Goal: Task Accomplishment & Management: Use online tool/utility

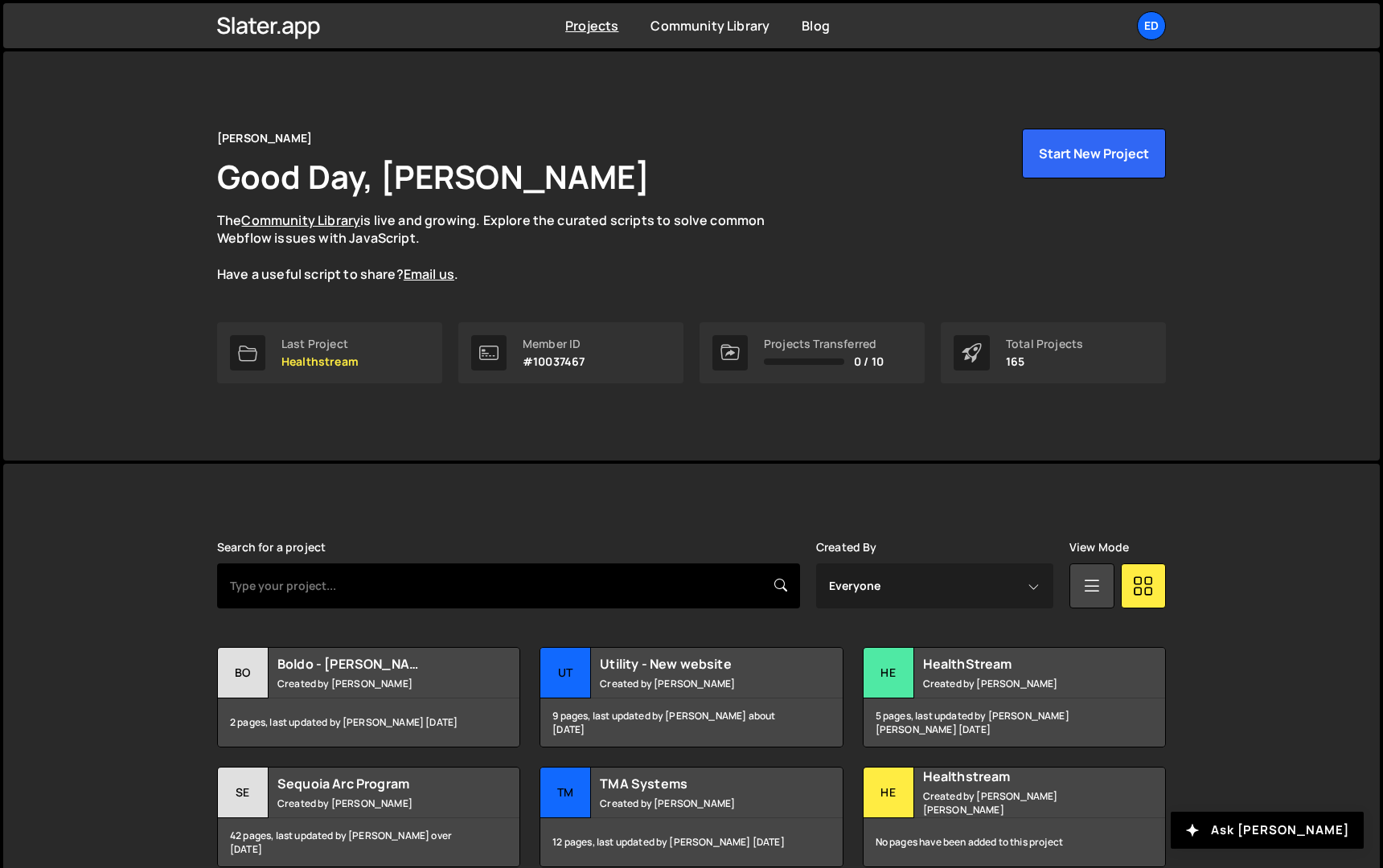
click at [455, 576] on input "text" at bounding box center [508, 585] width 583 height 45
type input "tma"
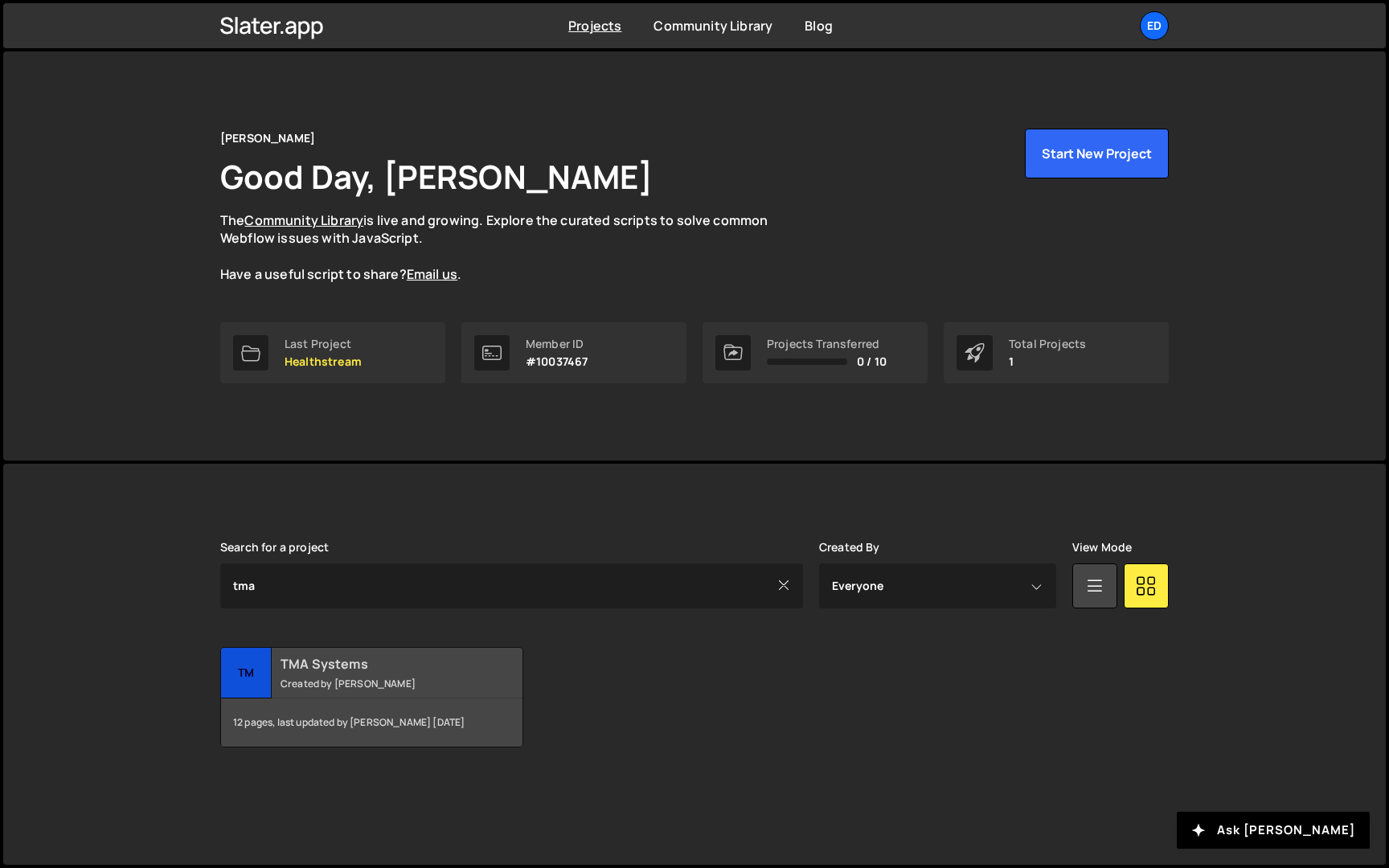
click at [321, 682] on small "Created by [PERSON_NAME]" at bounding box center [377, 683] width 193 height 13
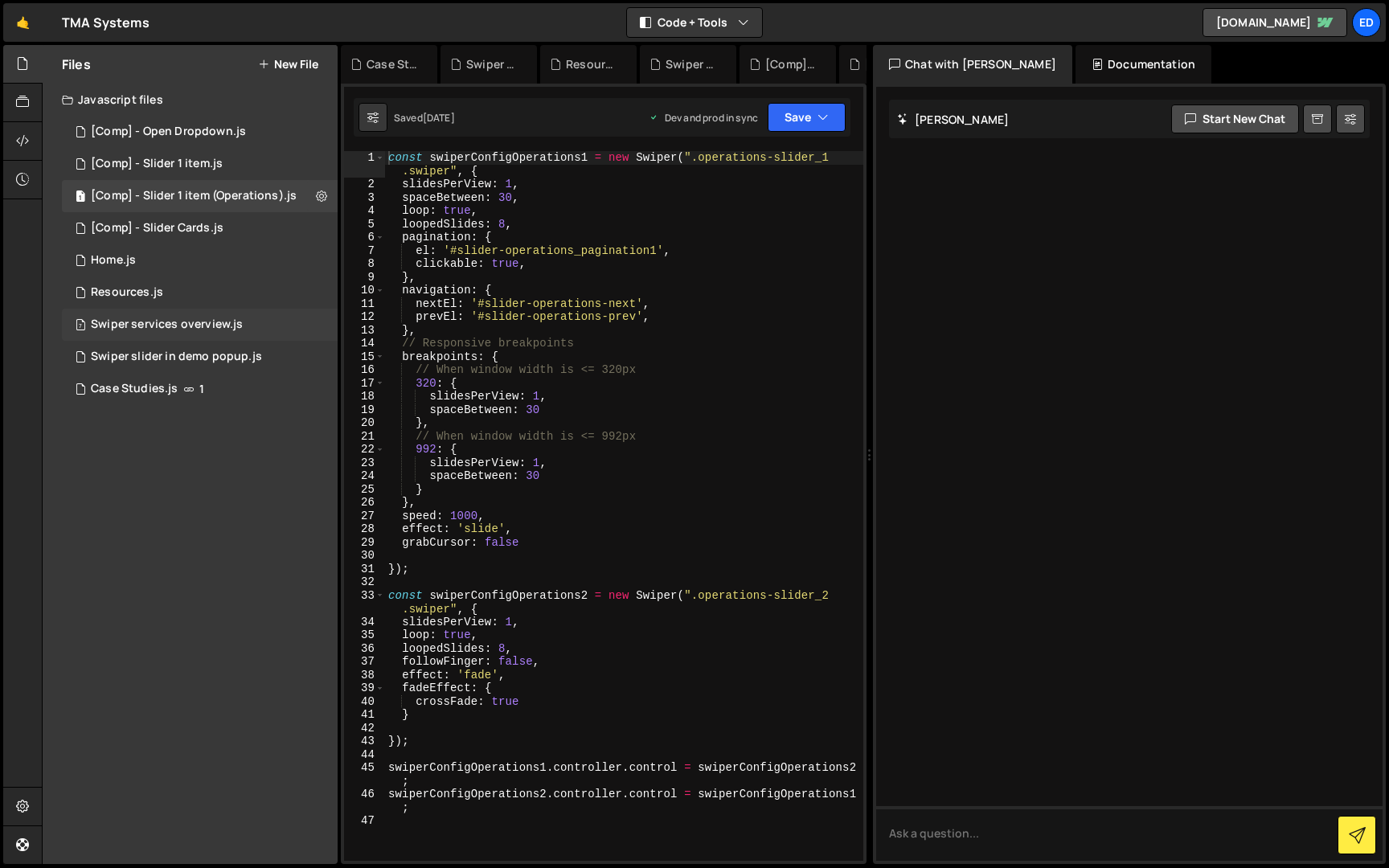
click at [116, 321] on div "Swiper services overview.js" at bounding box center [167, 324] width 152 height 14
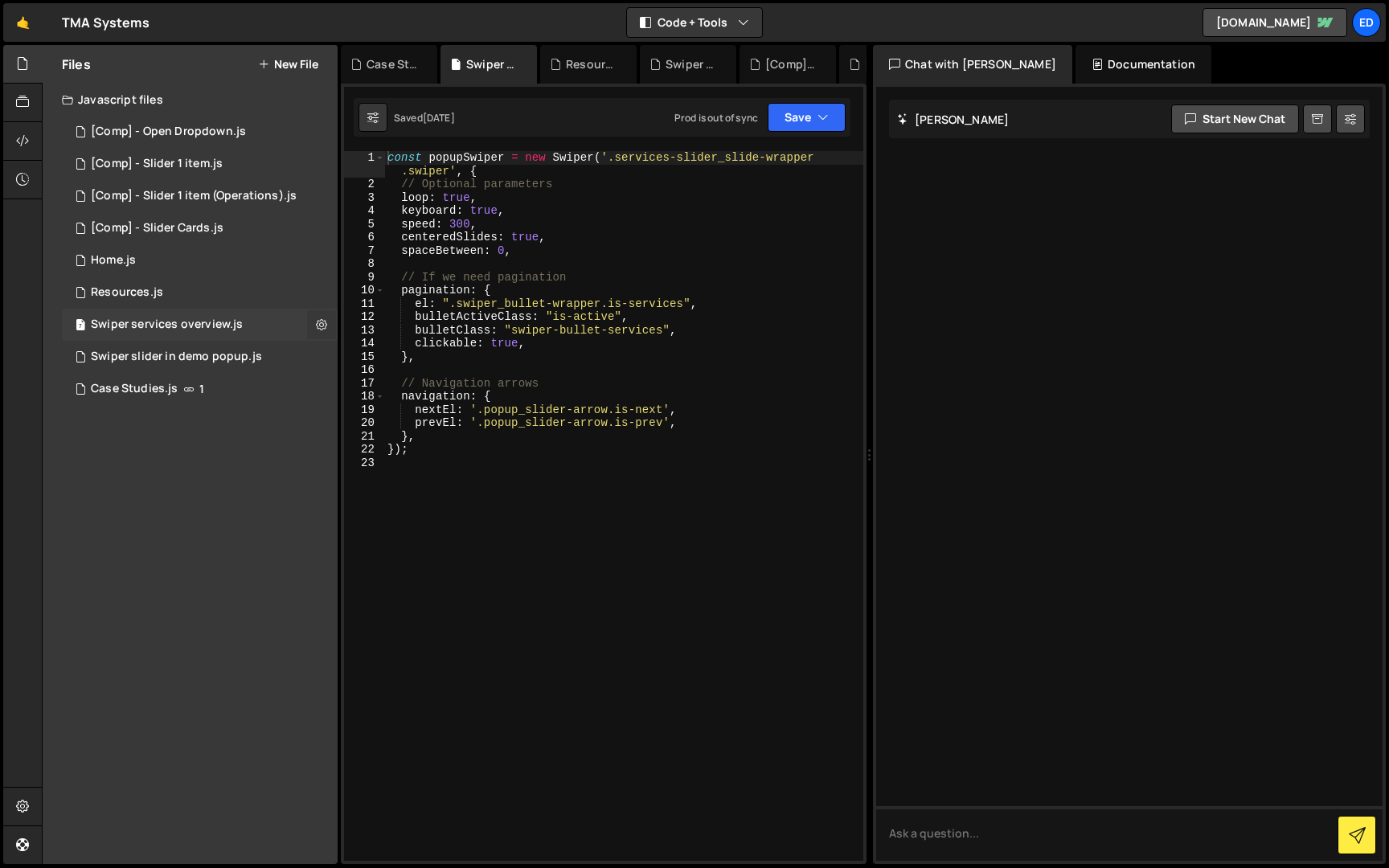
click at [317, 323] on icon at bounding box center [321, 323] width 12 height 15
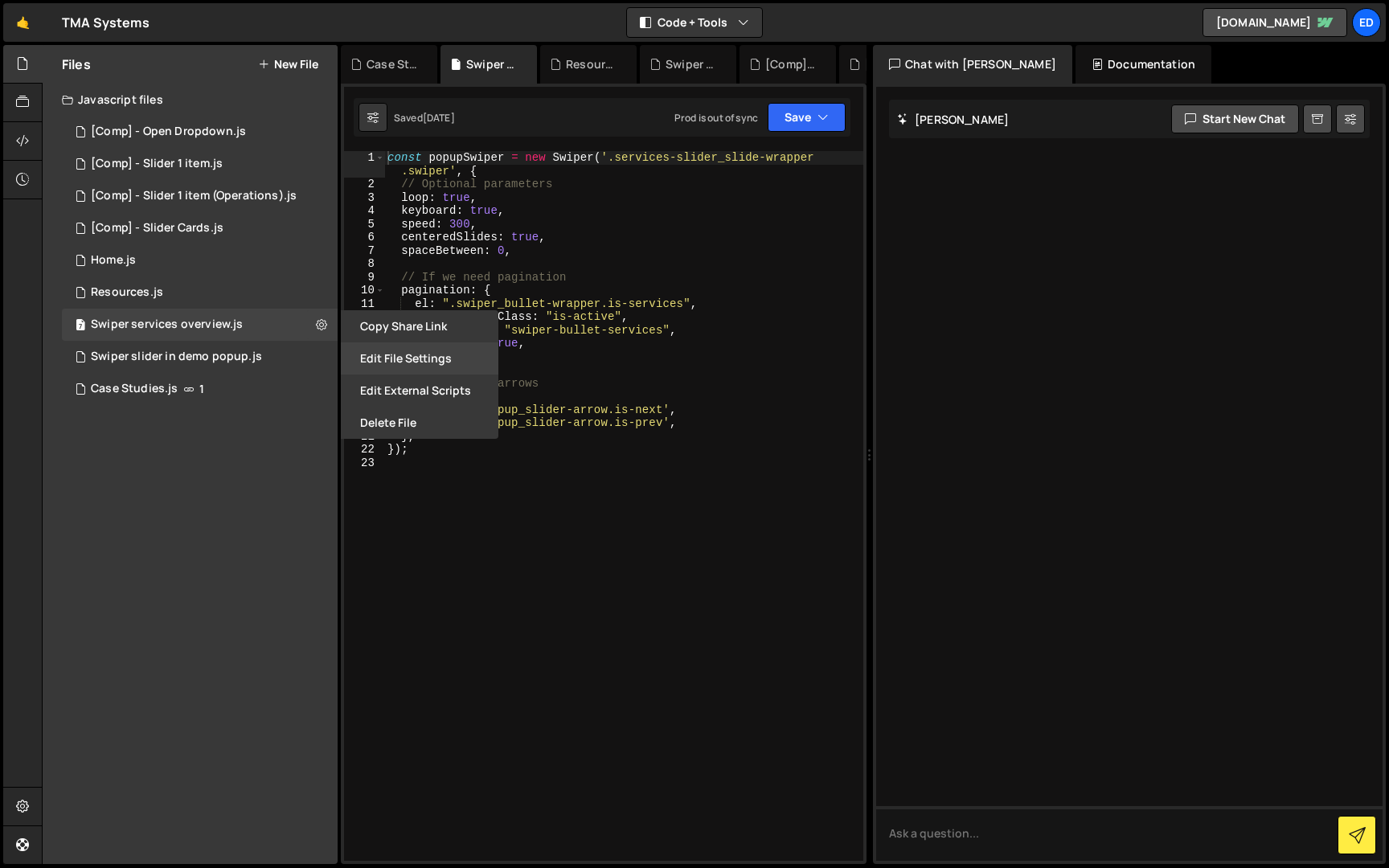
click at [370, 364] on button "Edit File Settings" at bounding box center [419, 358] width 158 height 32
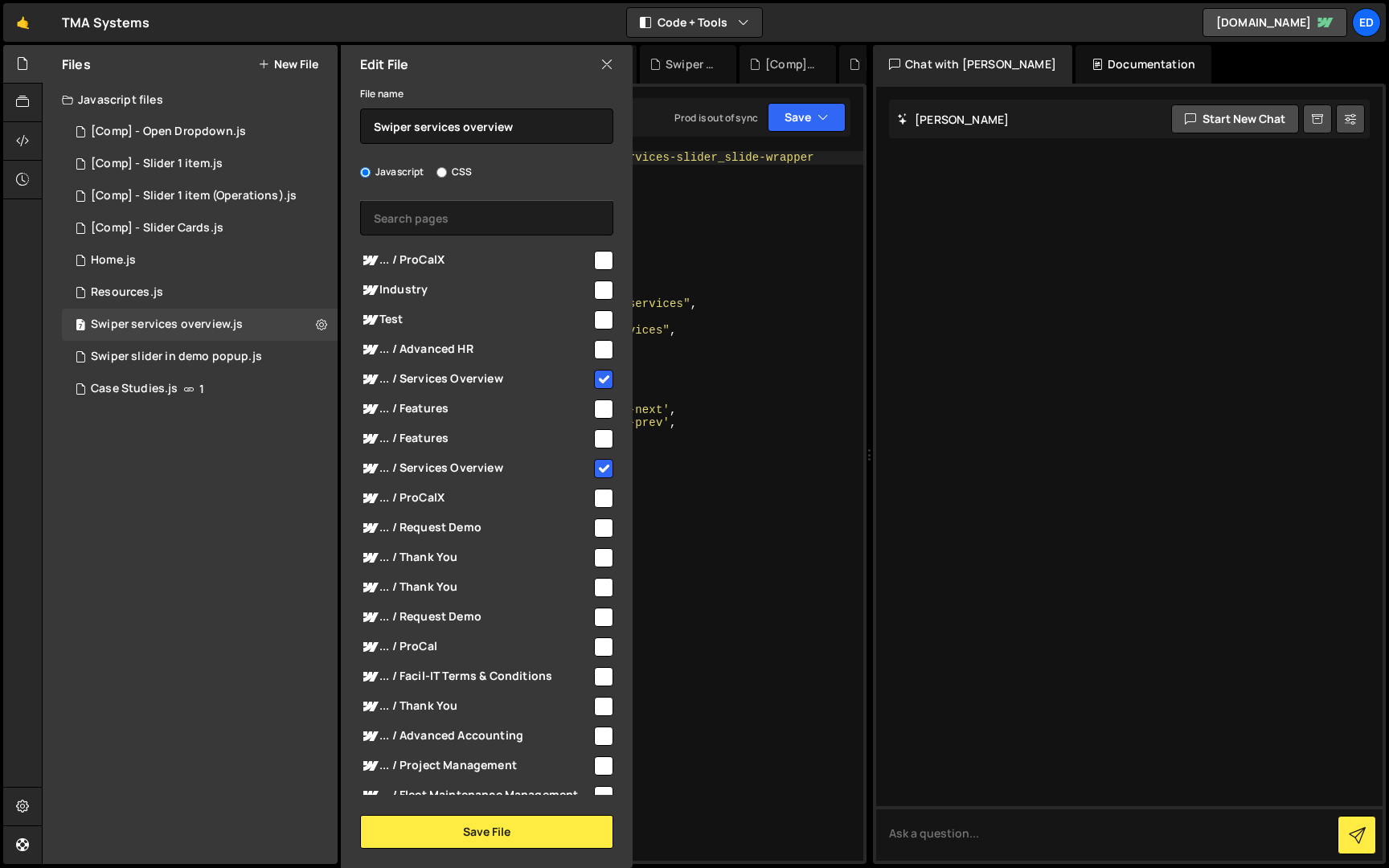
scroll to position [70, 0]
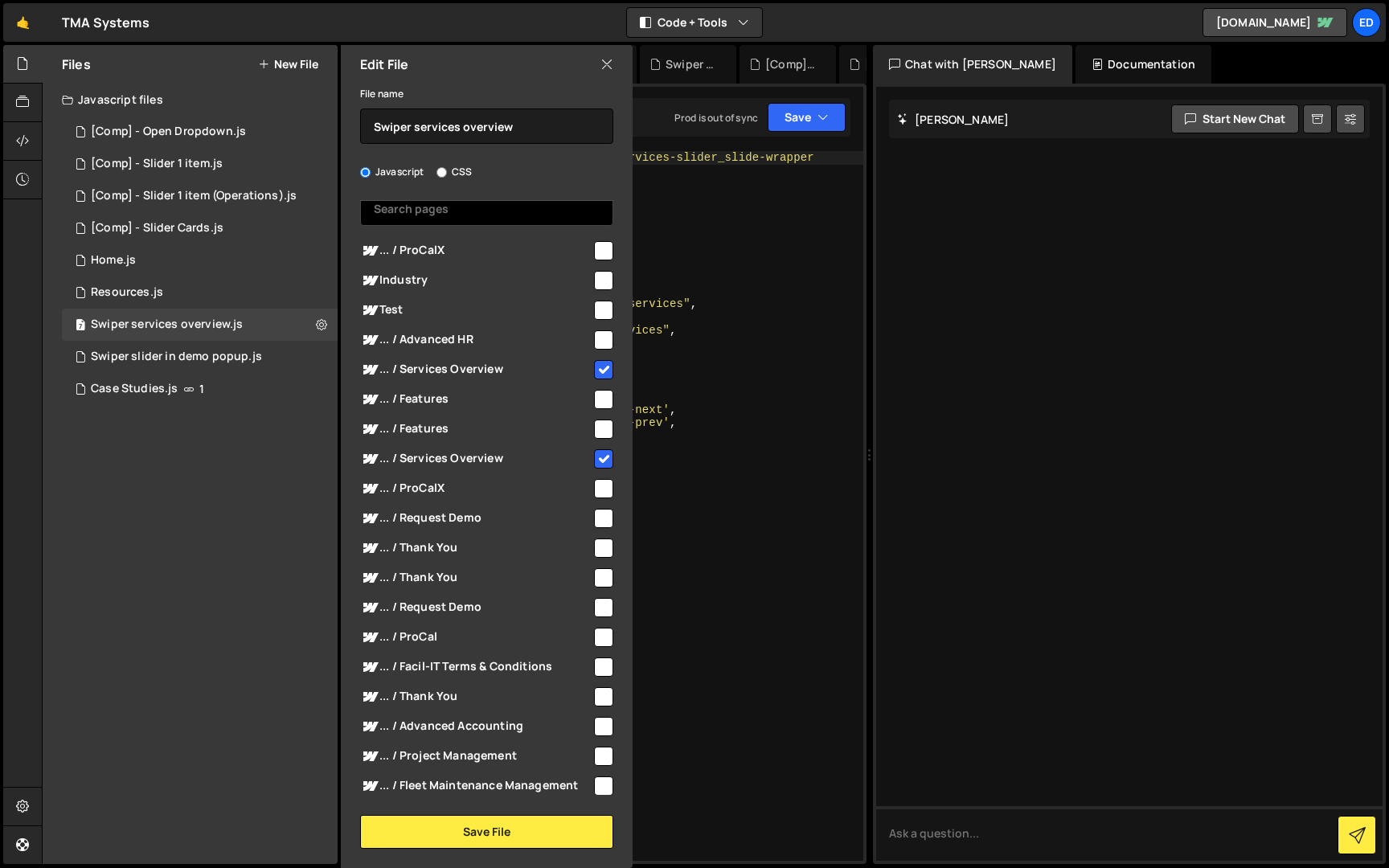
click at [428, 210] on input "text" at bounding box center [487, 209] width 253 height 36
click at [594, 246] on input "checkbox" at bounding box center [604, 250] width 20 height 20
checkbox input "true"
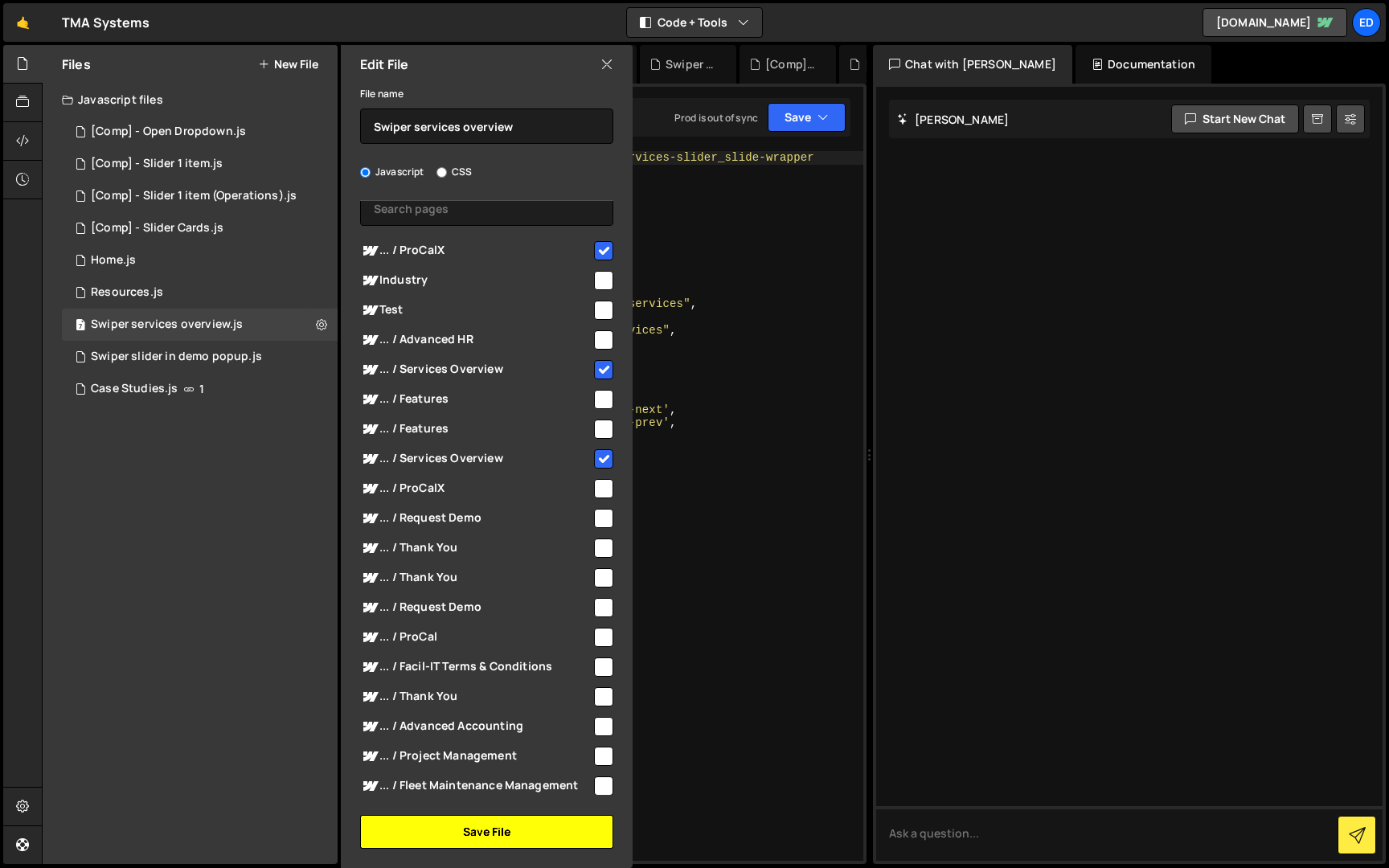
click at [477, 835] on button "Save File" at bounding box center [487, 831] width 253 height 34
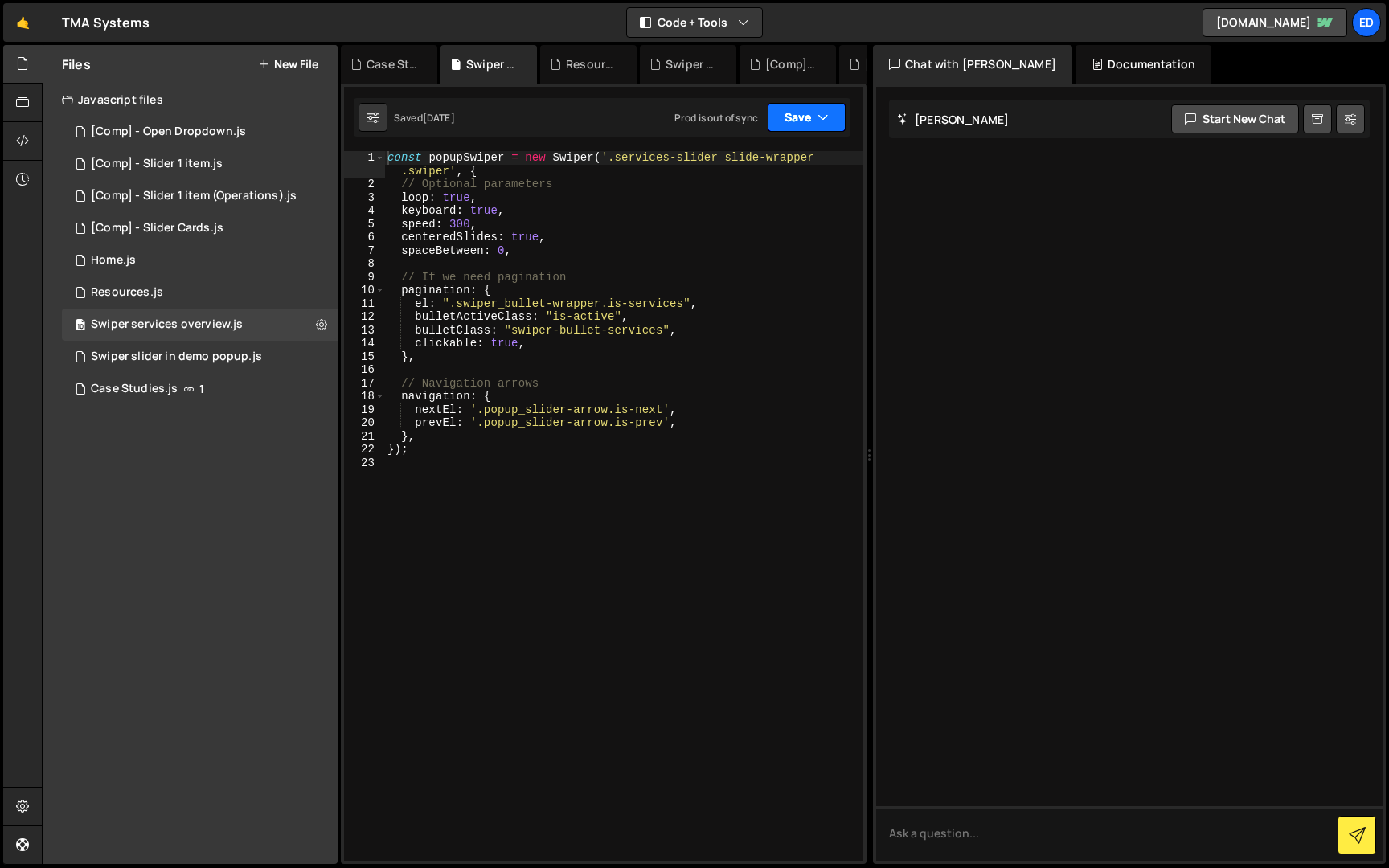
click at [830, 118] on button "Save" at bounding box center [806, 117] width 78 height 29
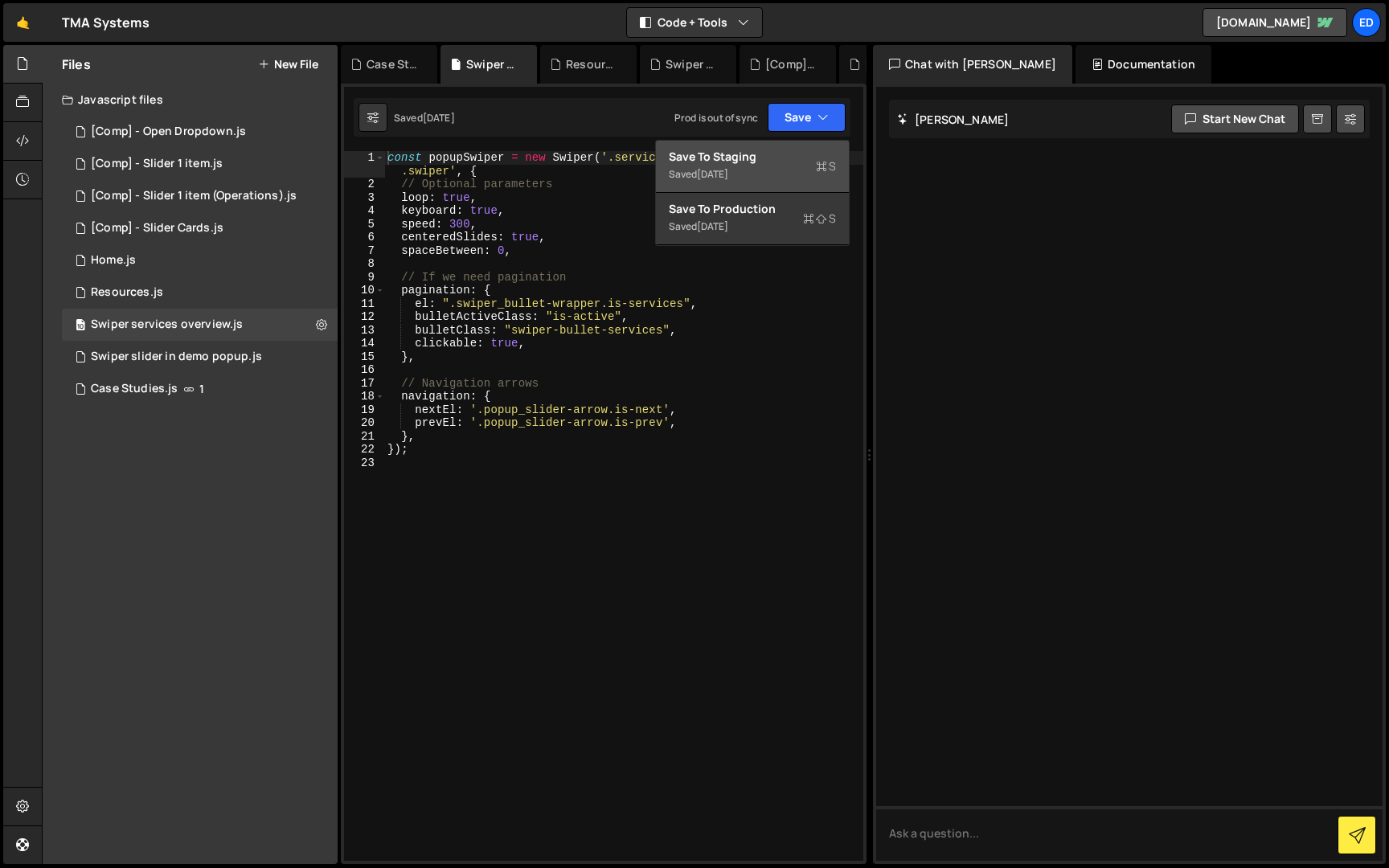
click at [703, 156] on div "Save to Staging S" at bounding box center [752, 157] width 168 height 16
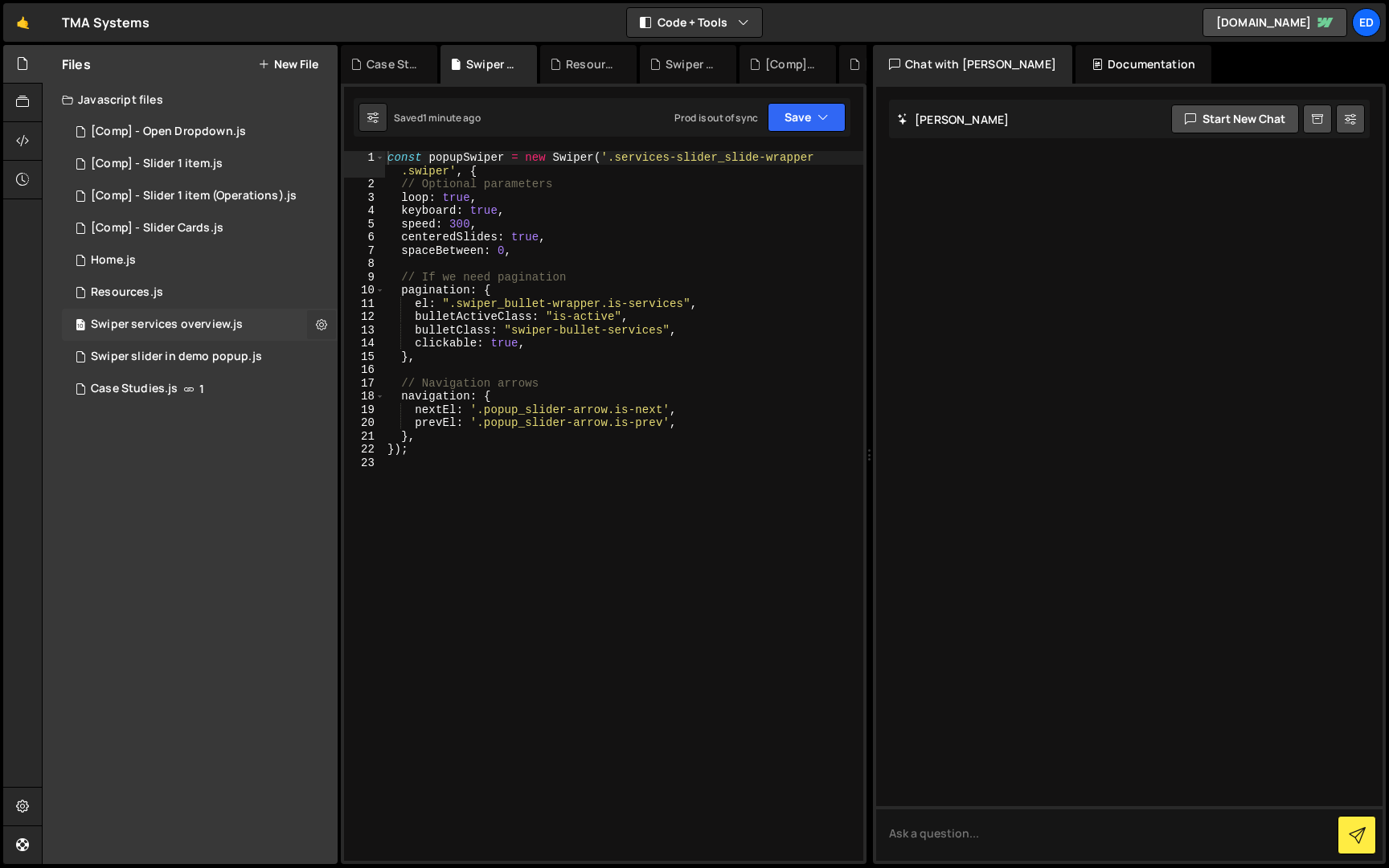
click at [327, 317] on button at bounding box center [321, 324] width 29 height 29
type input "Swiper services overview"
radio input "true"
checkbox input "true"
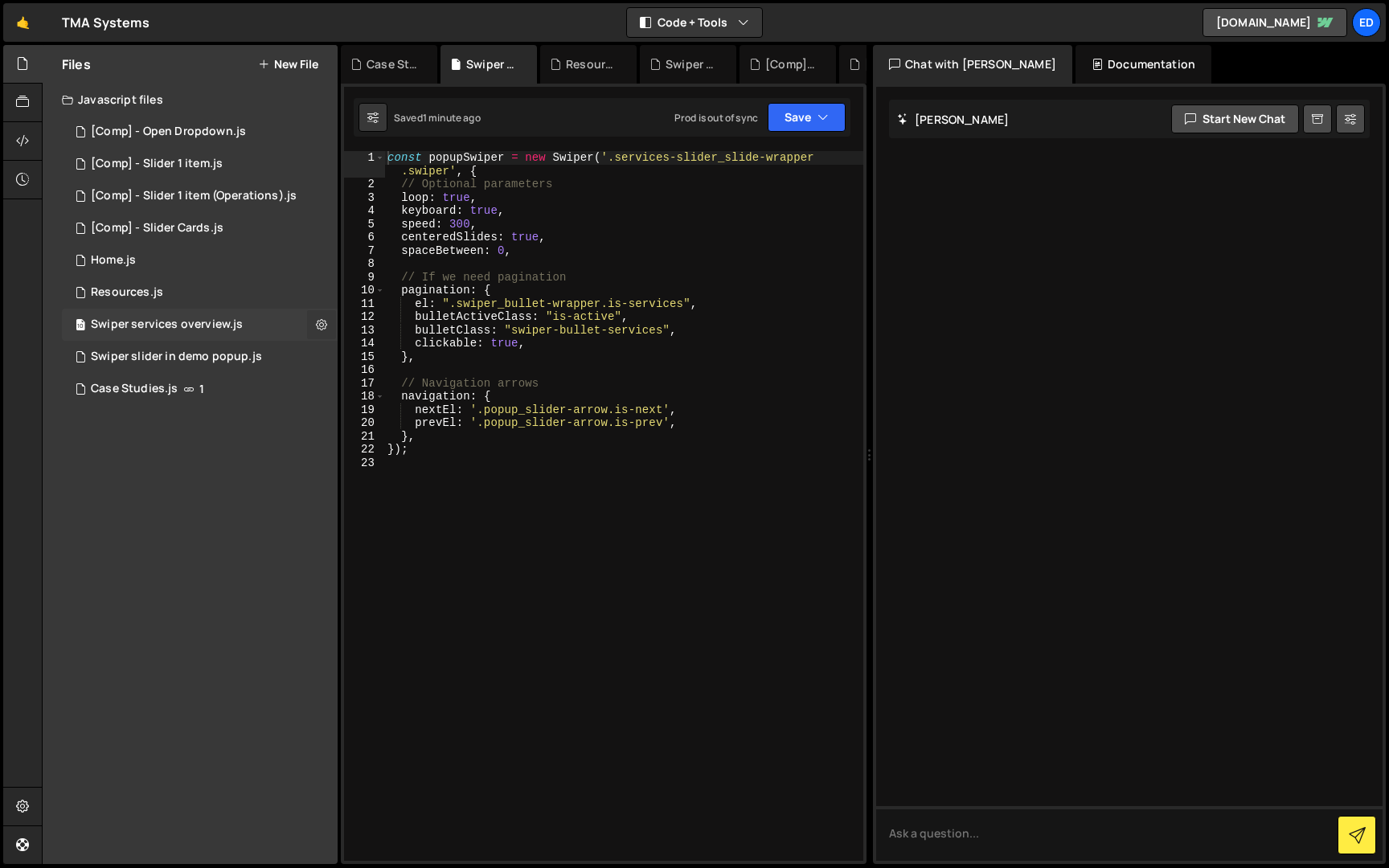
checkbox input "true"
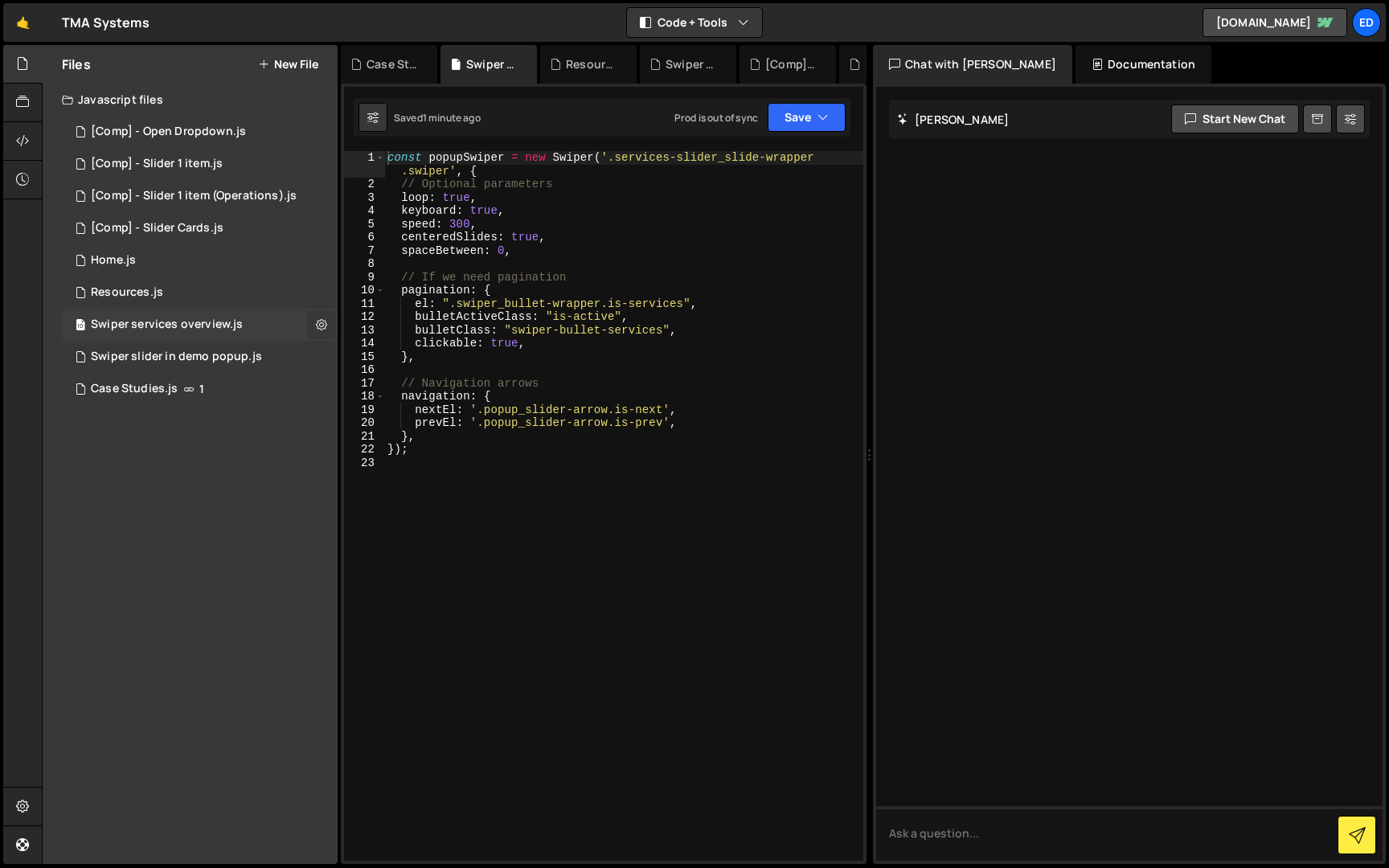
checkbox input "true"
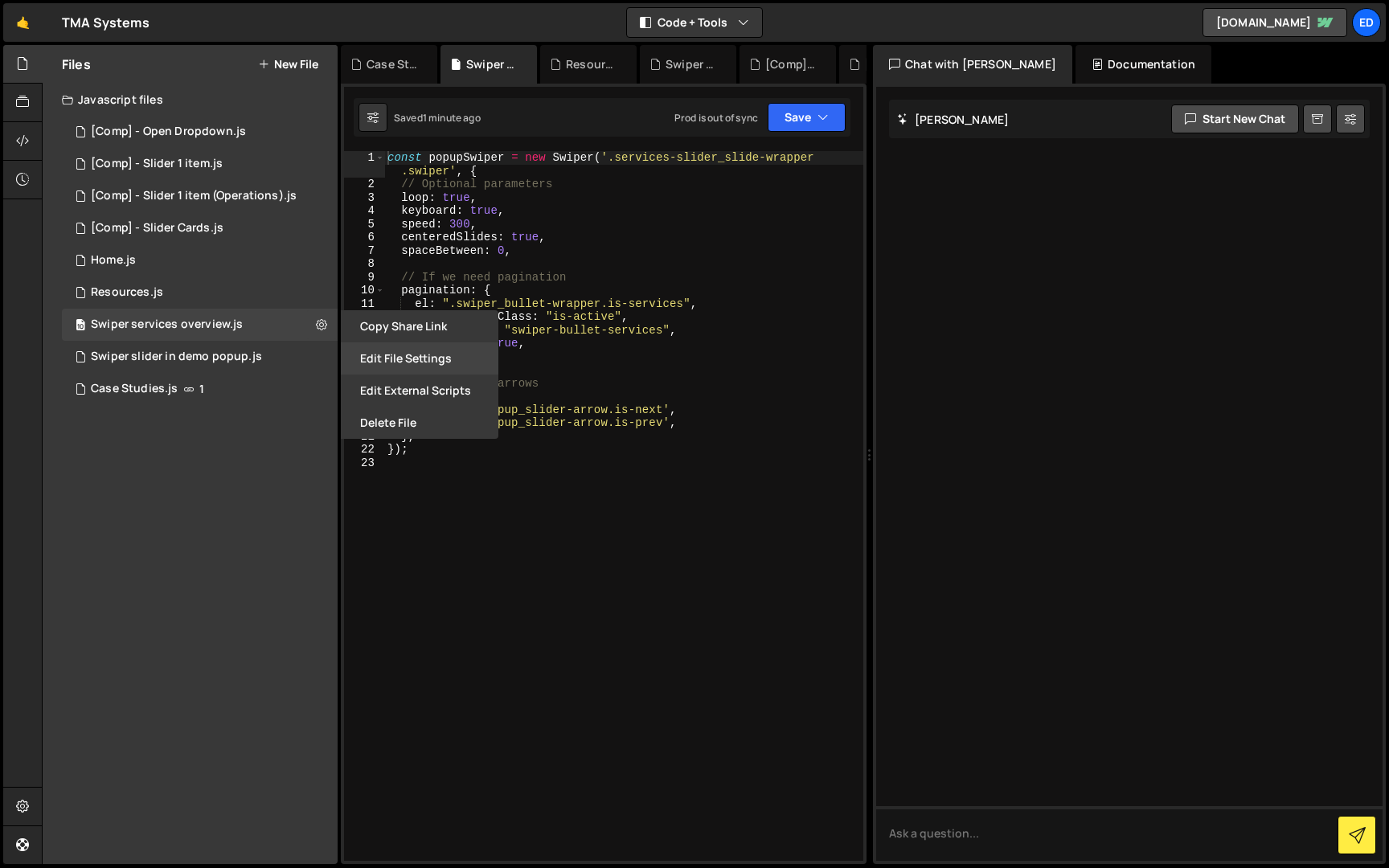
click at [372, 358] on button "Edit File Settings" at bounding box center [419, 358] width 158 height 32
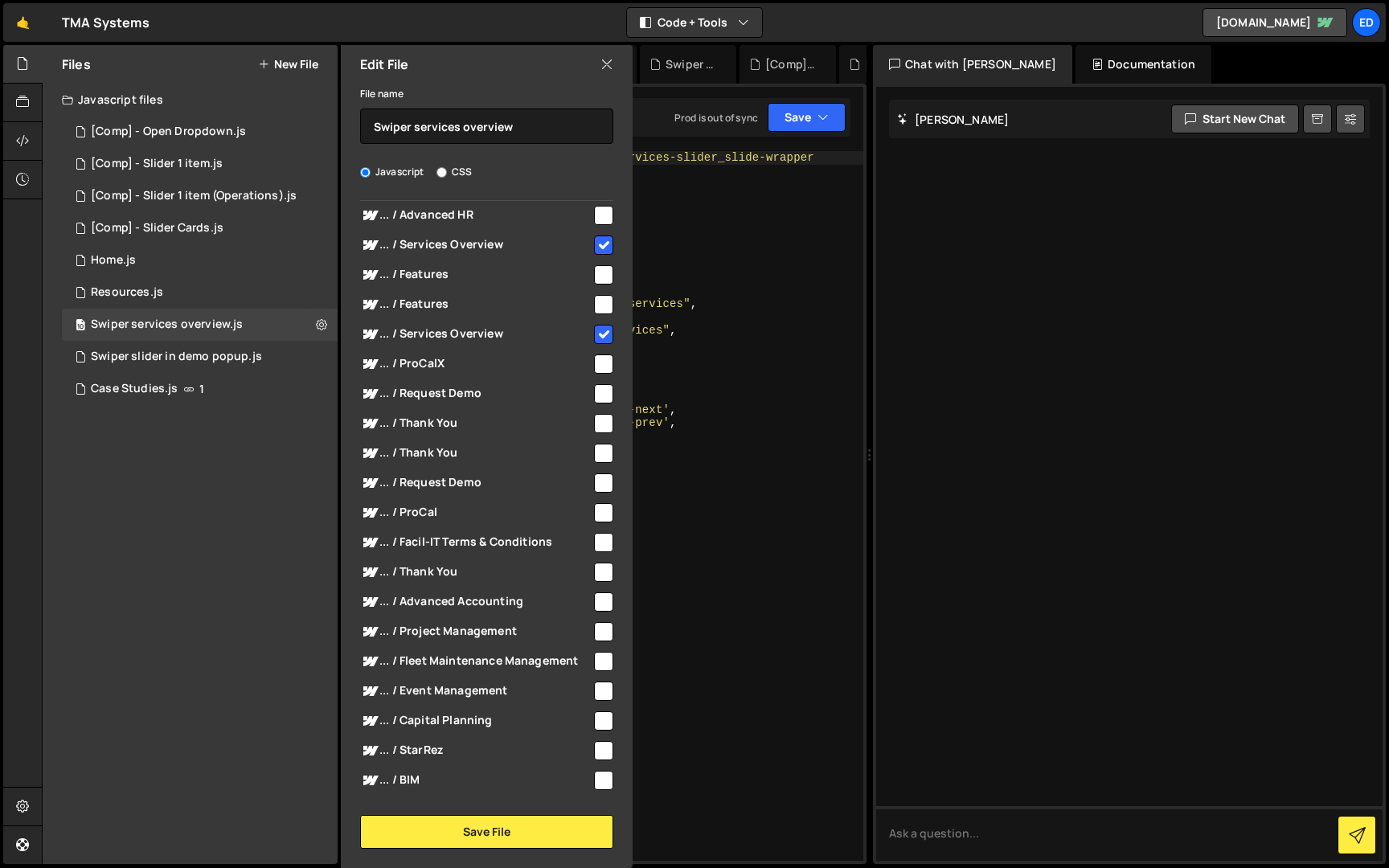
scroll to position [0, 0]
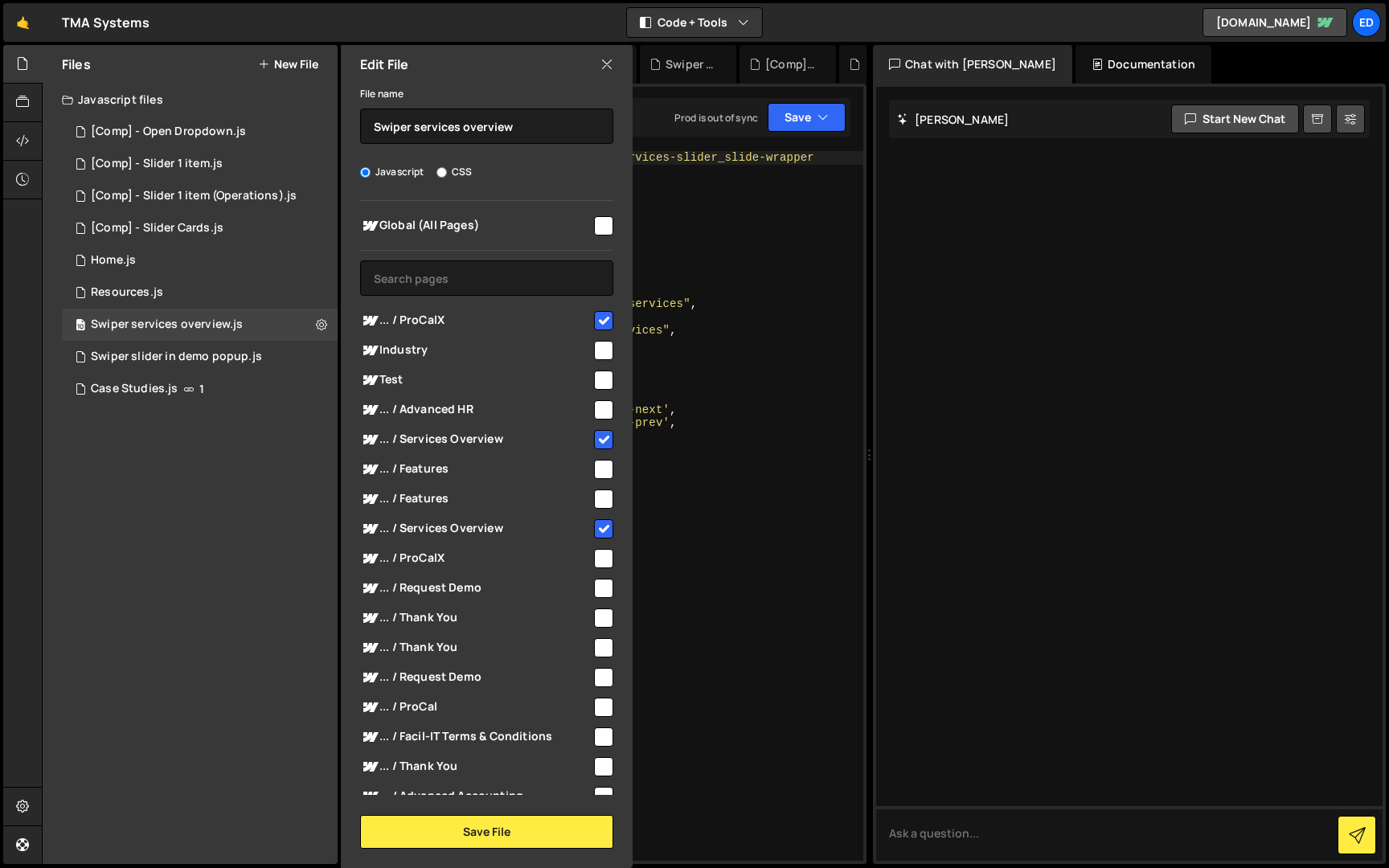
click at [605, 72] on icon at bounding box center [607, 64] width 12 height 18
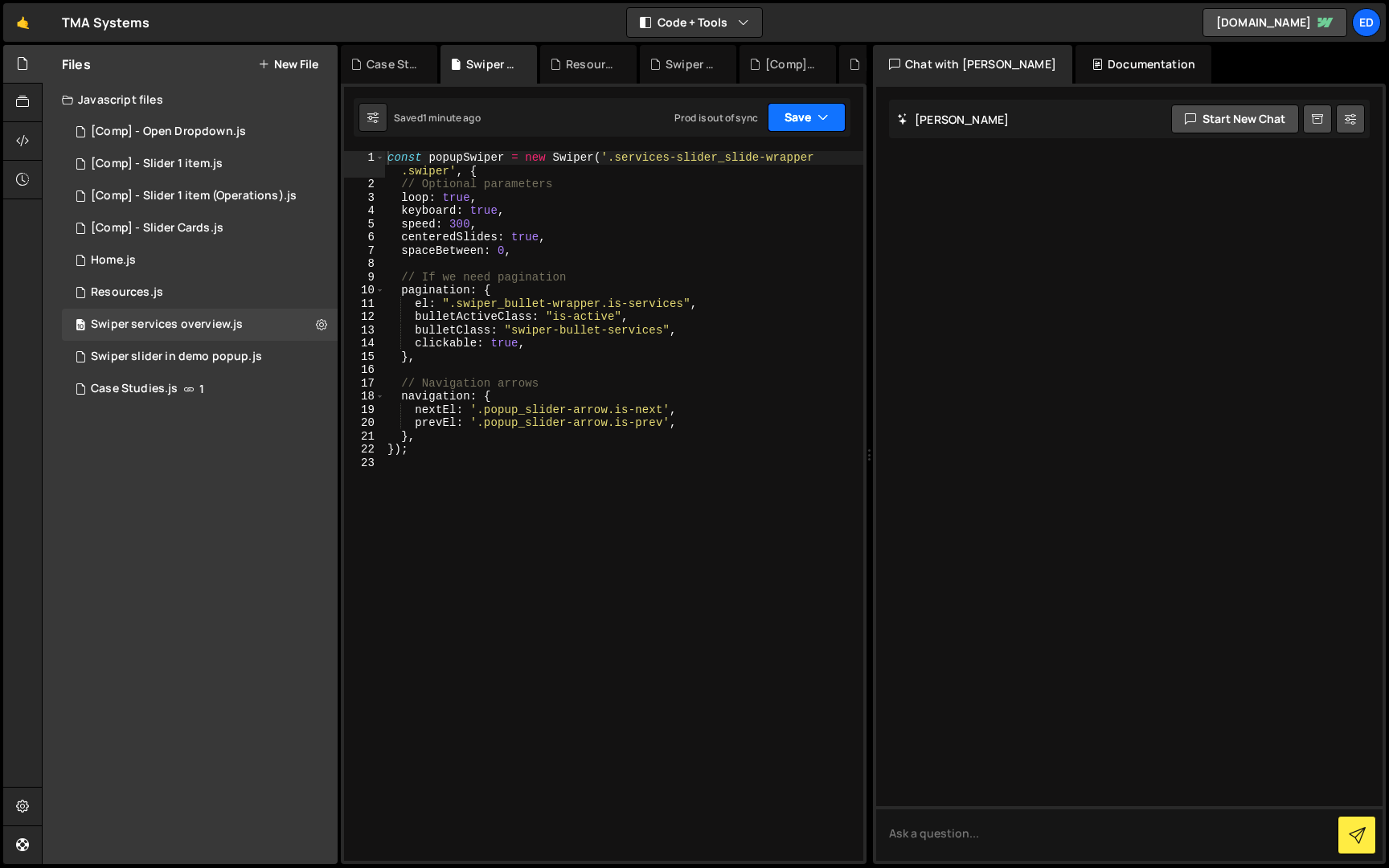
click at [818, 119] on icon "button" at bounding box center [823, 118] width 12 height 16
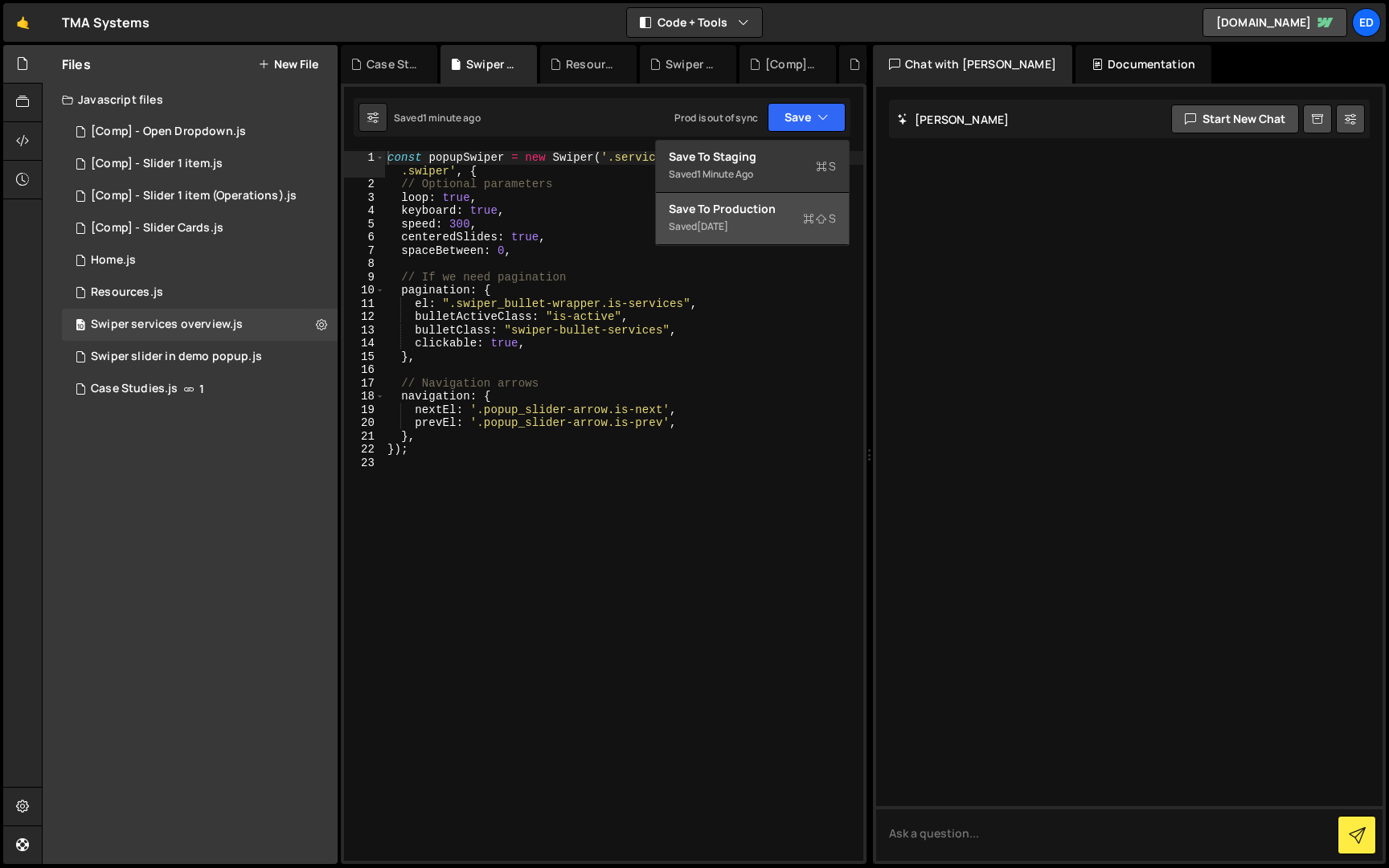
click at [763, 210] on div "Save to Production S" at bounding box center [752, 209] width 168 height 16
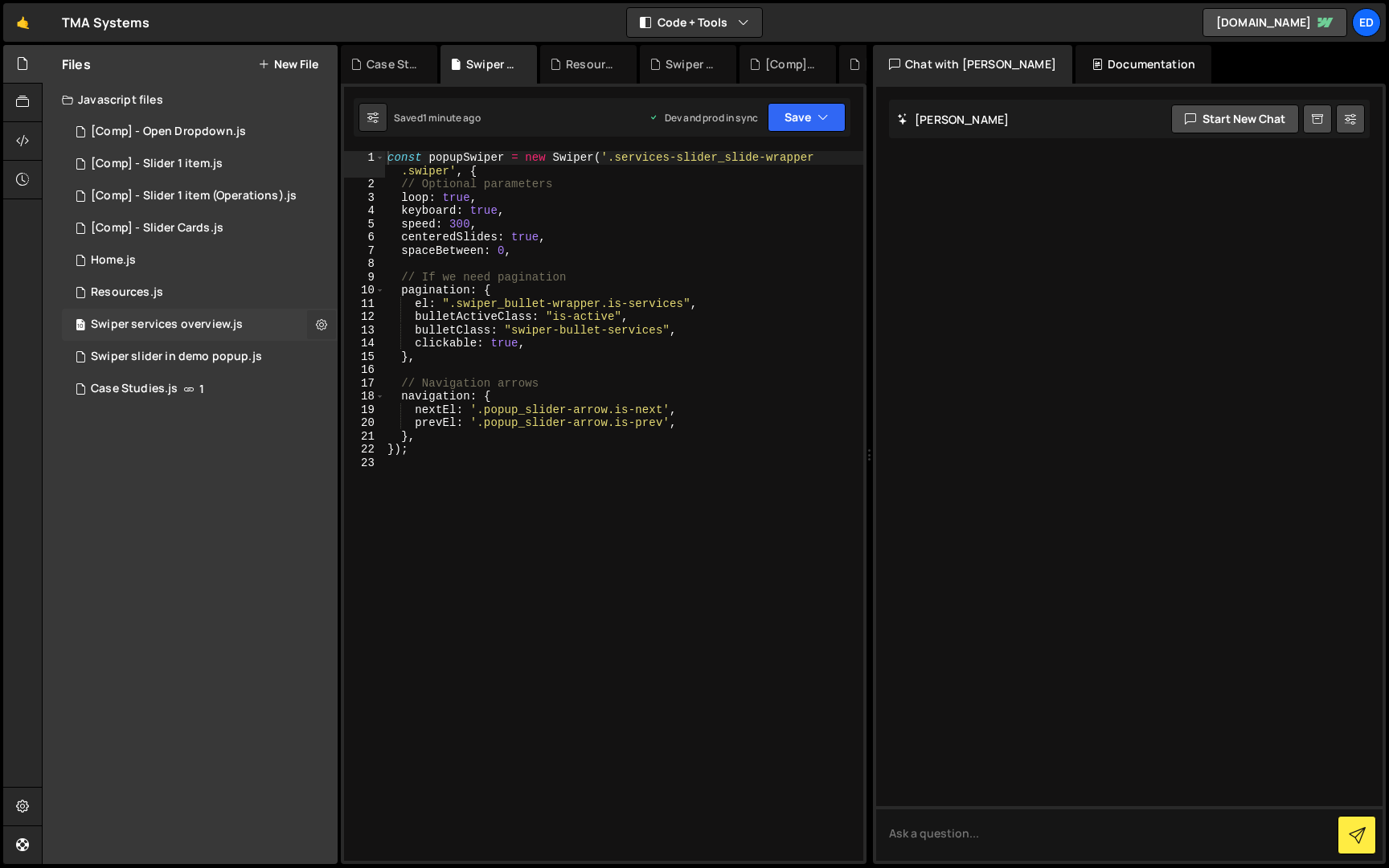
click at [322, 321] on icon at bounding box center [321, 323] width 12 height 15
type input "Swiper services overview"
radio input "true"
checkbox input "true"
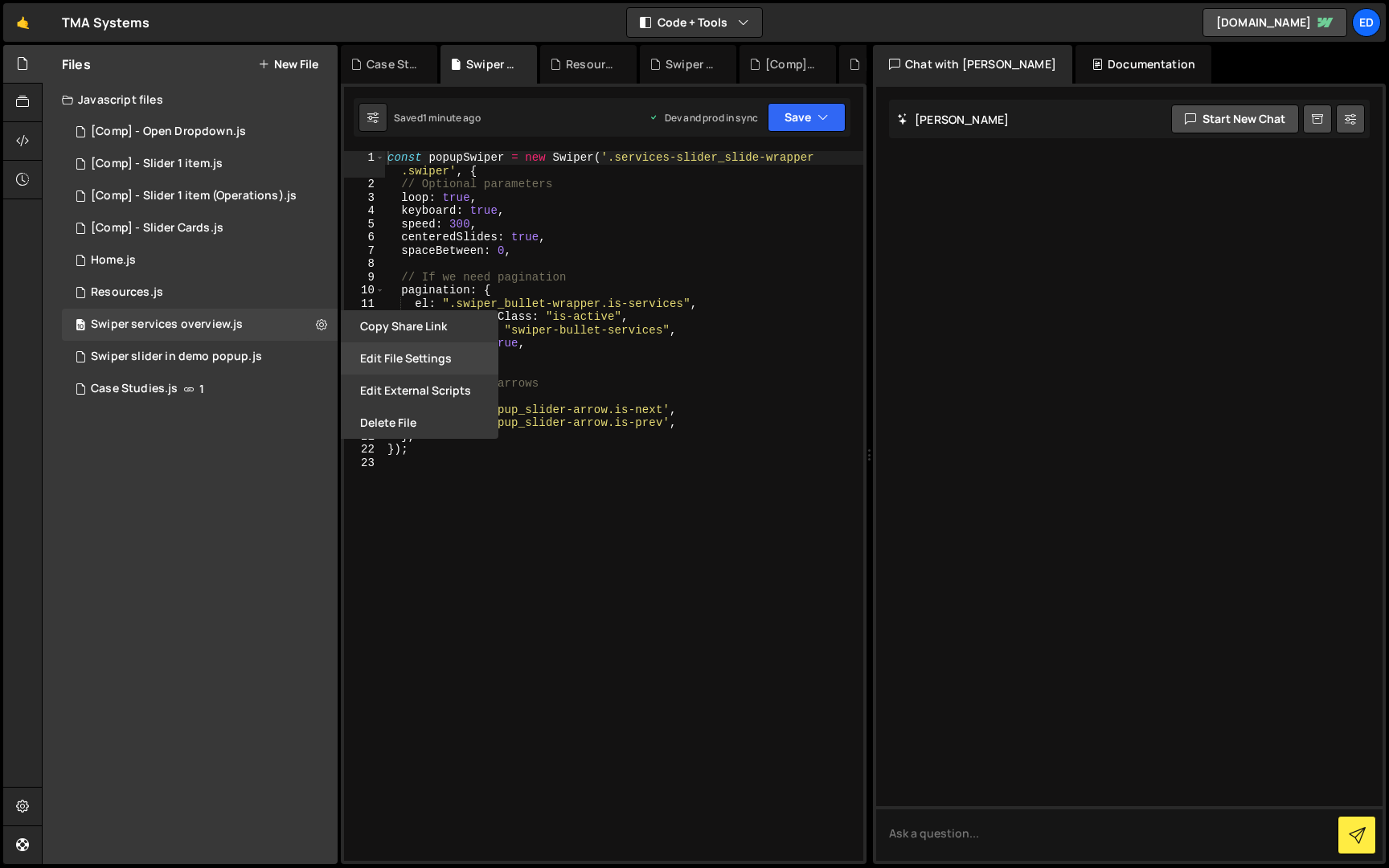
click at [431, 356] on button "Edit File Settings" at bounding box center [419, 358] width 158 height 32
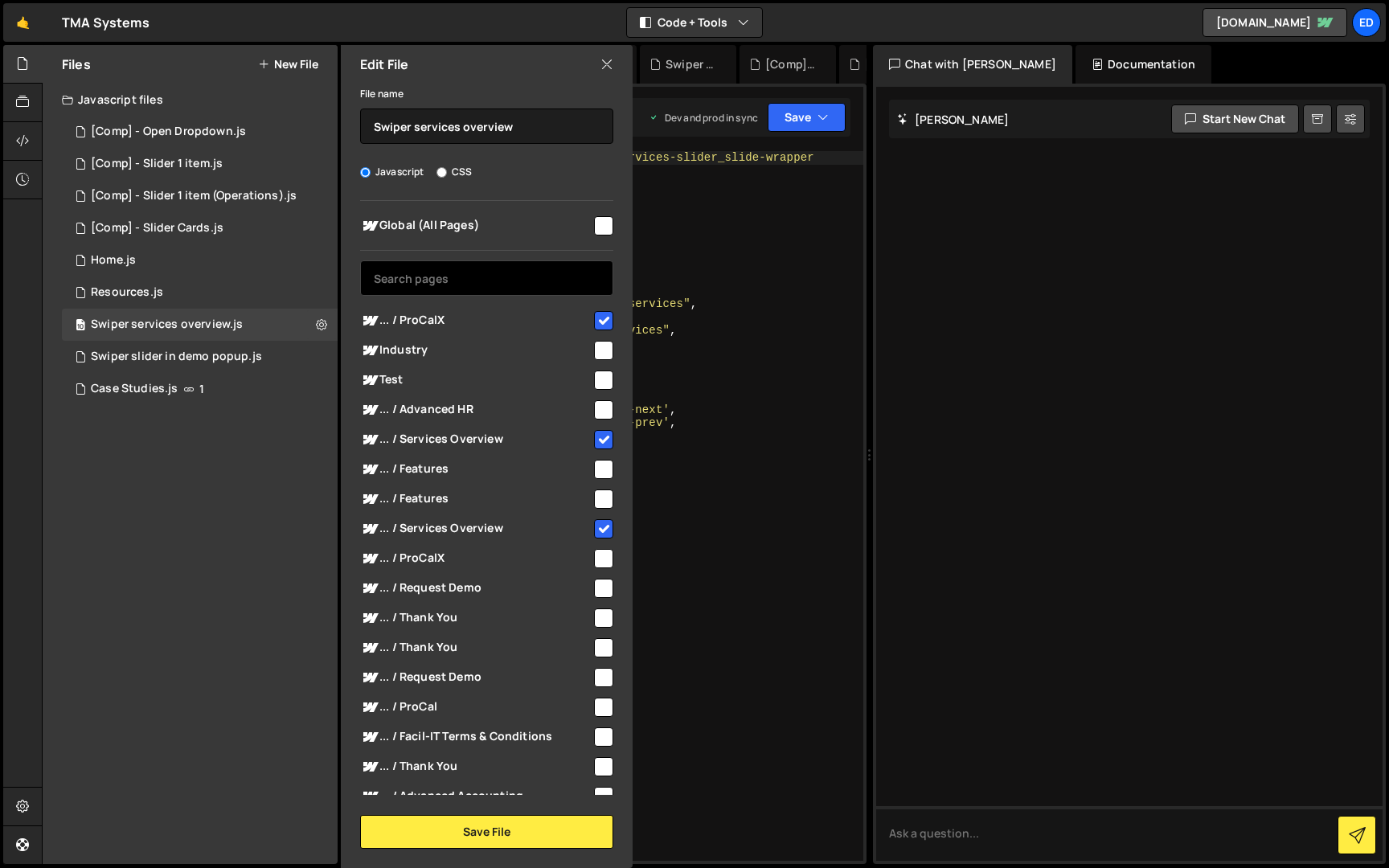
click at [503, 274] on input "text" at bounding box center [487, 278] width 253 height 36
paste input "procalx"
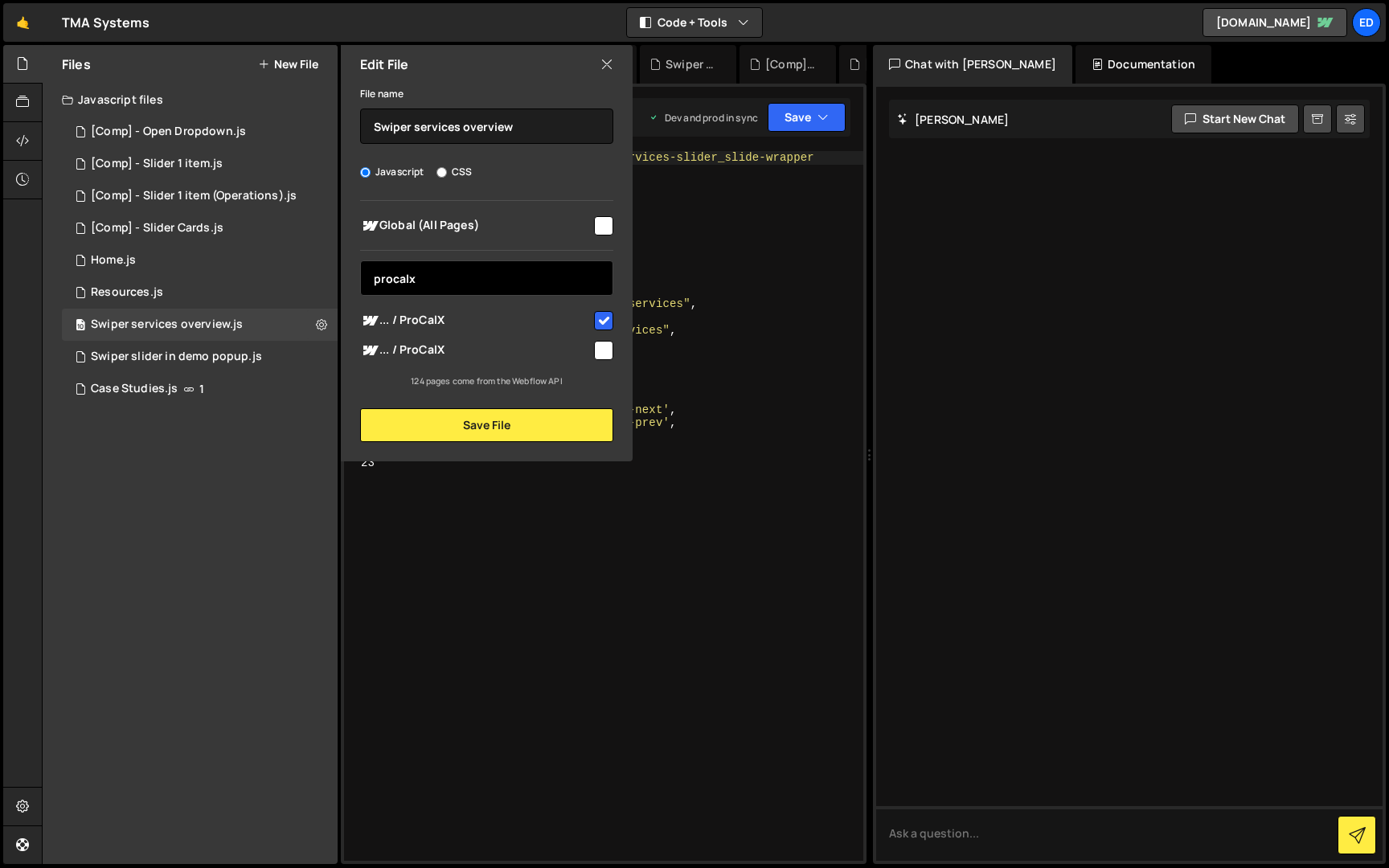
type input "procalx"
click at [602, 348] on input "checkbox" at bounding box center [604, 350] width 20 height 20
checkbox input "true"
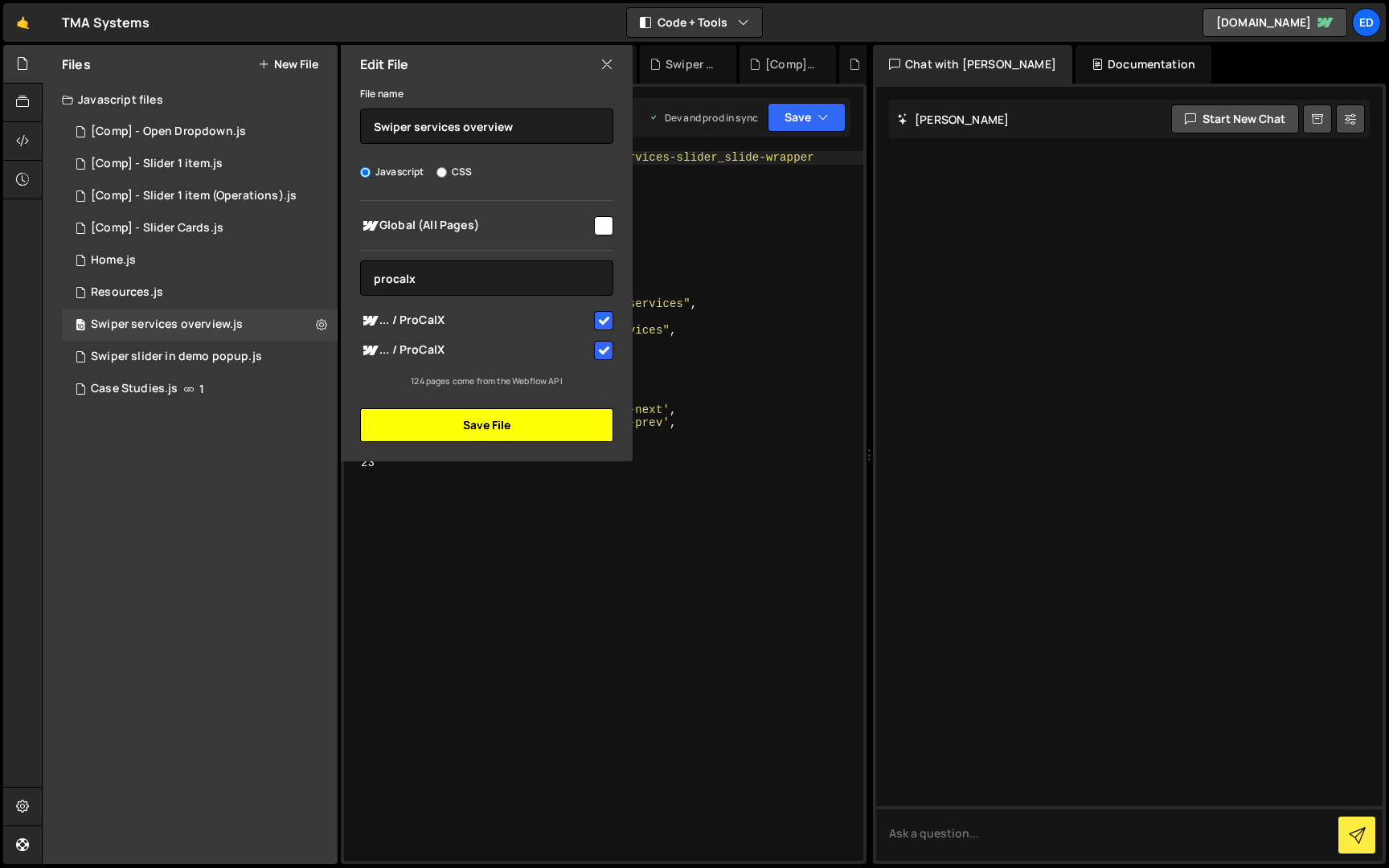
click at [524, 420] on button "Save File" at bounding box center [487, 425] width 253 height 34
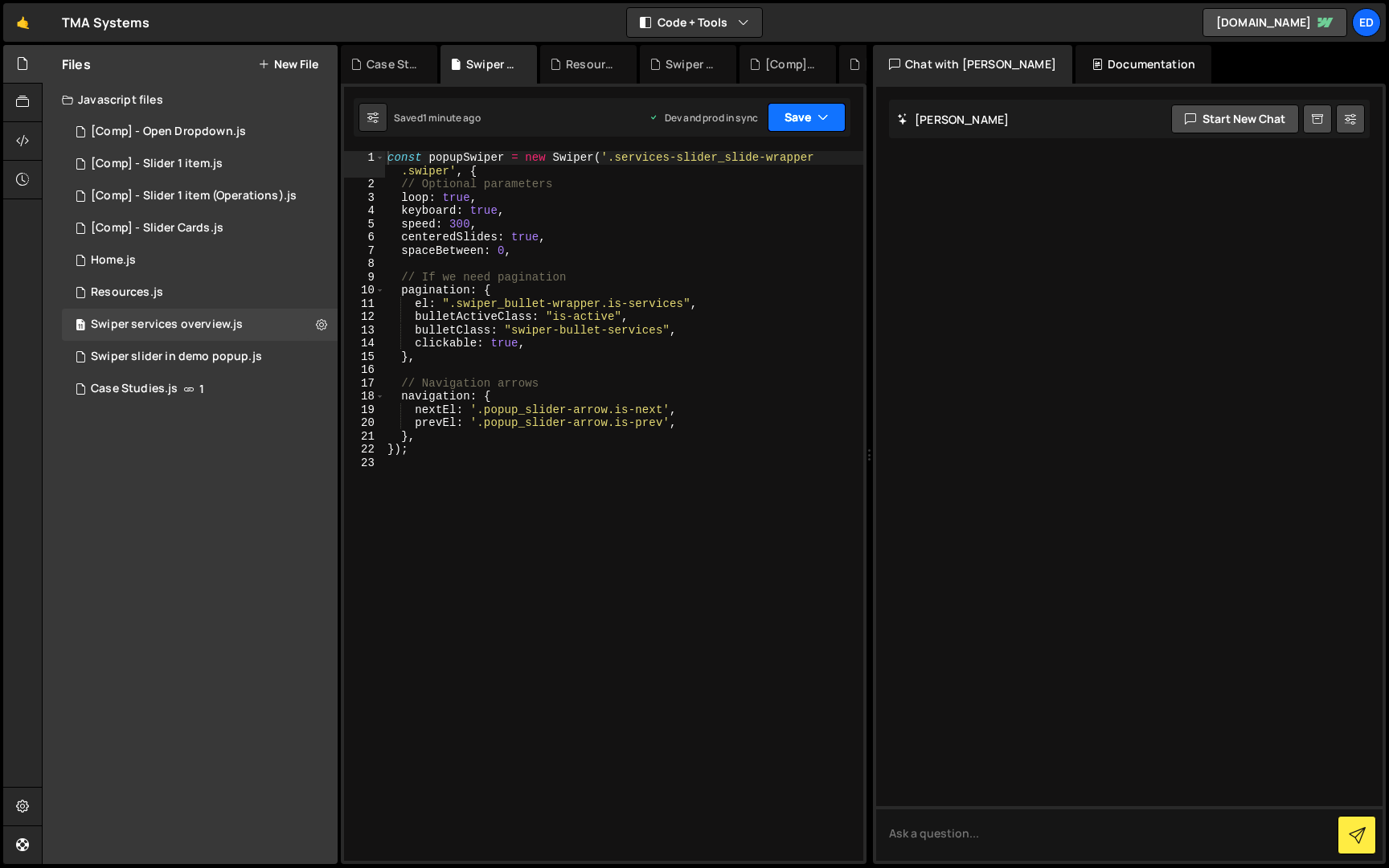
click at [819, 127] on button "Save" at bounding box center [806, 117] width 78 height 29
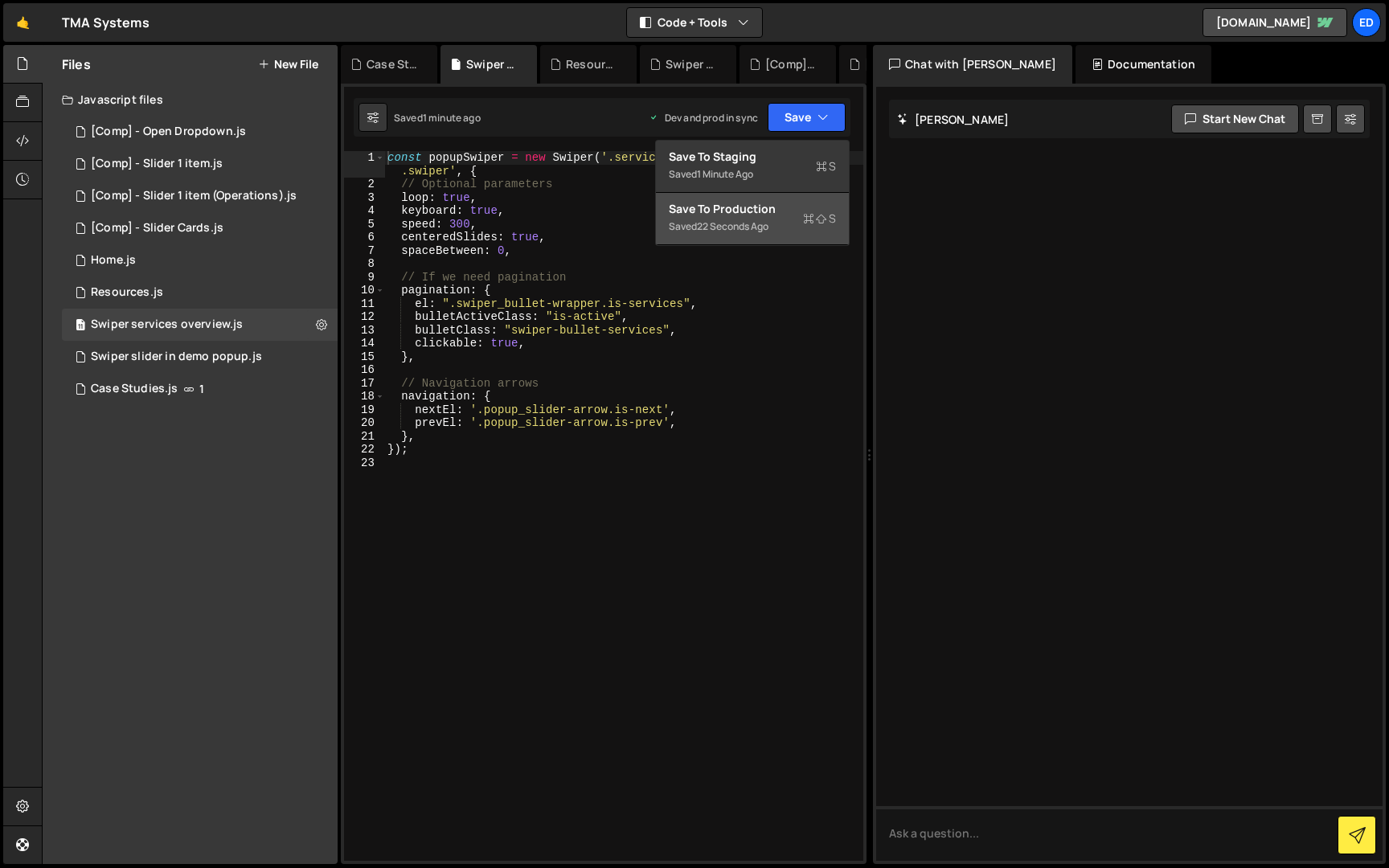
click at [754, 217] on div "Saved 22 seconds ago" at bounding box center [752, 226] width 168 height 20
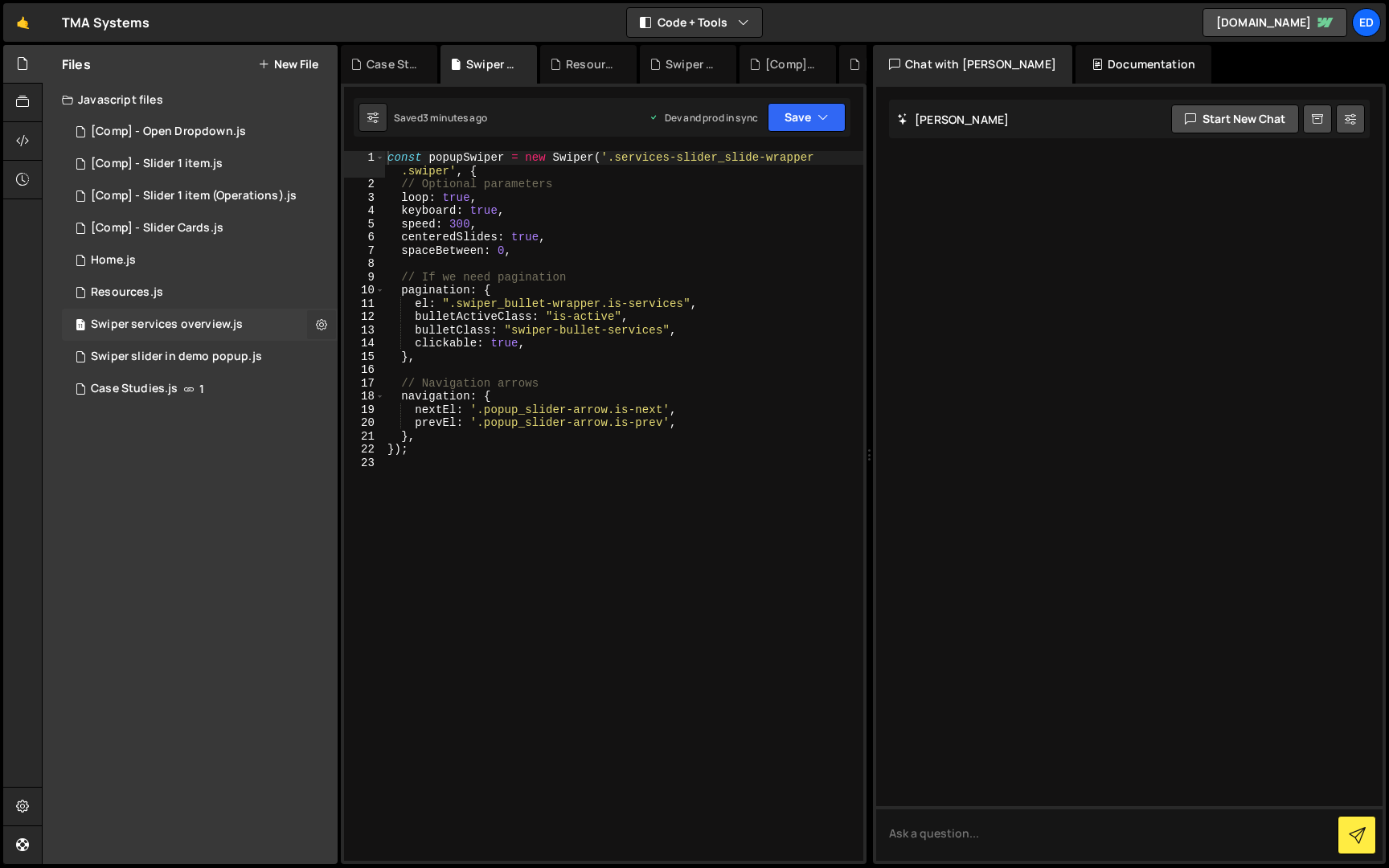
click at [325, 327] on icon at bounding box center [321, 323] width 12 height 15
type input "Swiper services overview"
radio input "true"
checkbox input "true"
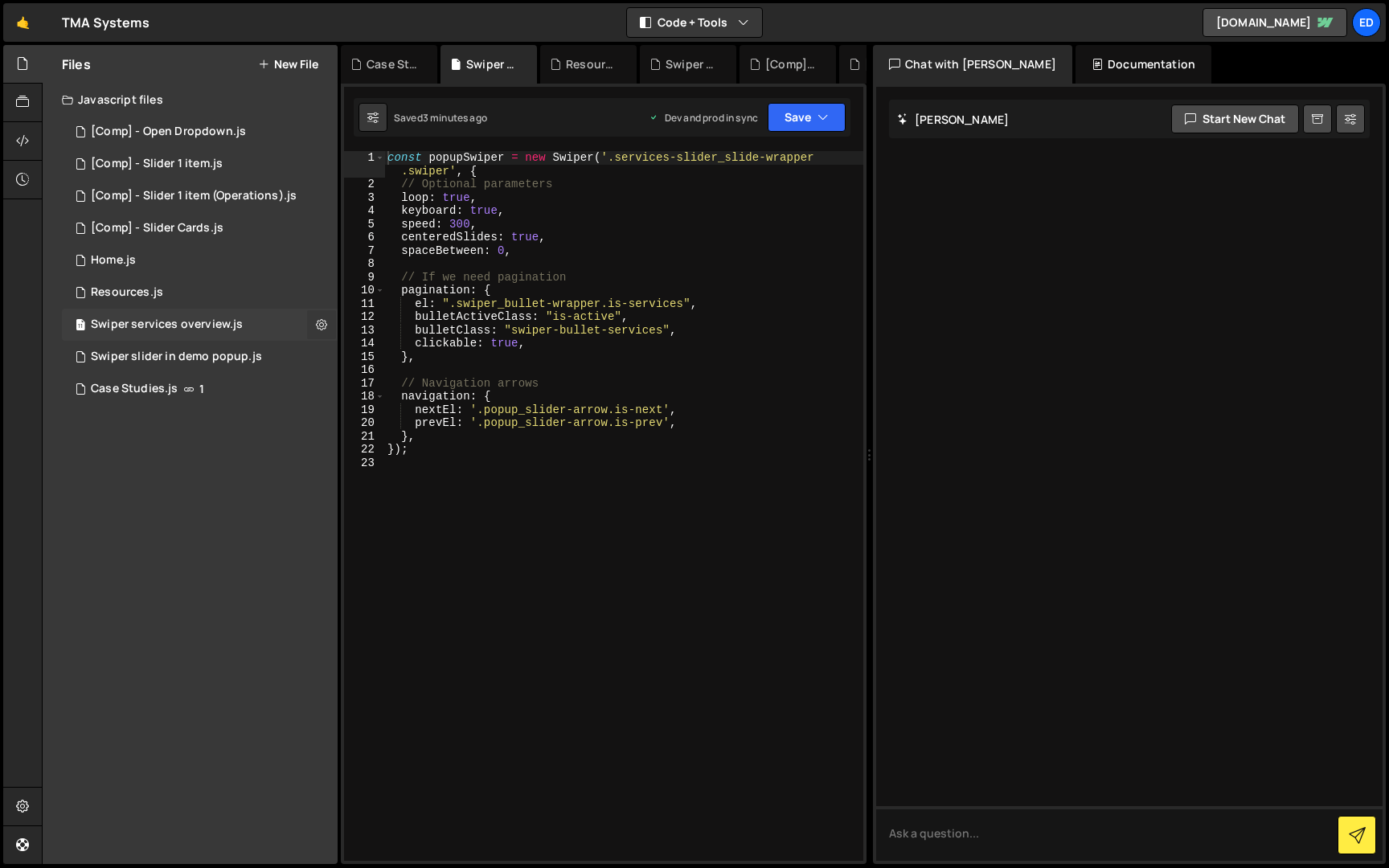
checkbox input "true"
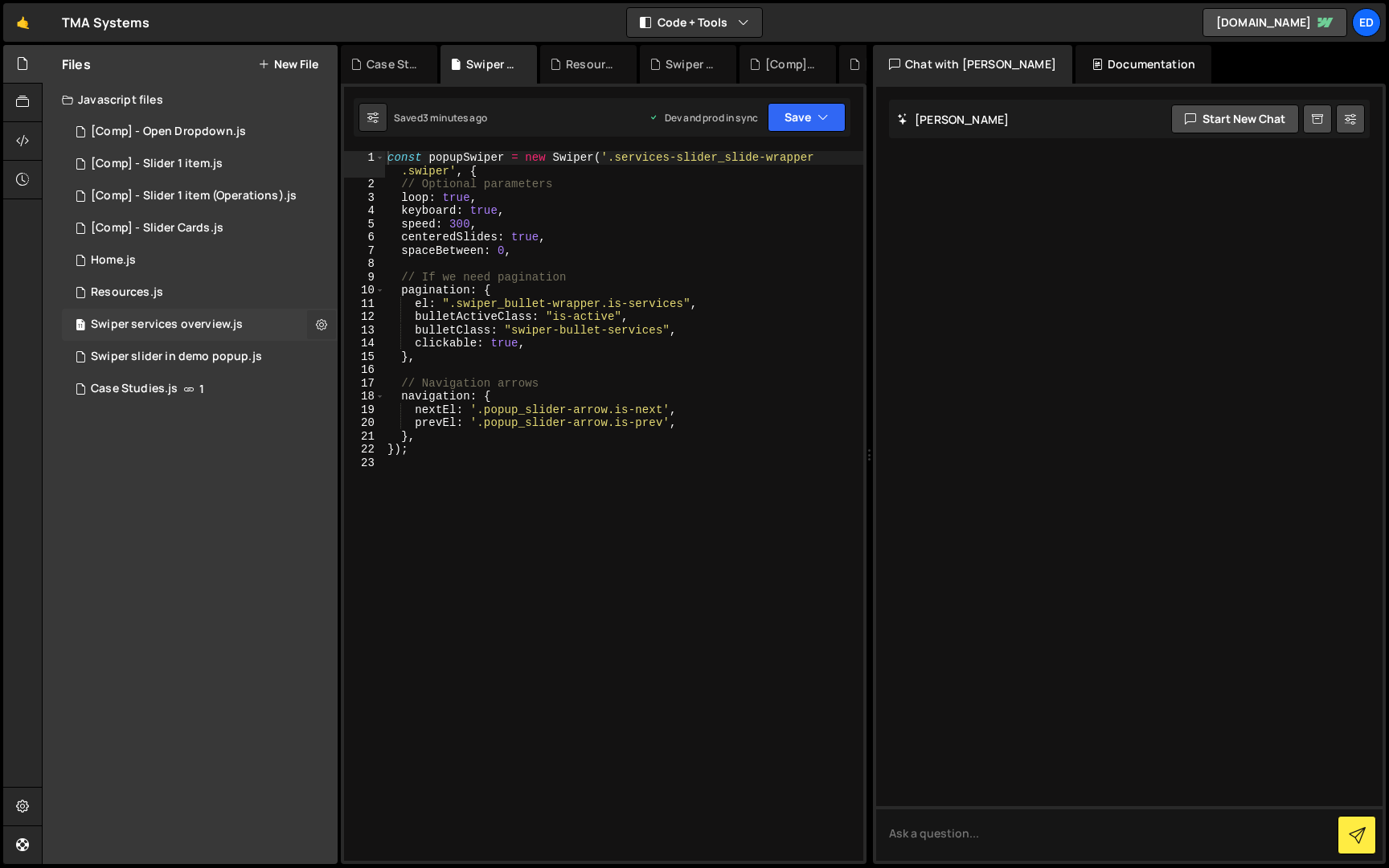
checkbox input "true"
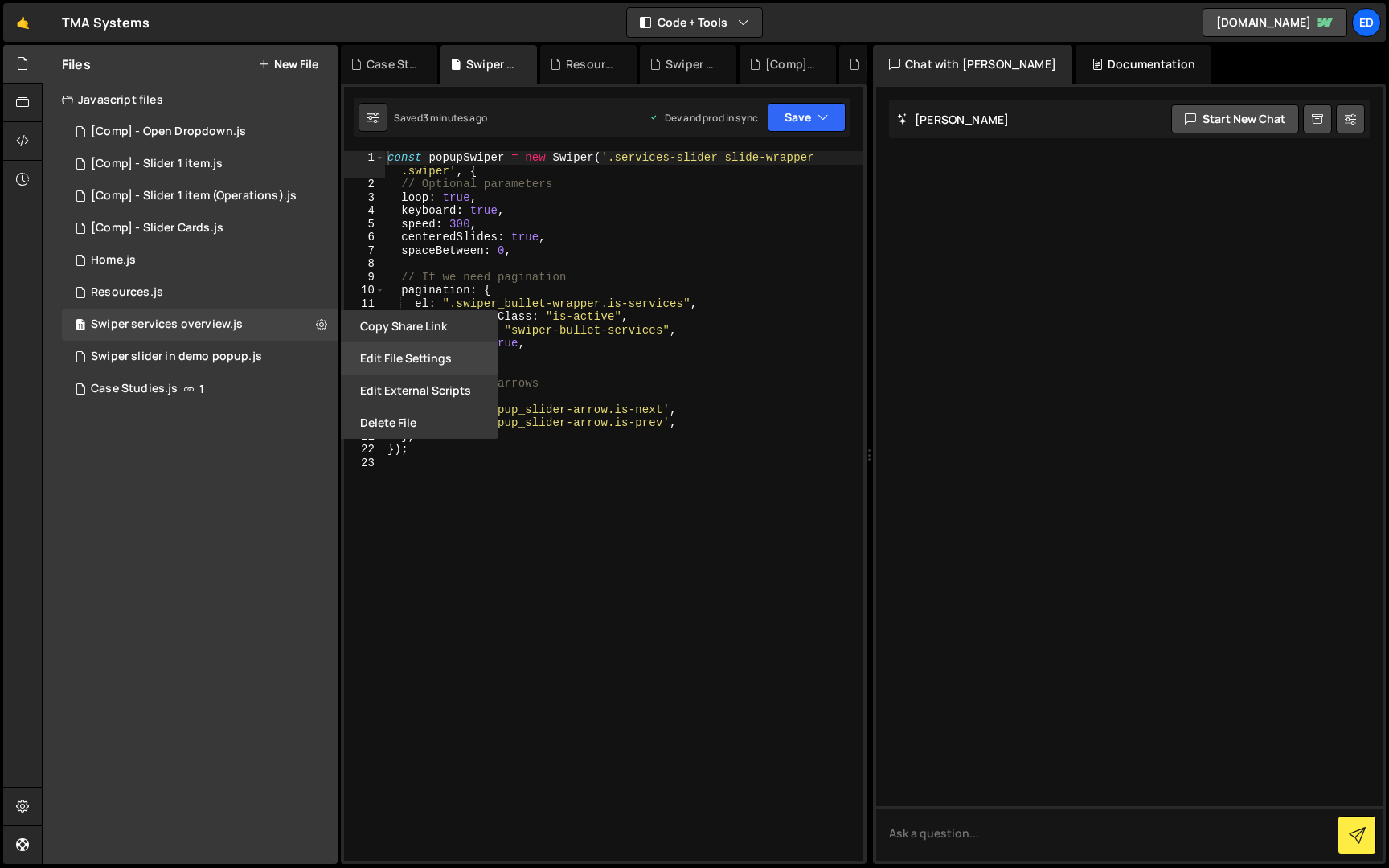
click at [385, 358] on button "Edit File Settings" at bounding box center [419, 358] width 158 height 32
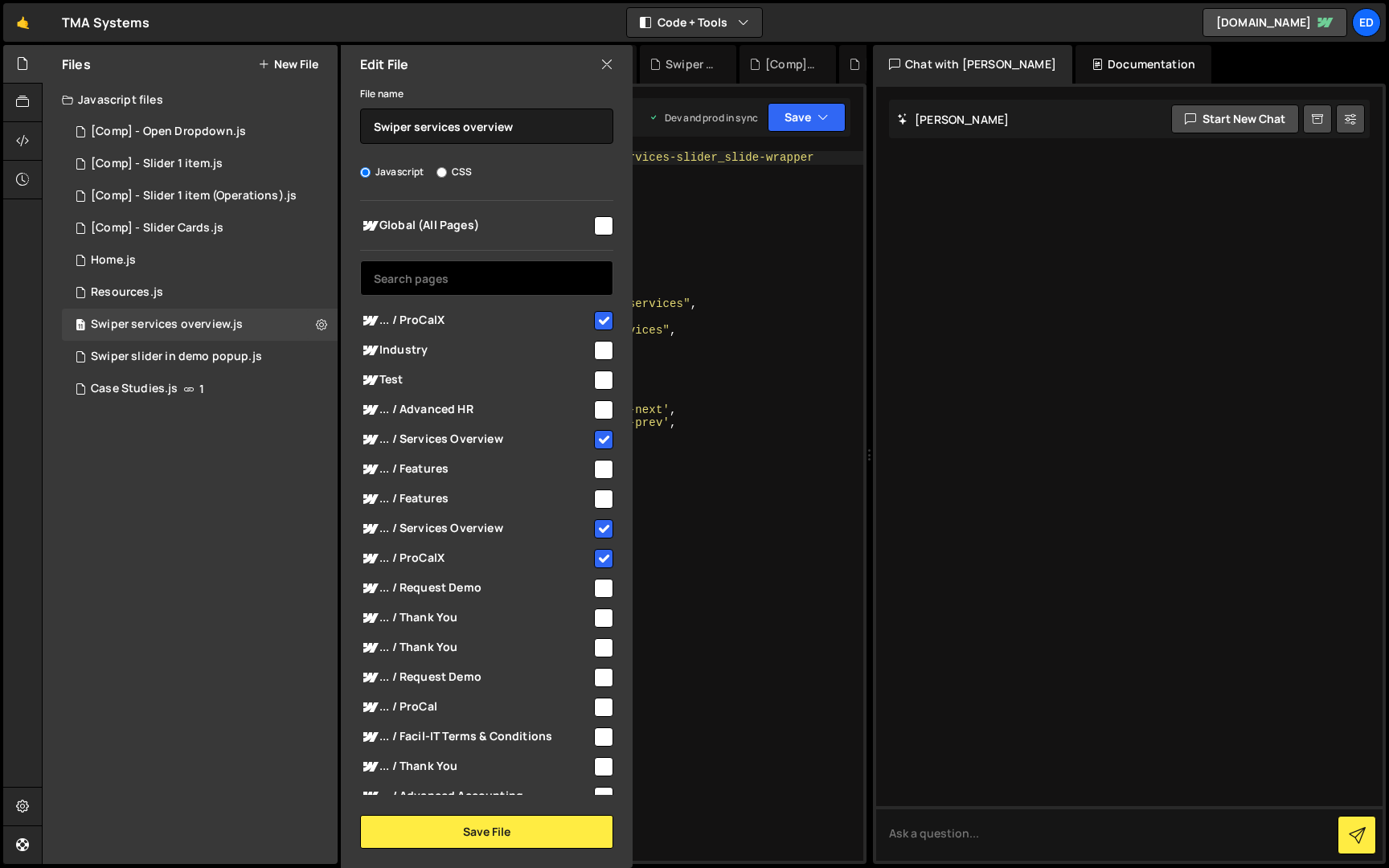
click at [420, 289] on input "text" at bounding box center [487, 278] width 253 height 36
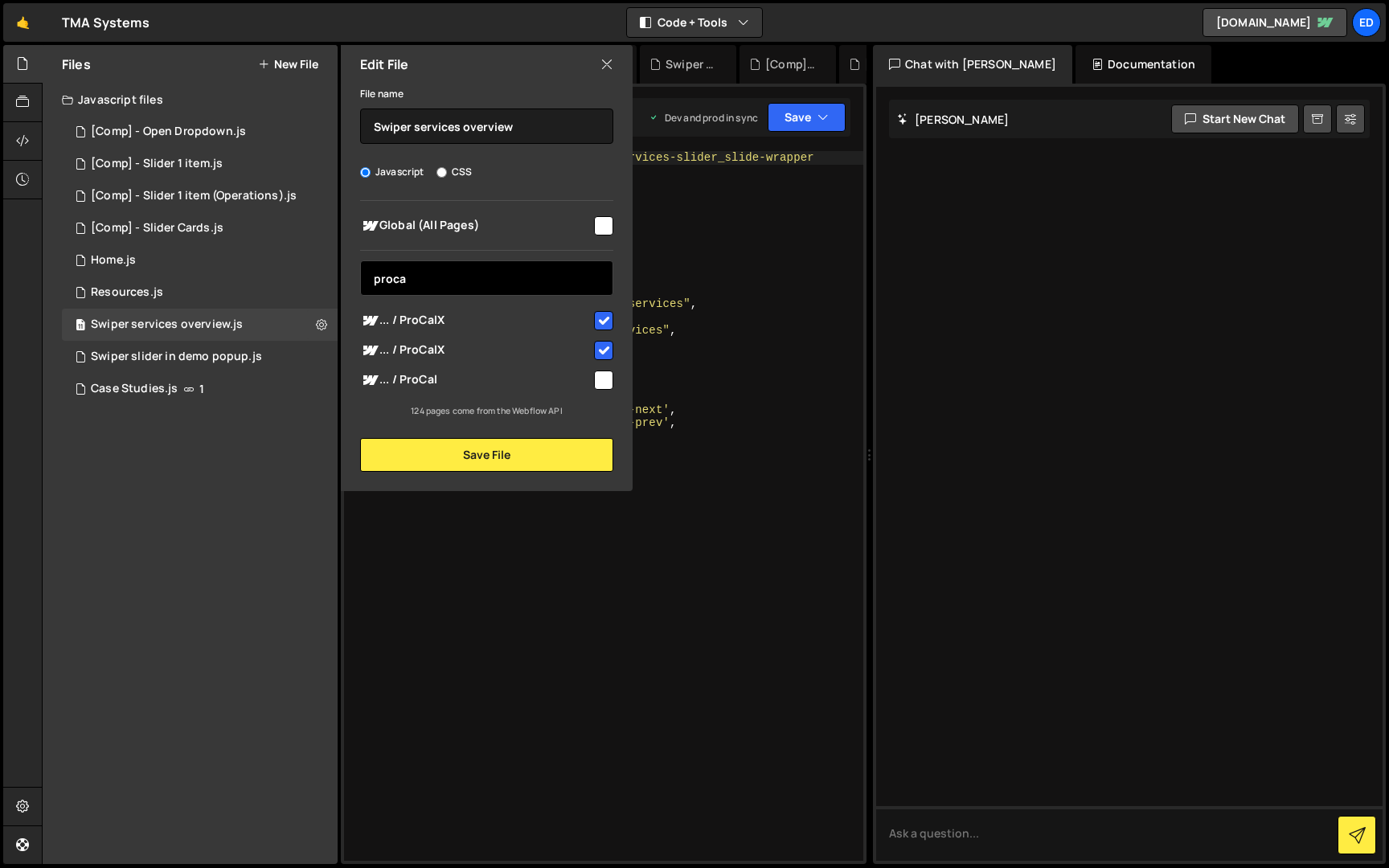
type input "proca"
click at [602, 380] on input "checkbox" at bounding box center [604, 381] width 20 height 20
checkbox input "true"
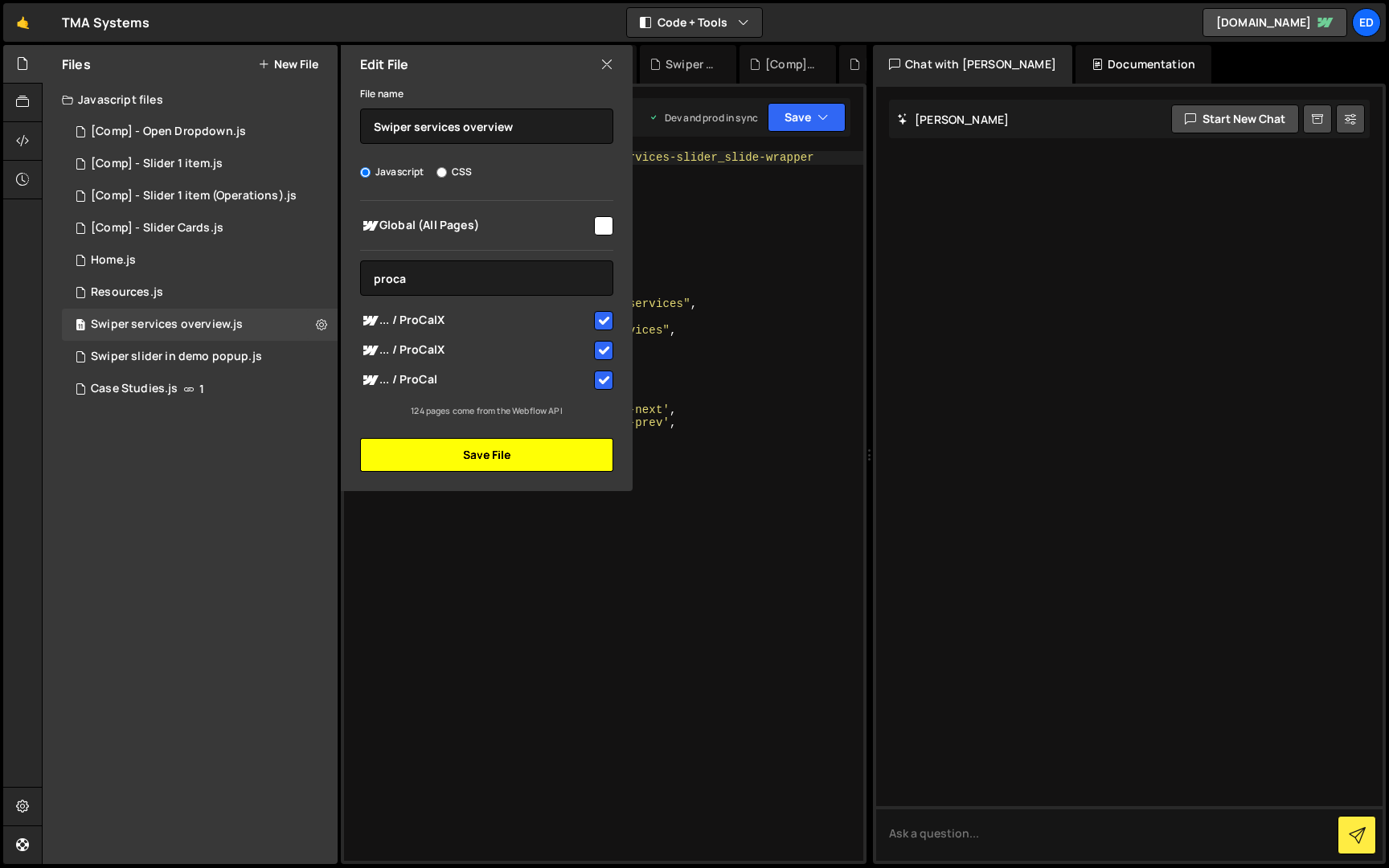
click at [560, 448] on button "Save File" at bounding box center [487, 454] width 253 height 34
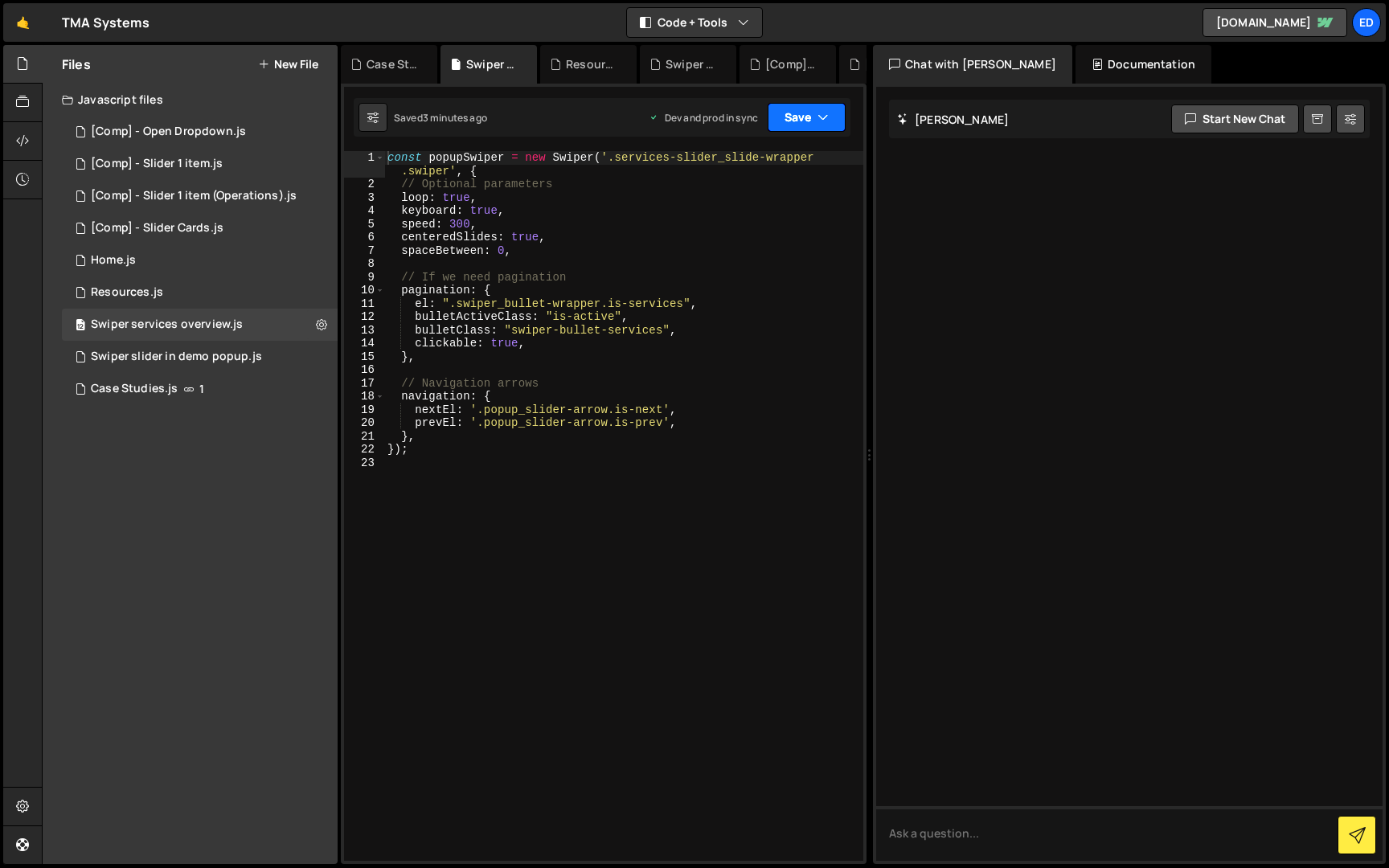
click at [801, 123] on button "Save" at bounding box center [806, 117] width 78 height 29
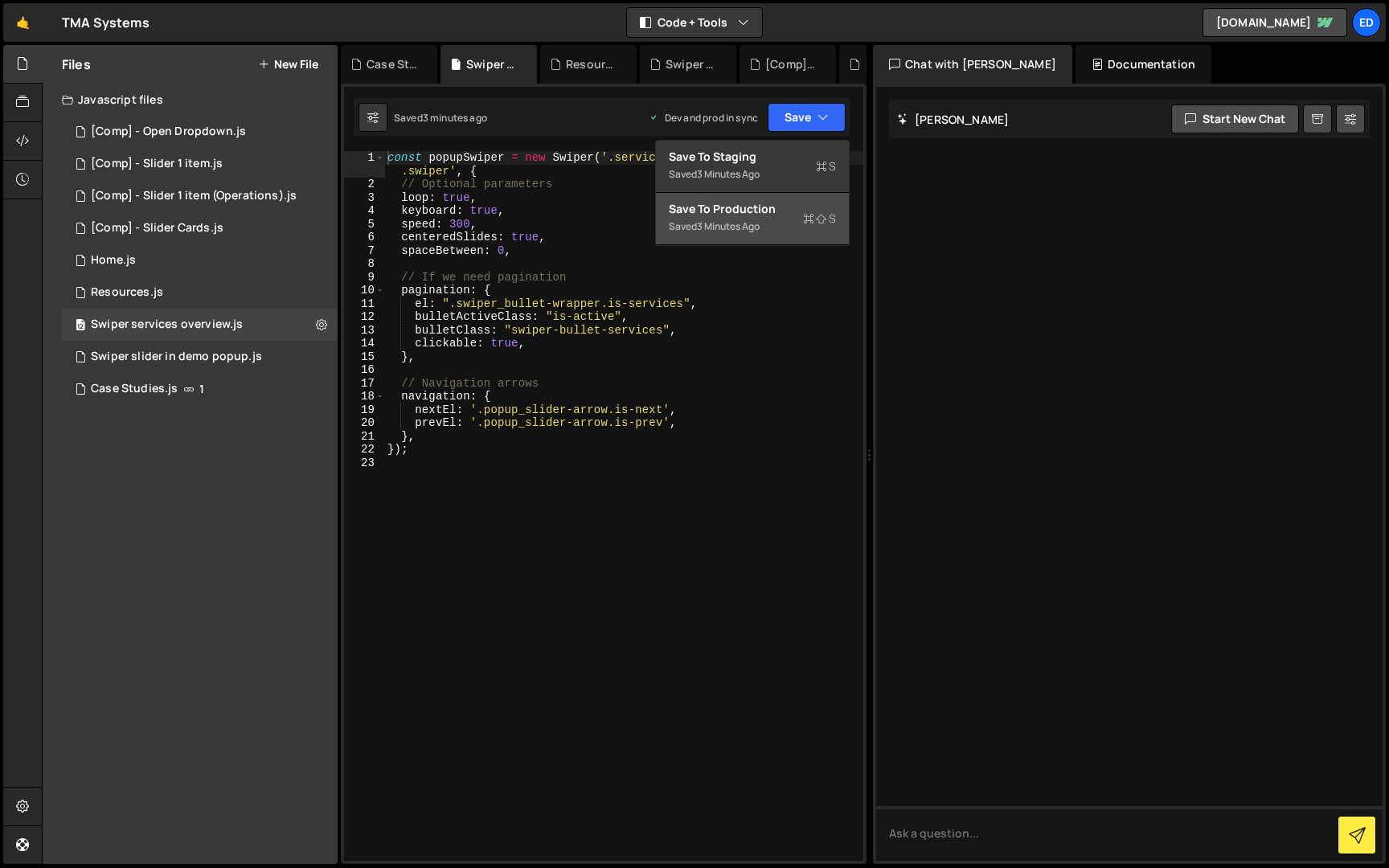
click at [751, 212] on div "Save to Production S" at bounding box center [752, 209] width 168 height 16
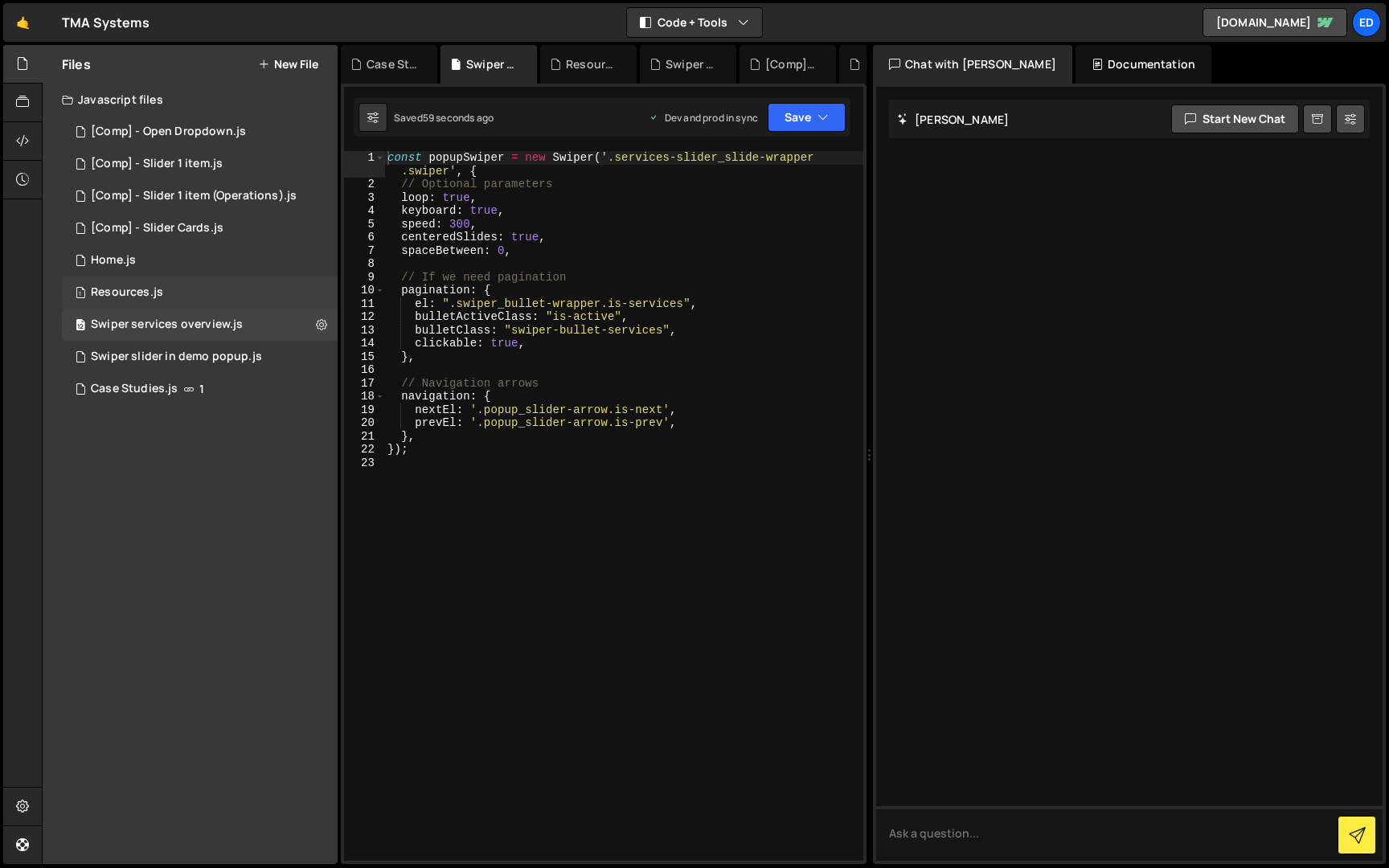
click at [168, 291] on div "1 Resources.js 0" at bounding box center [199, 292] width 275 height 32
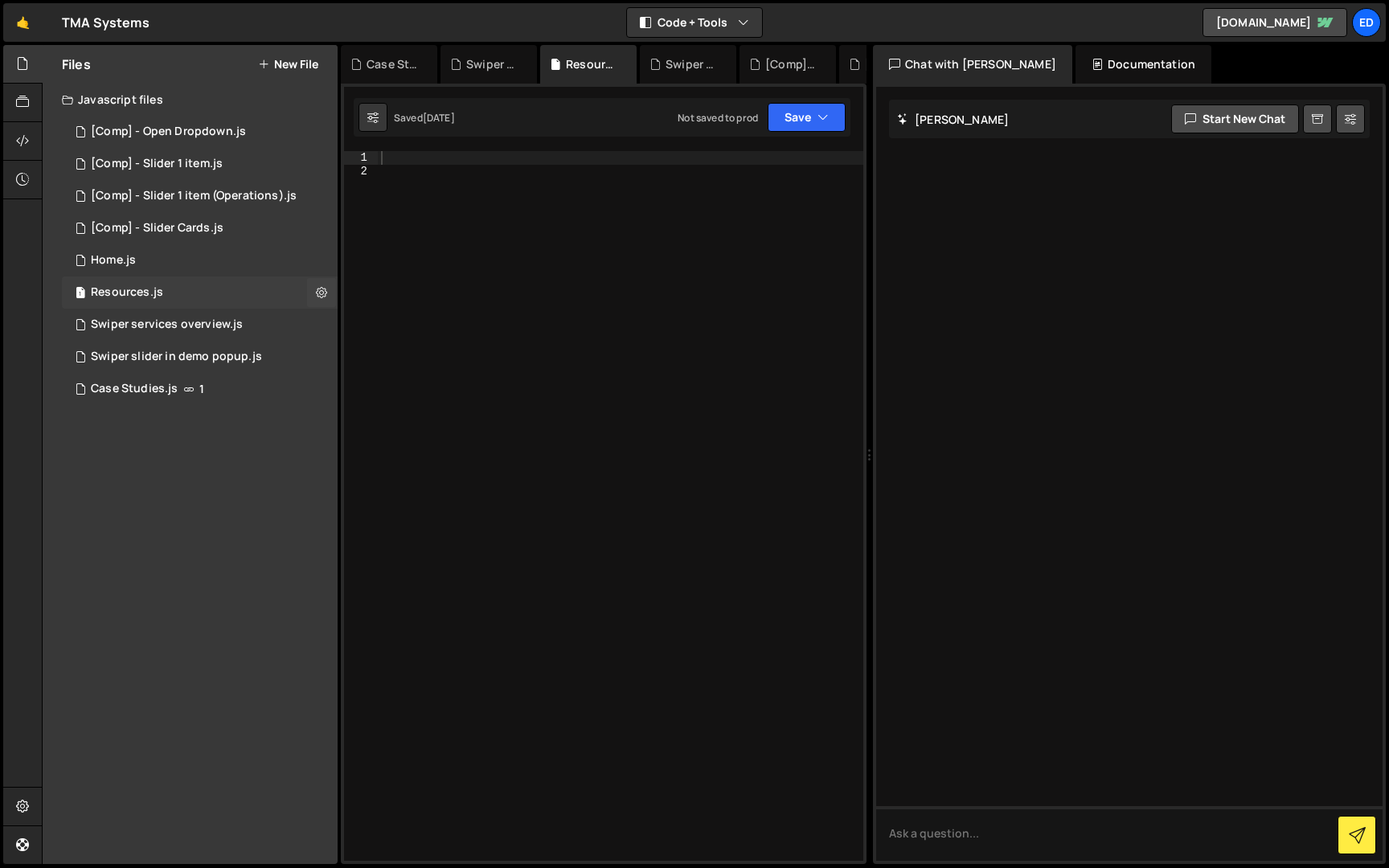
click at [168, 291] on div "1 Resources.js 0" at bounding box center [199, 292] width 275 height 32
click at [159, 266] on div "1 Home.js 0" at bounding box center [199, 260] width 275 height 32
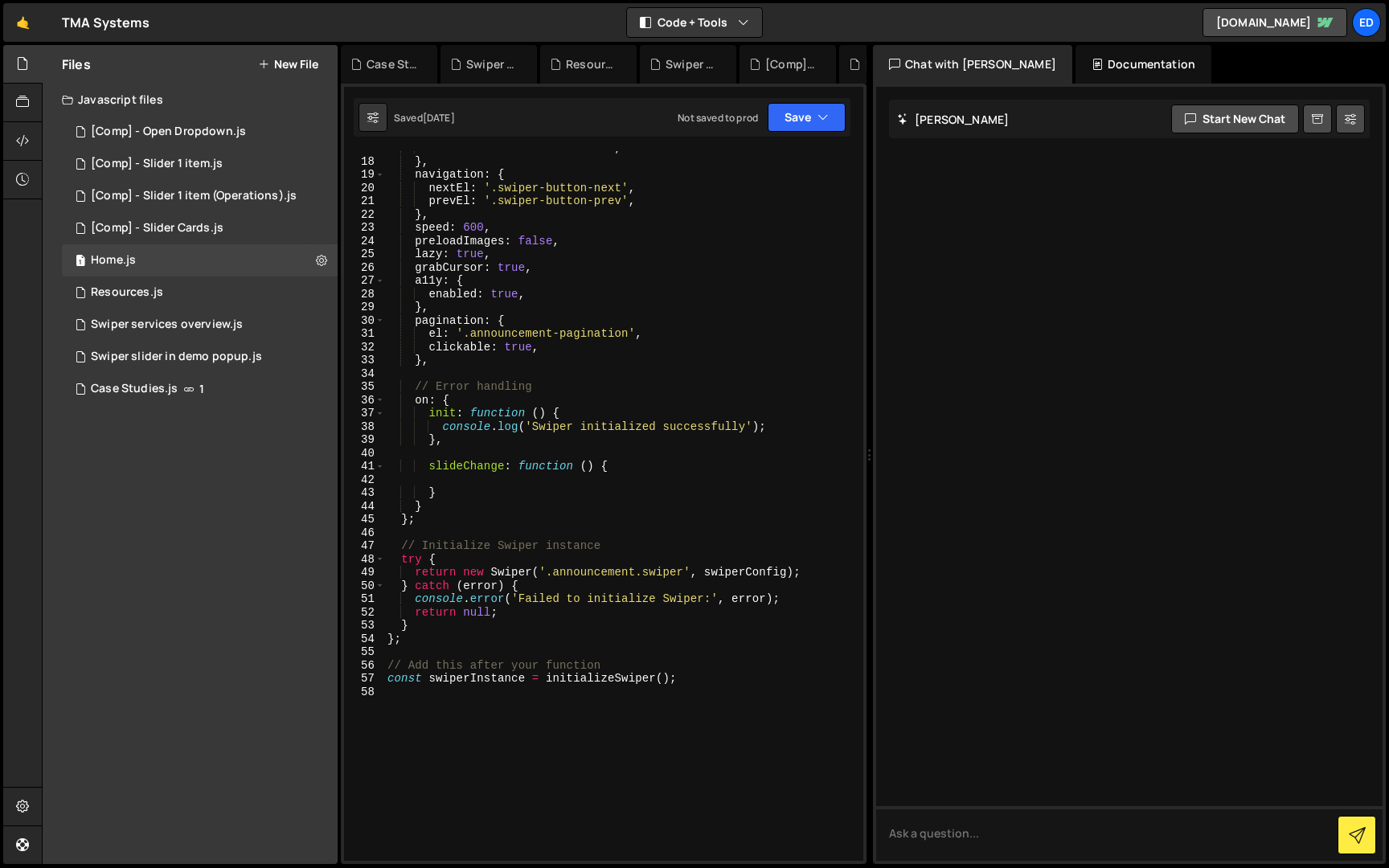
scroll to position [407, 0]
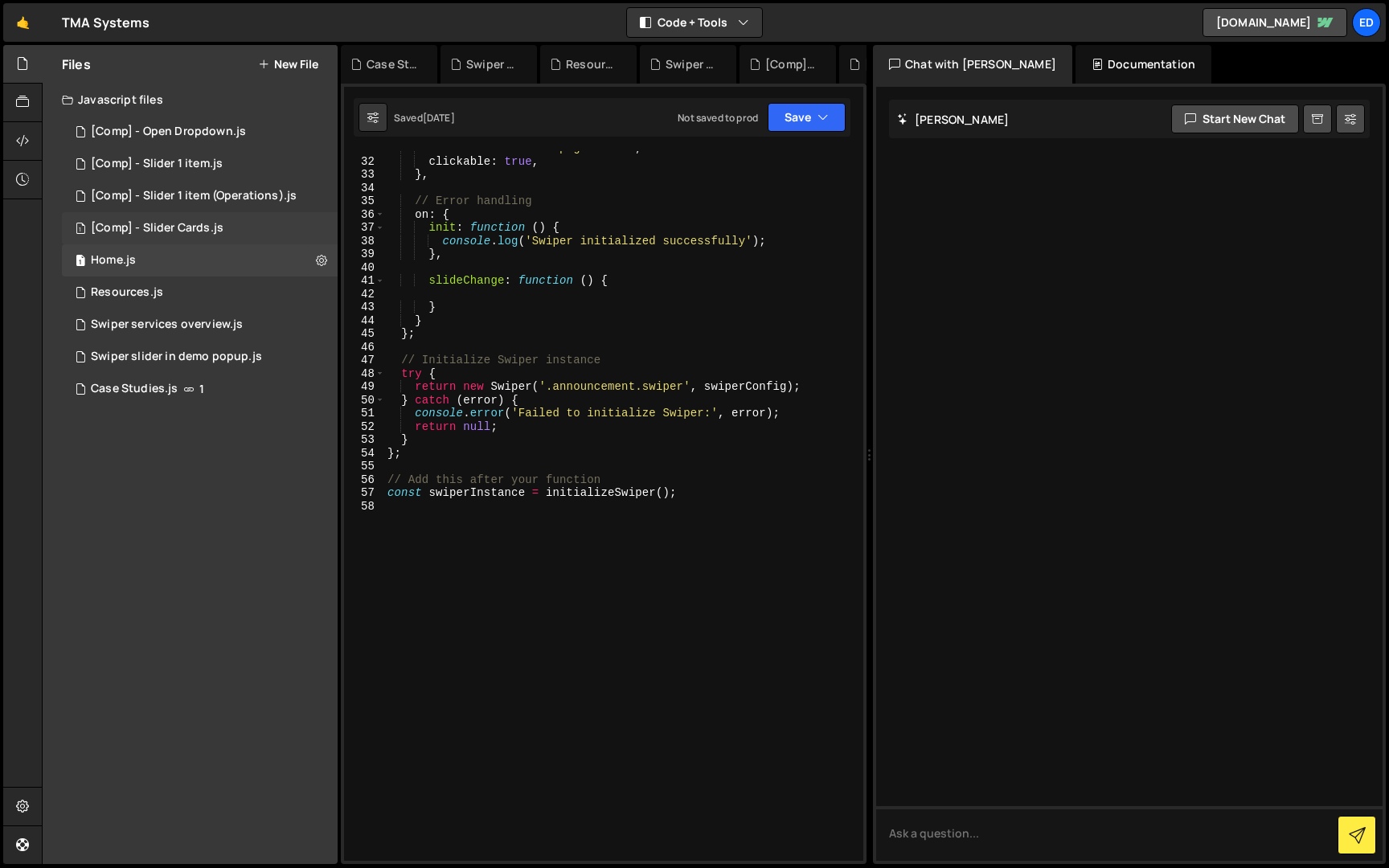
click at [165, 226] on div "[Comp] - Slider Cards.js" at bounding box center [157, 228] width 133 height 14
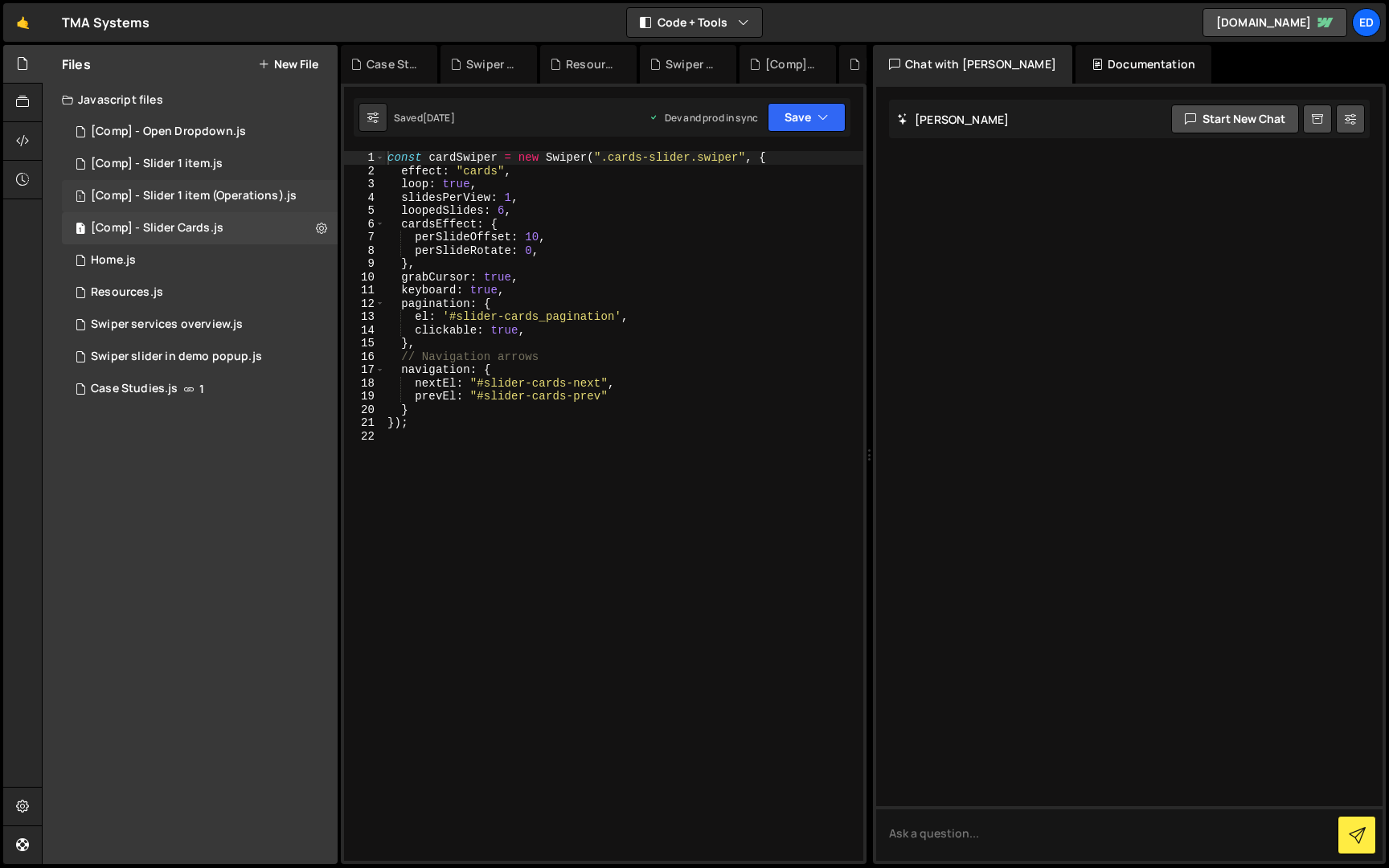
click at [161, 198] on div "[Comp] - Slider 1 item (Operations).js" at bounding box center [193, 196] width 206 height 14
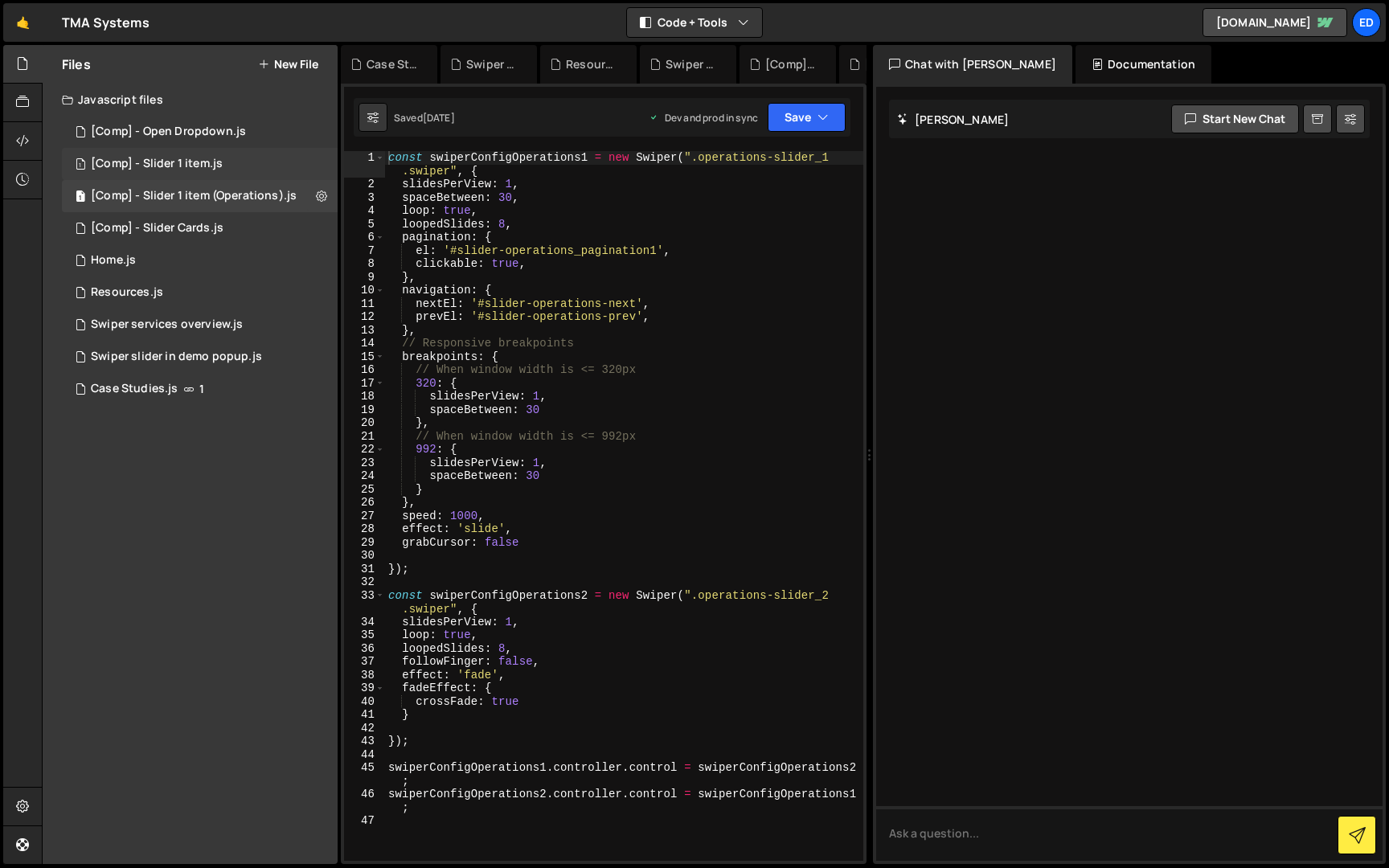
click at [168, 164] on div "[Comp] - Slider 1 item.js" at bounding box center [157, 164] width 132 height 14
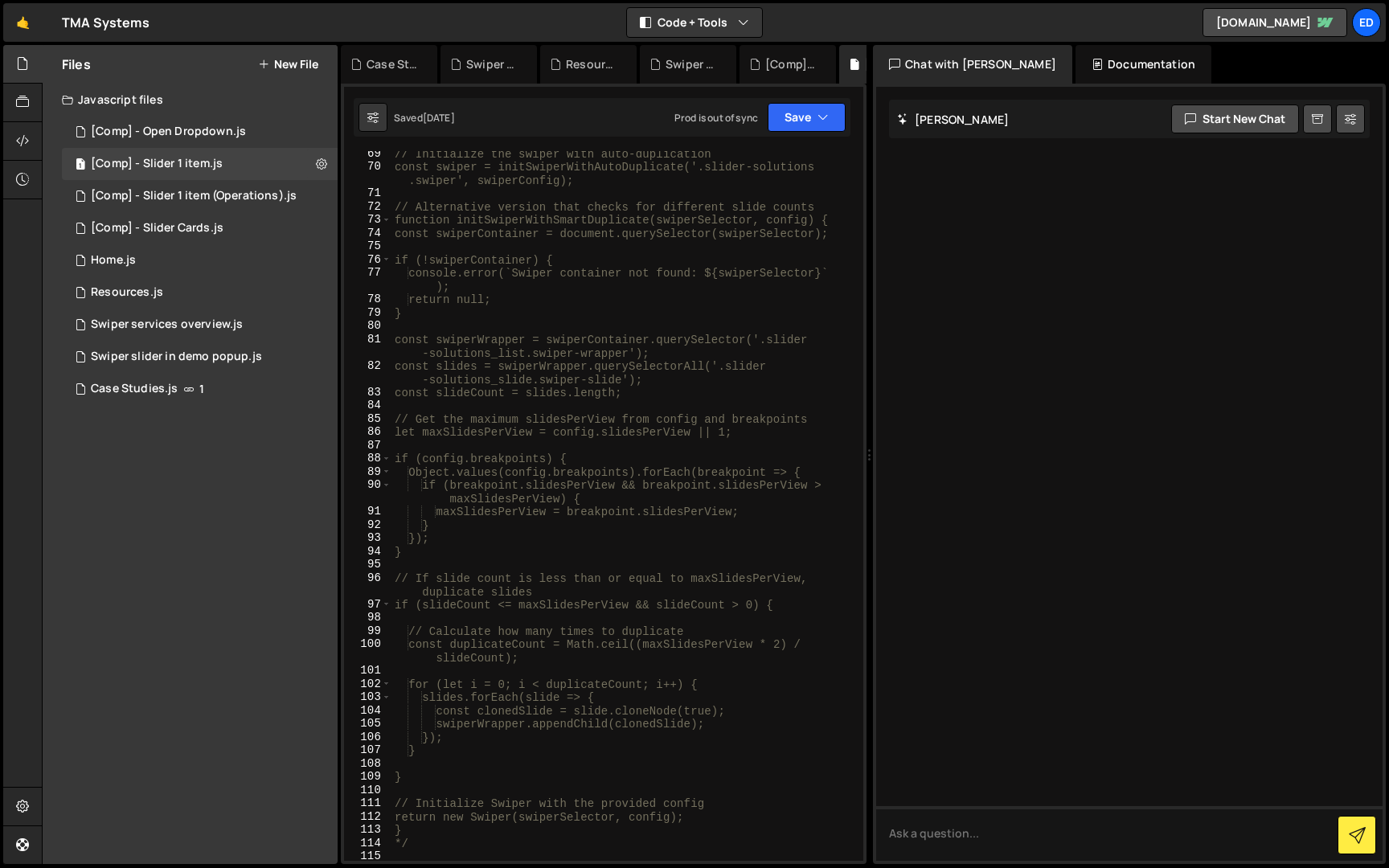
scroll to position [1137, 0]
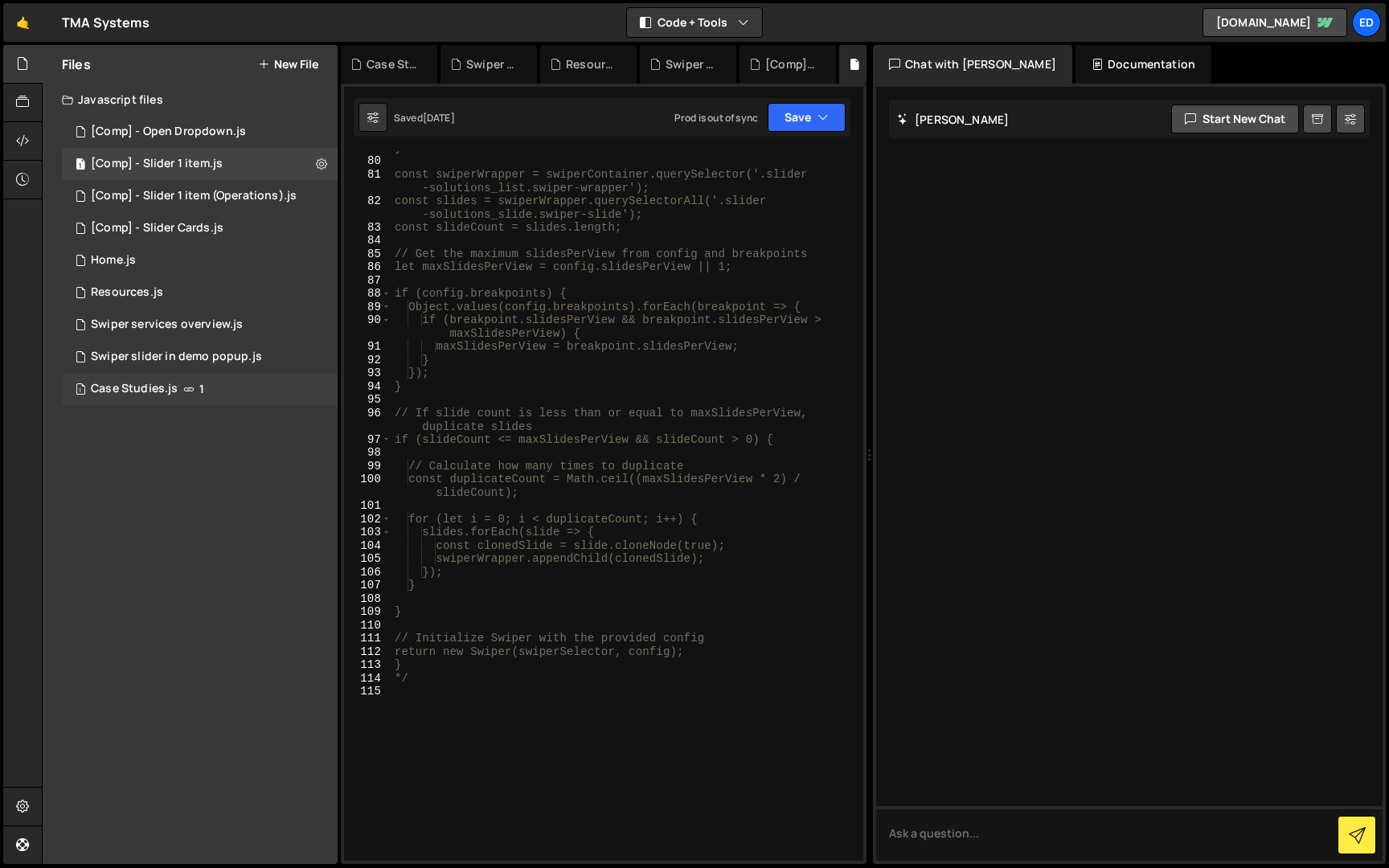
click at [121, 390] on div "Case Studies.js" at bounding box center [134, 389] width 86 height 14
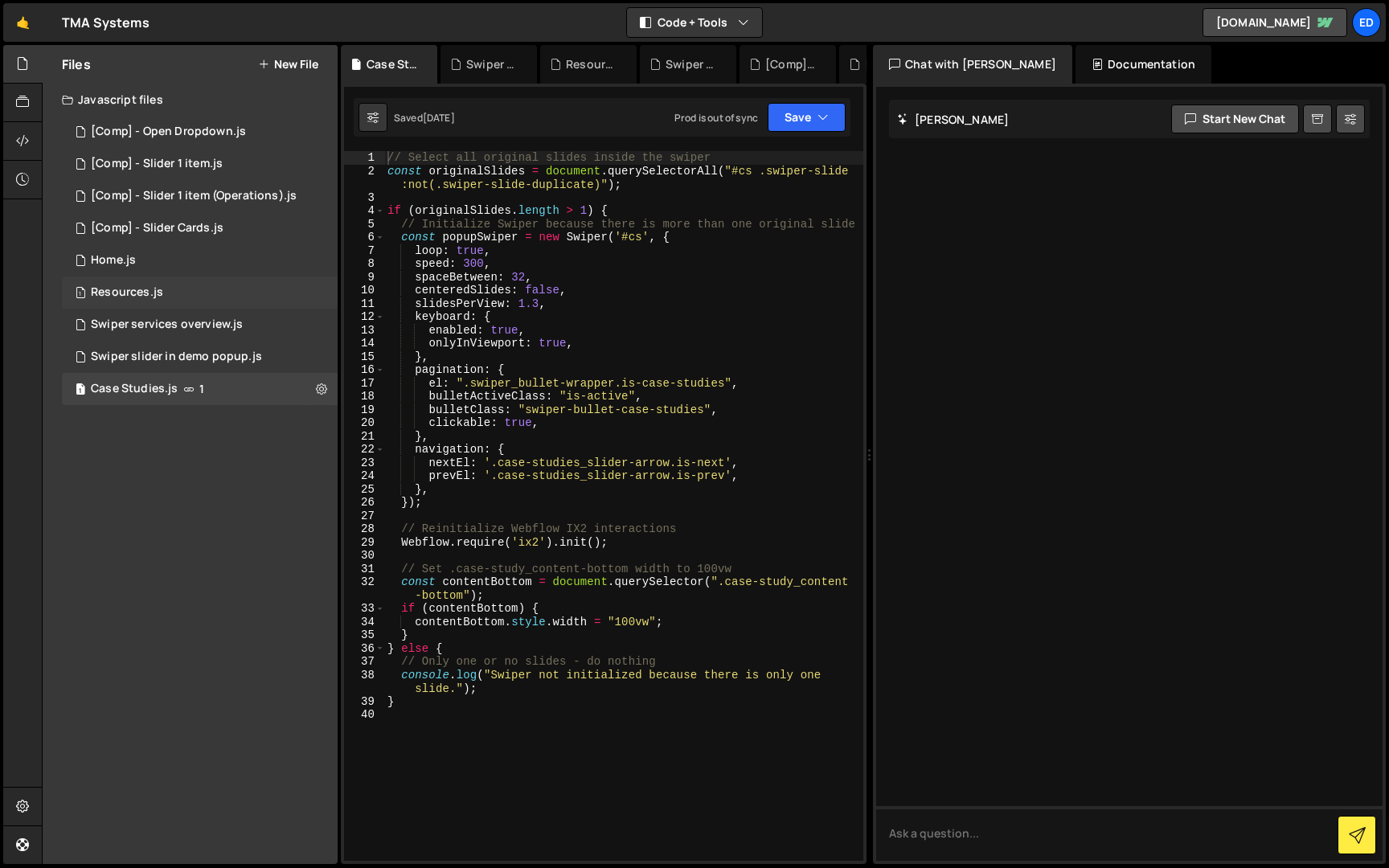
click at [120, 276] on div "1 Resources.js 0" at bounding box center [199, 292] width 275 height 32
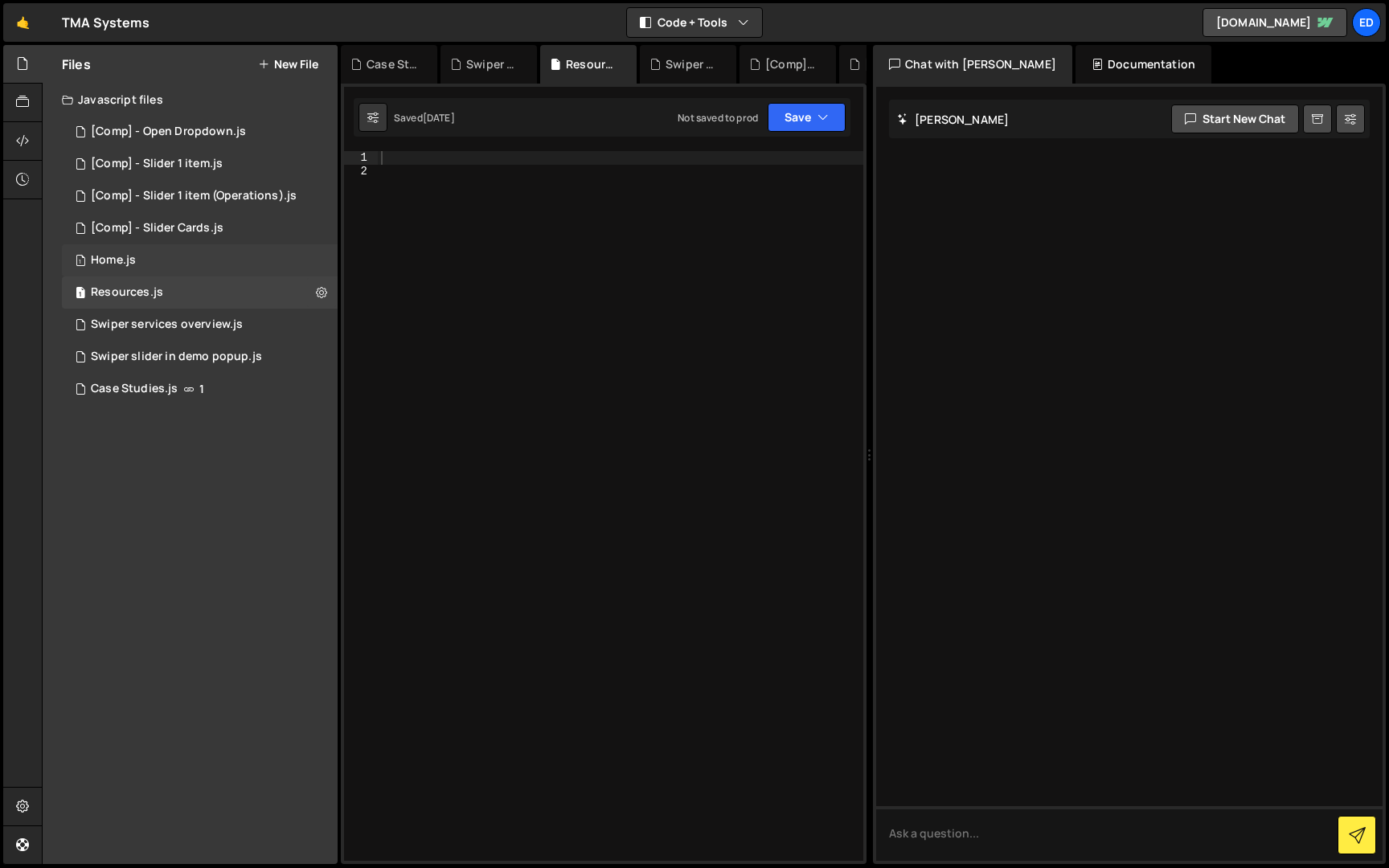
click at [127, 257] on div "Home.js" at bounding box center [113, 260] width 45 height 14
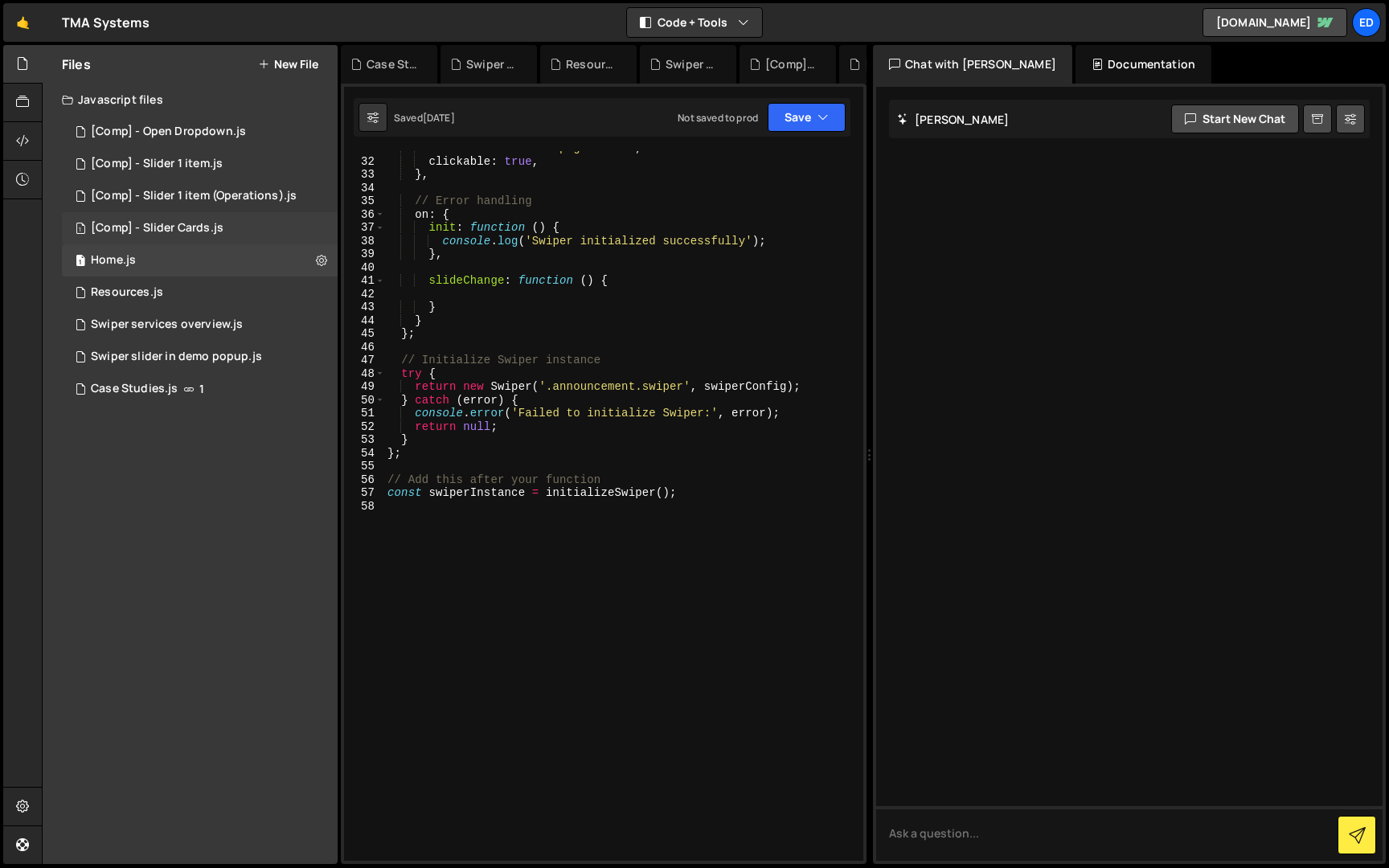
click at [139, 230] on div "[Comp] - Slider Cards.js" at bounding box center [157, 228] width 133 height 14
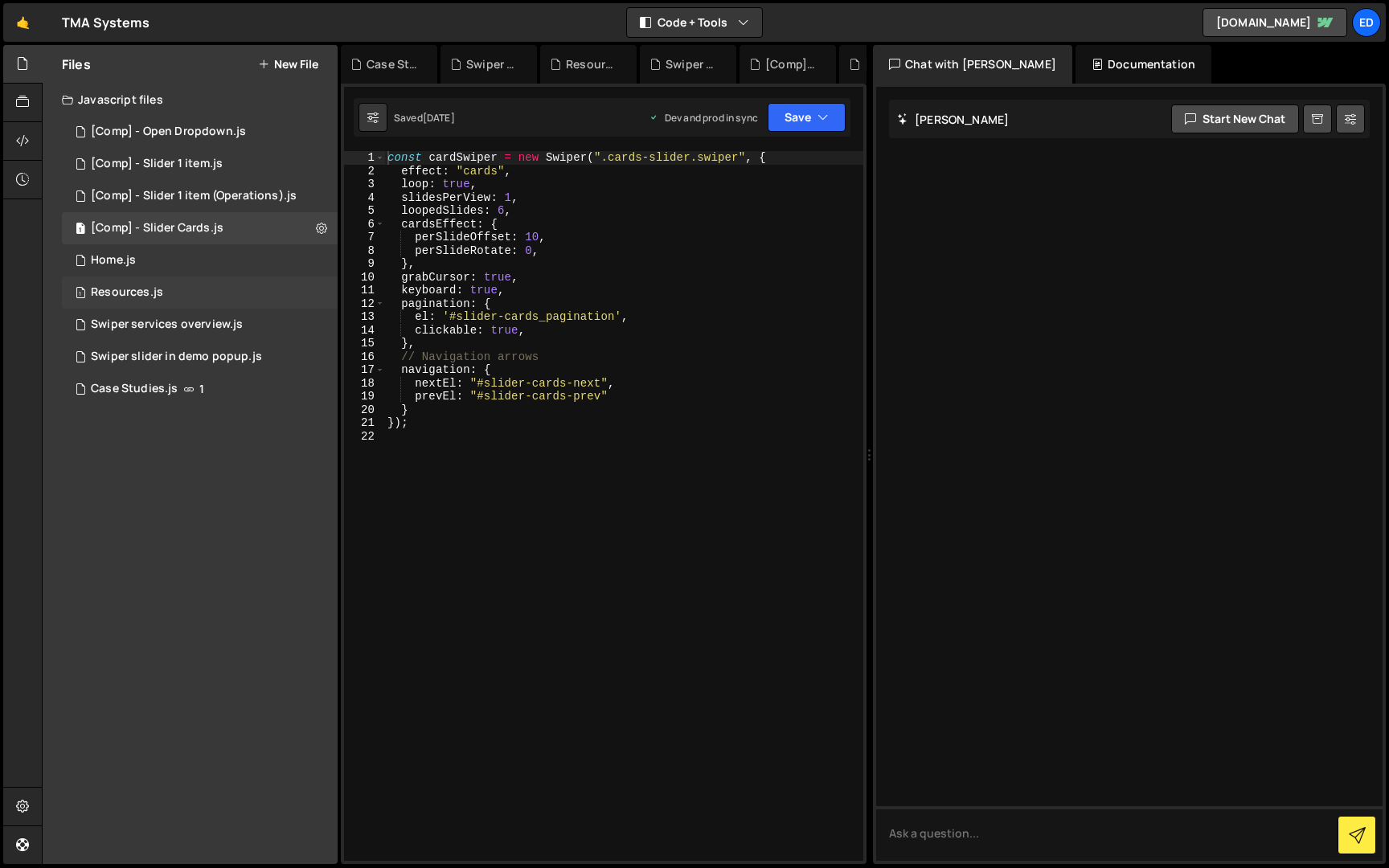
click at [137, 302] on div "1 Resources.js 0" at bounding box center [199, 292] width 275 height 32
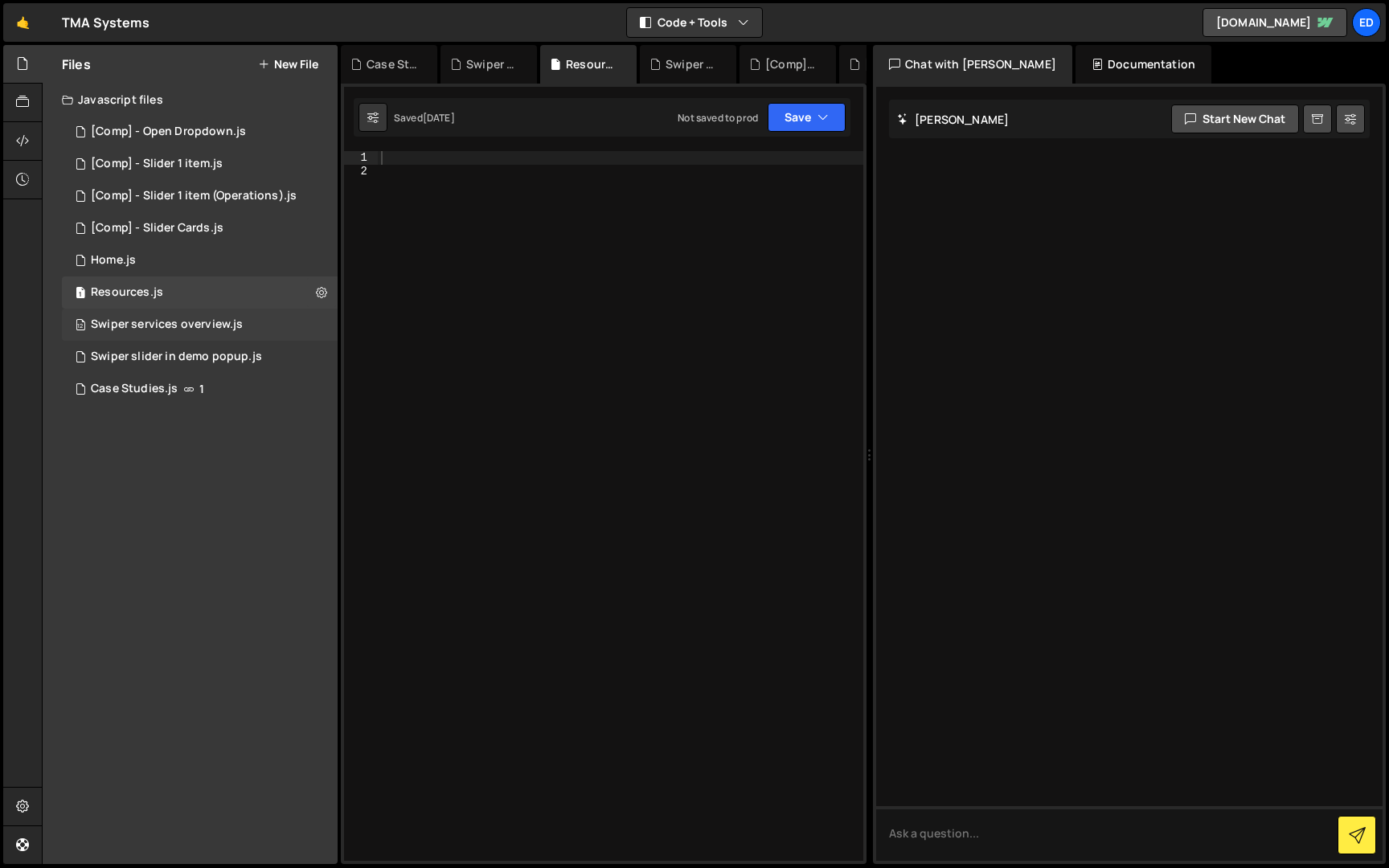
click at [143, 332] on div "12 Swiper services overview.js 0" at bounding box center [199, 324] width 275 height 32
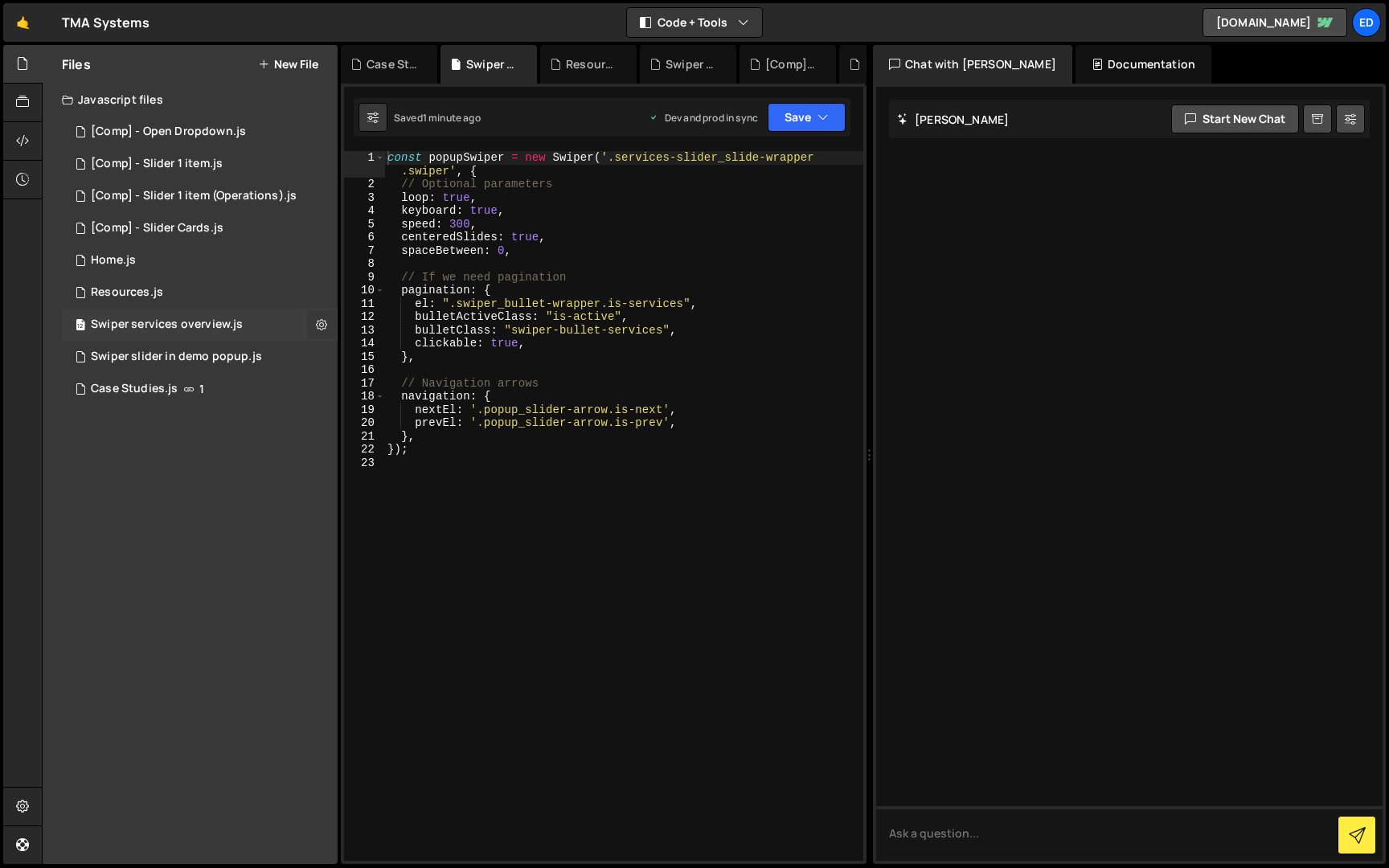
click at [325, 323] on icon at bounding box center [321, 323] width 12 height 15
type input "Swiper services overview"
radio input "true"
checkbox input "true"
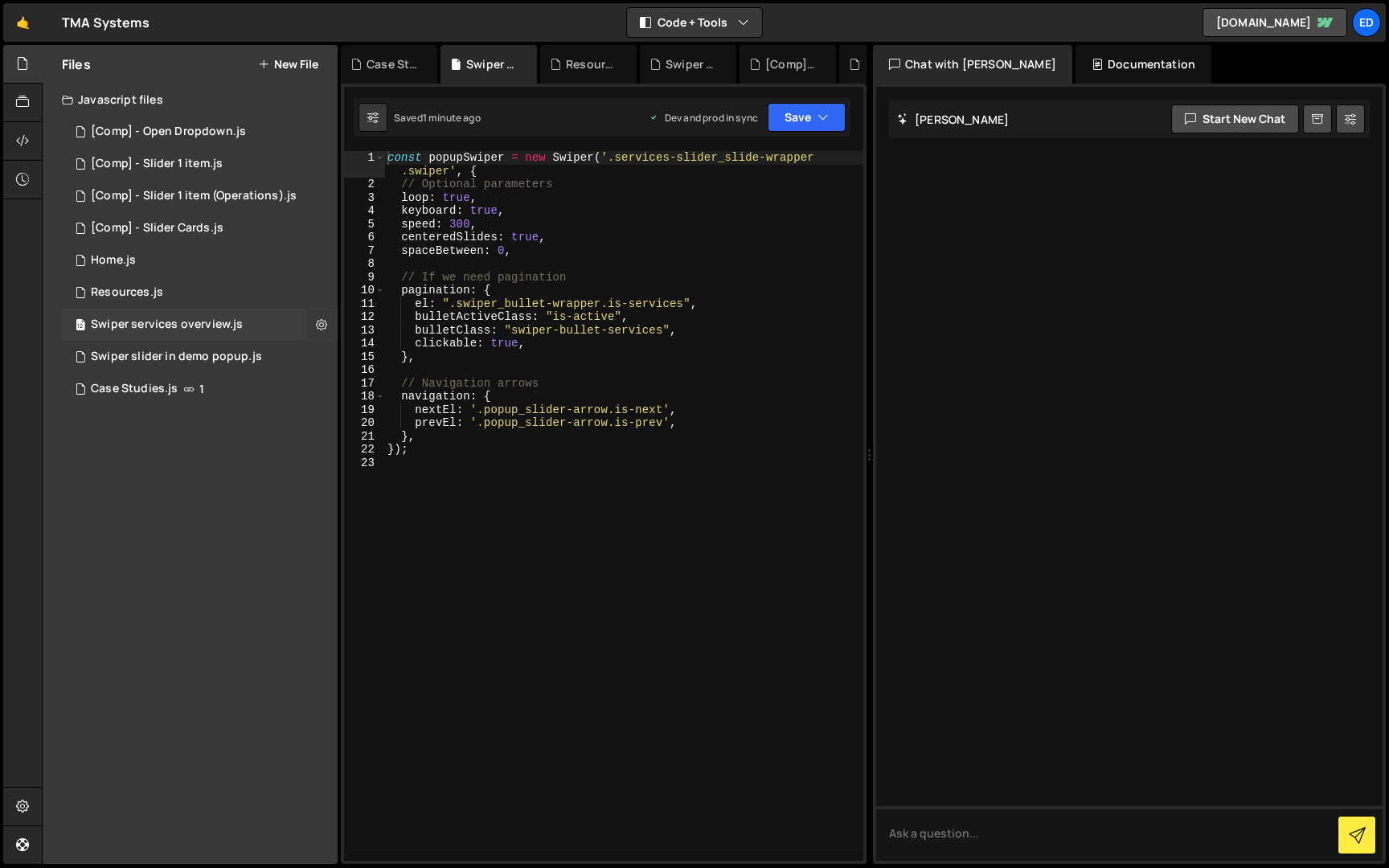
checkbox input "true"
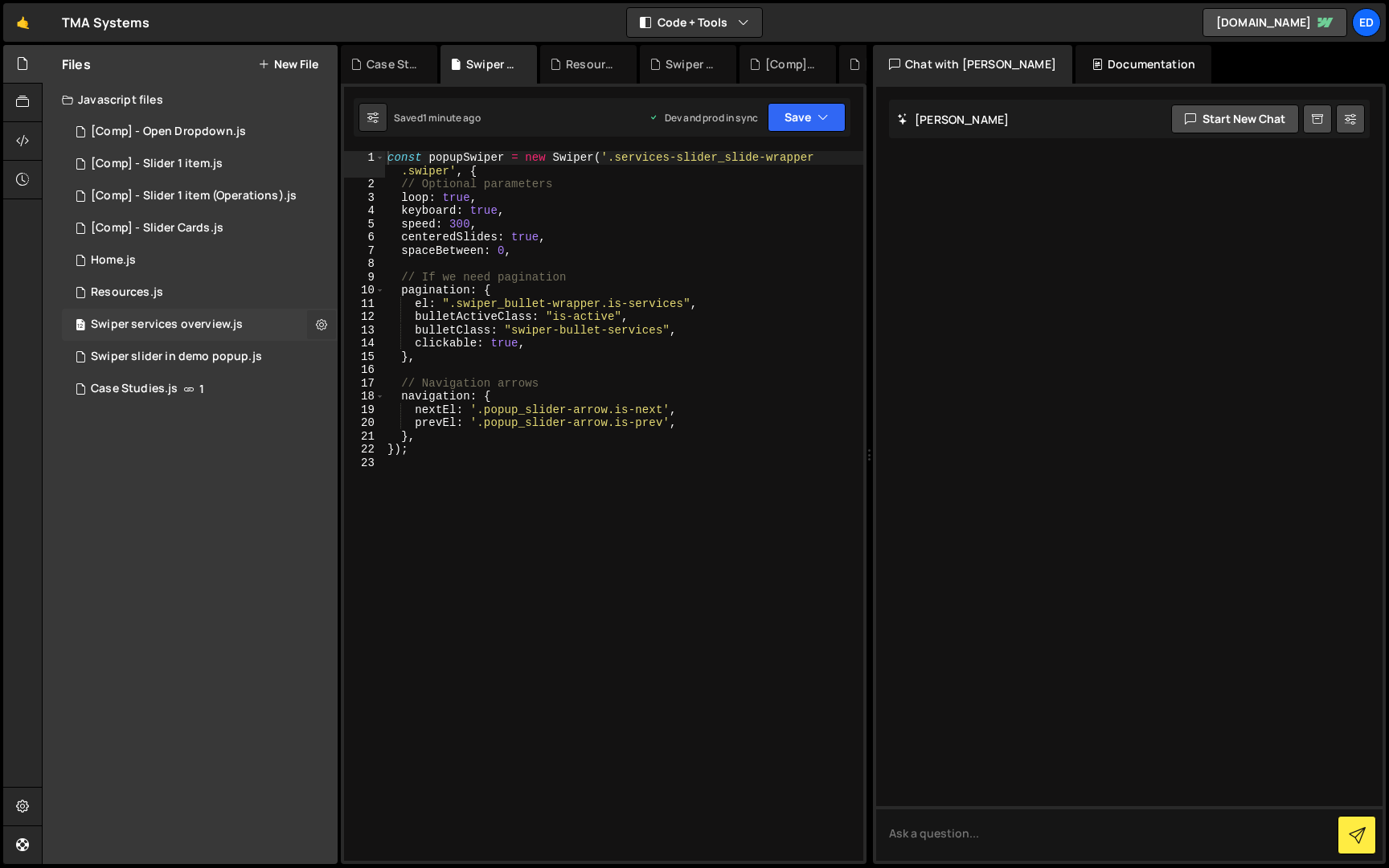
checkbox input "true"
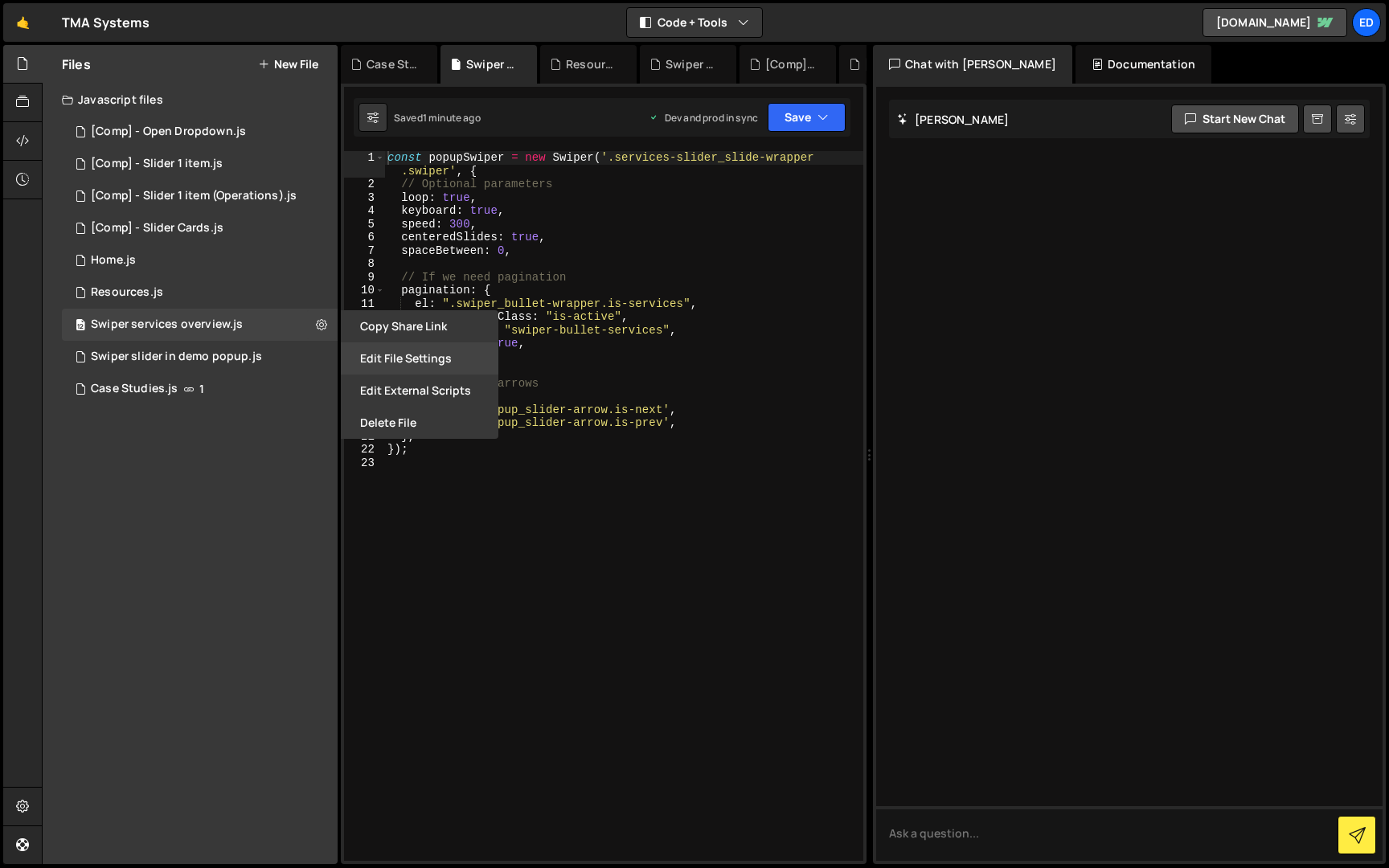
click at [393, 349] on button "Edit File Settings" at bounding box center [419, 358] width 158 height 32
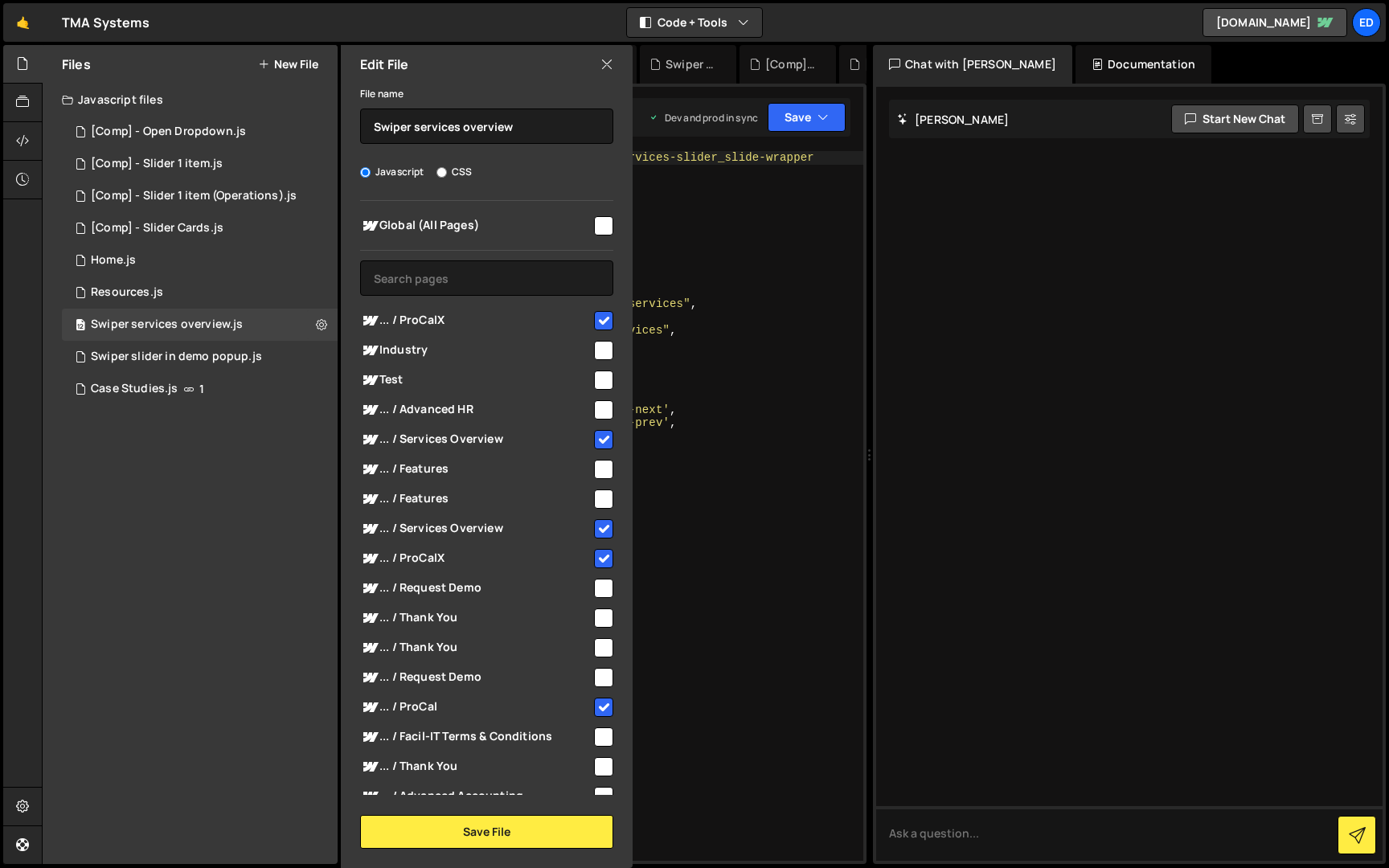
click at [596, 218] on input "checkbox" at bounding box center [604, 226] width 20 height 20
checkbox input "true"
click at [512, 834] on button "Save File" at bounding box center [487, 831] width 253 height 34
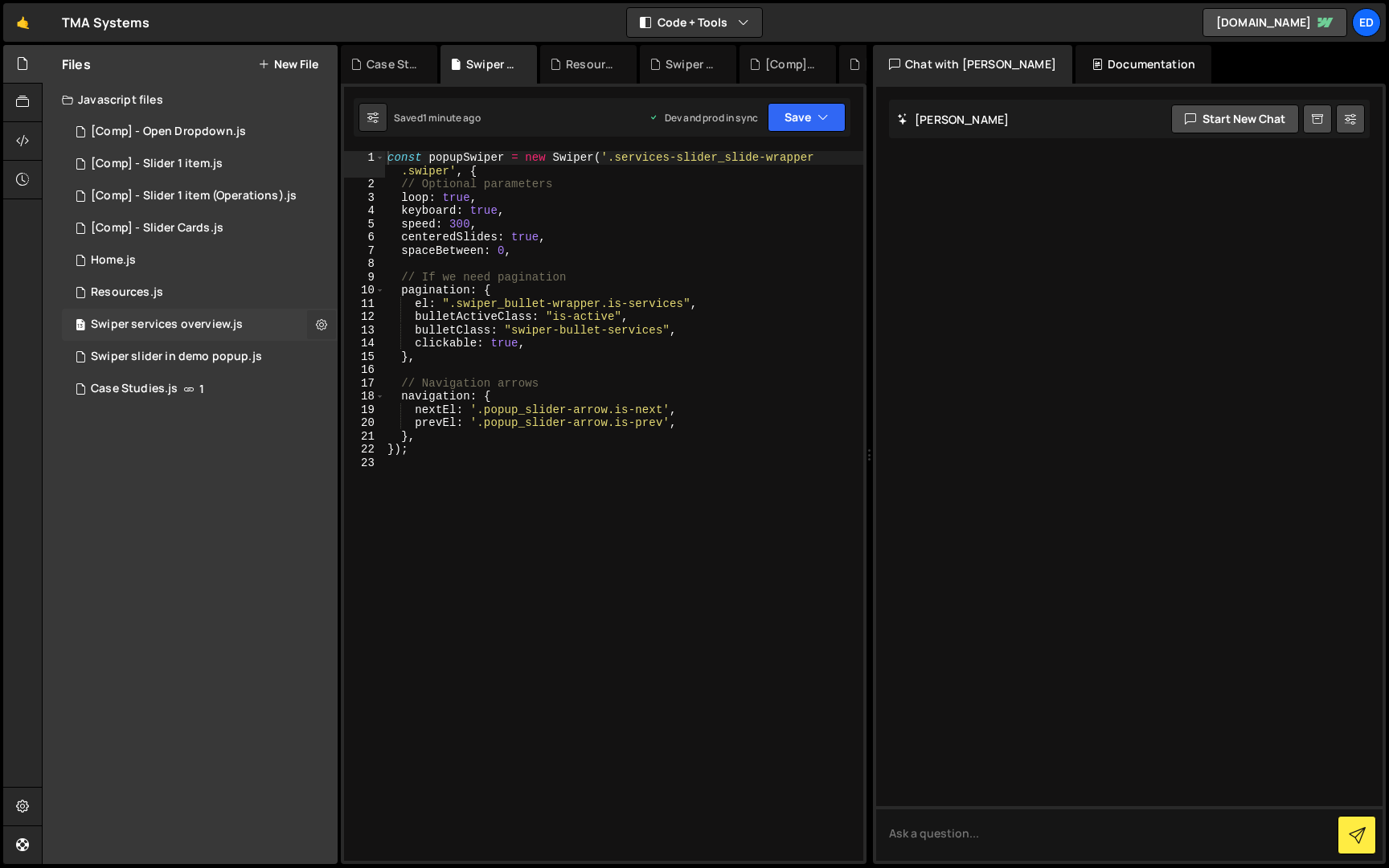
click at [324, 323] on icon at bounding box center [321, 323] width 12 height 15
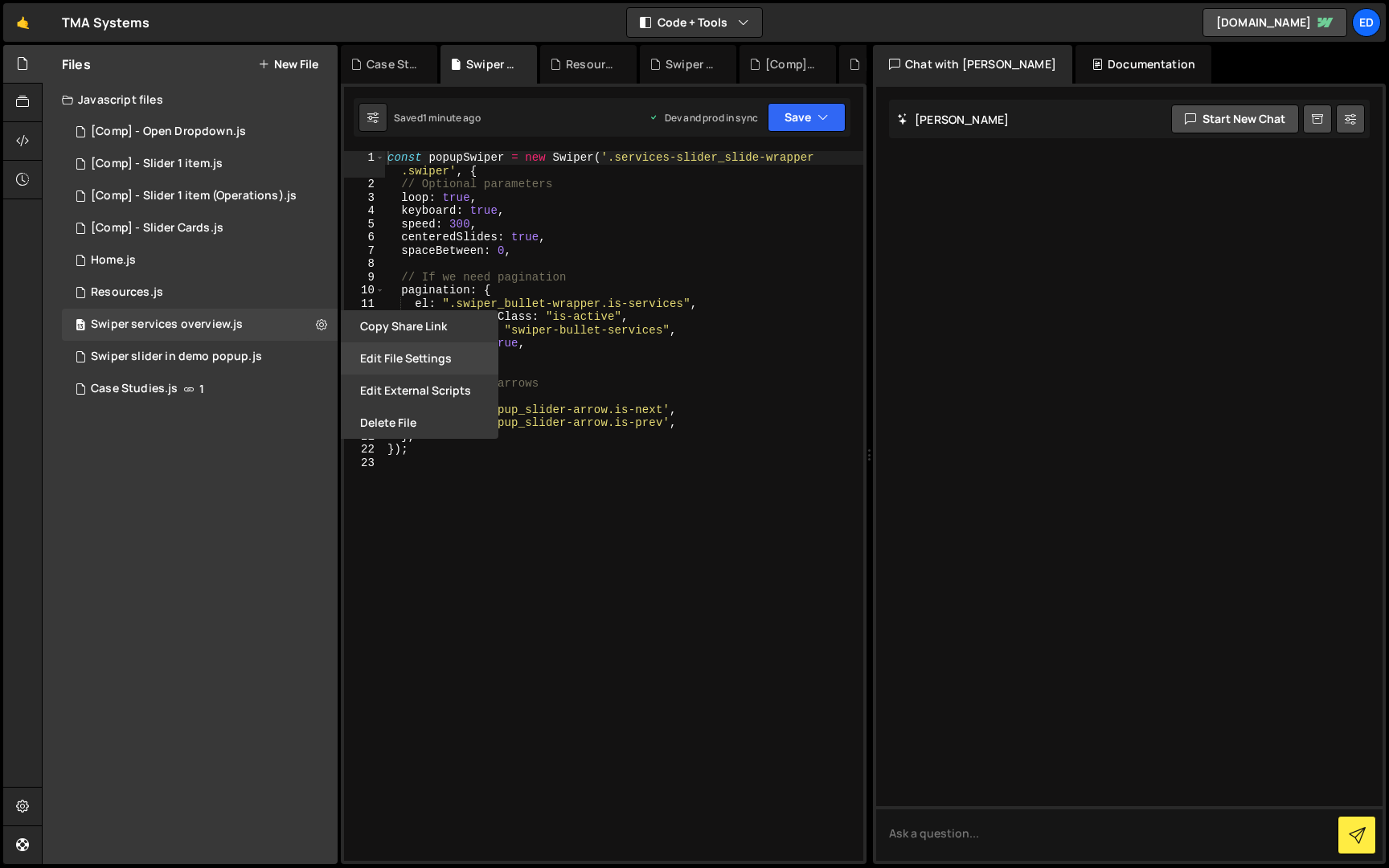
click at [374, 355] on button "Edit File Settings" at bounding box center [419, 358] width 158 height 32
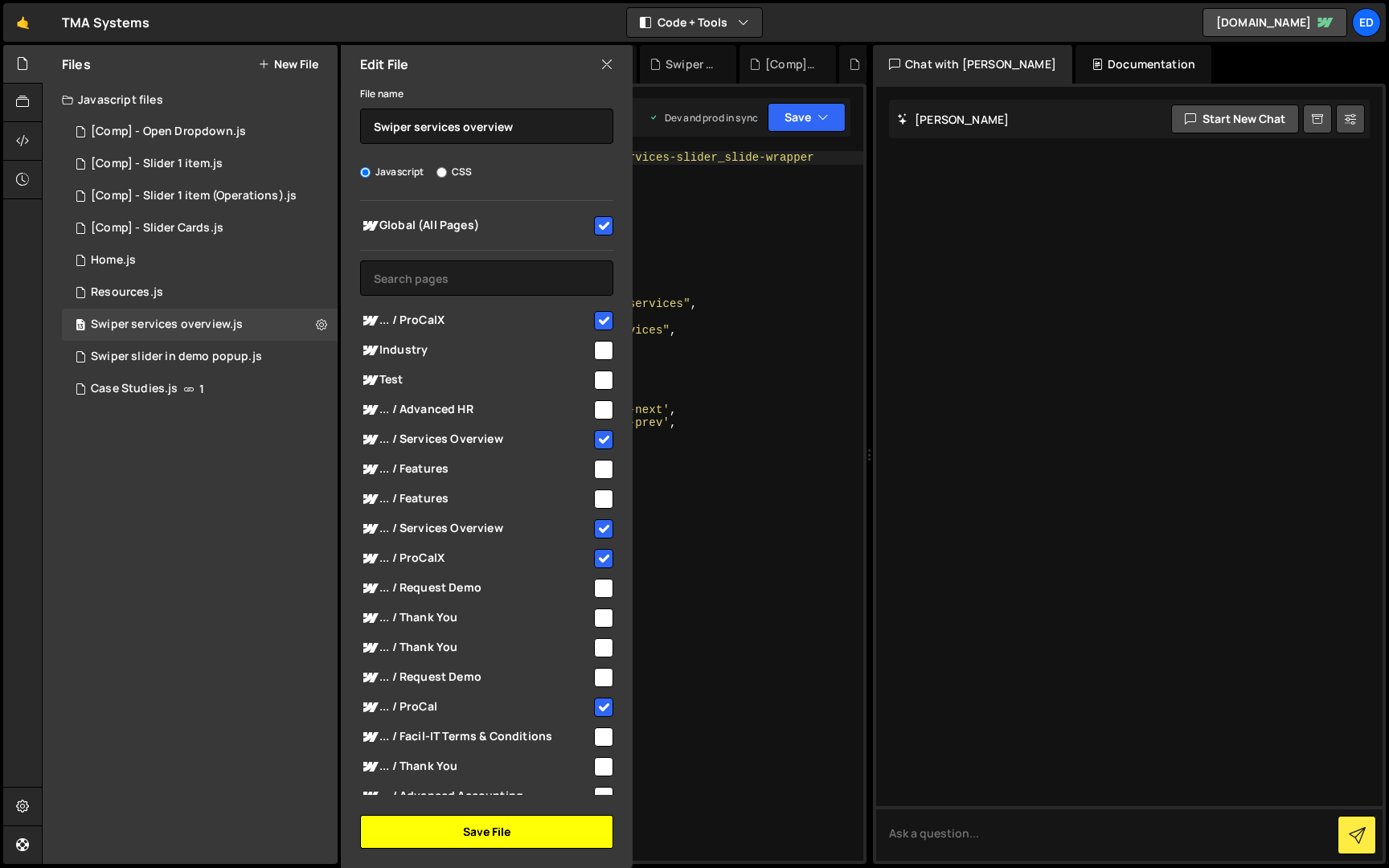
click at [491, 825] on button "Save File" at bounding box center [487, 831] width 253 height 34
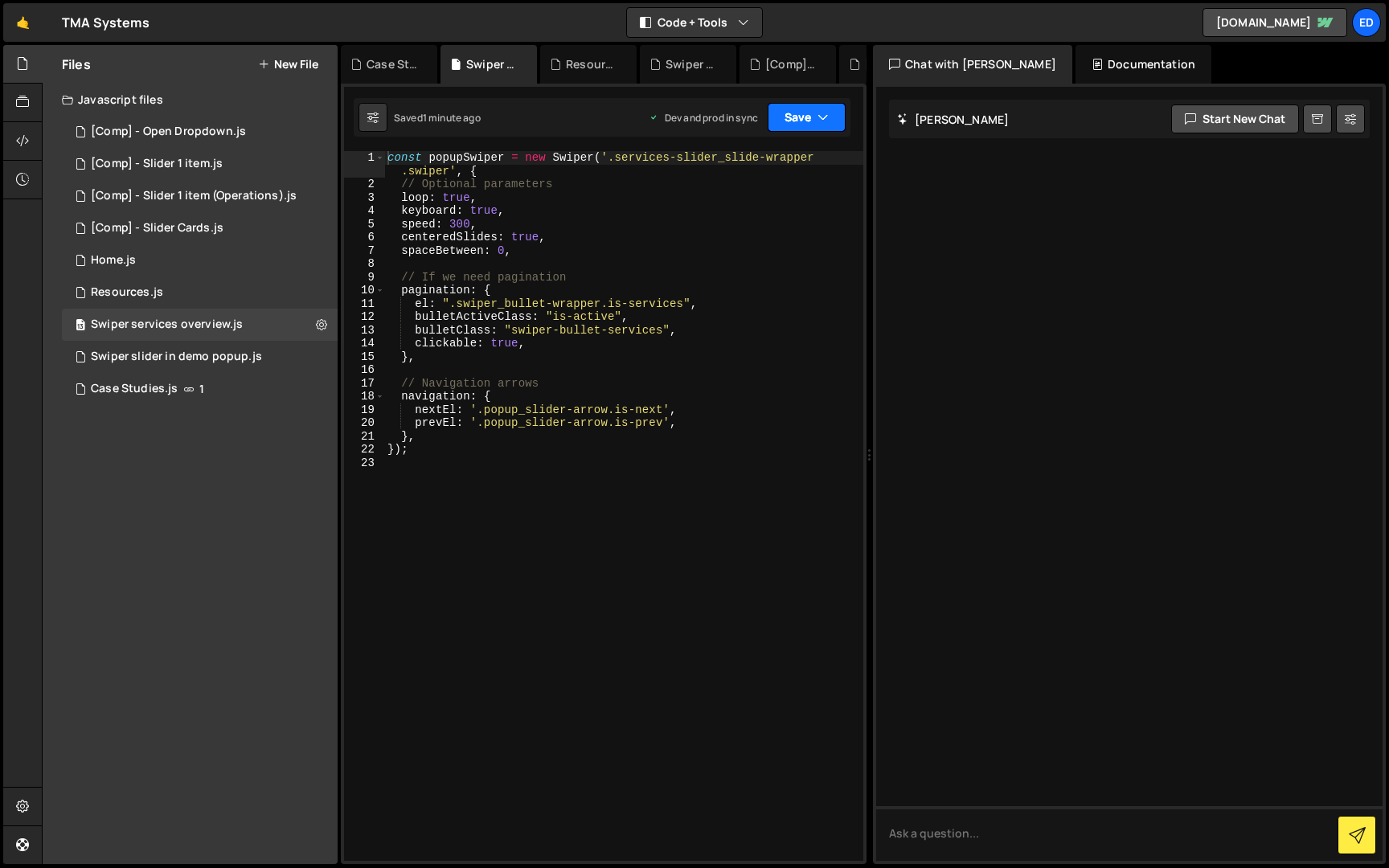
click at [833, 120] on button "Save" at bounding box center [806, 117] width 78 height 29
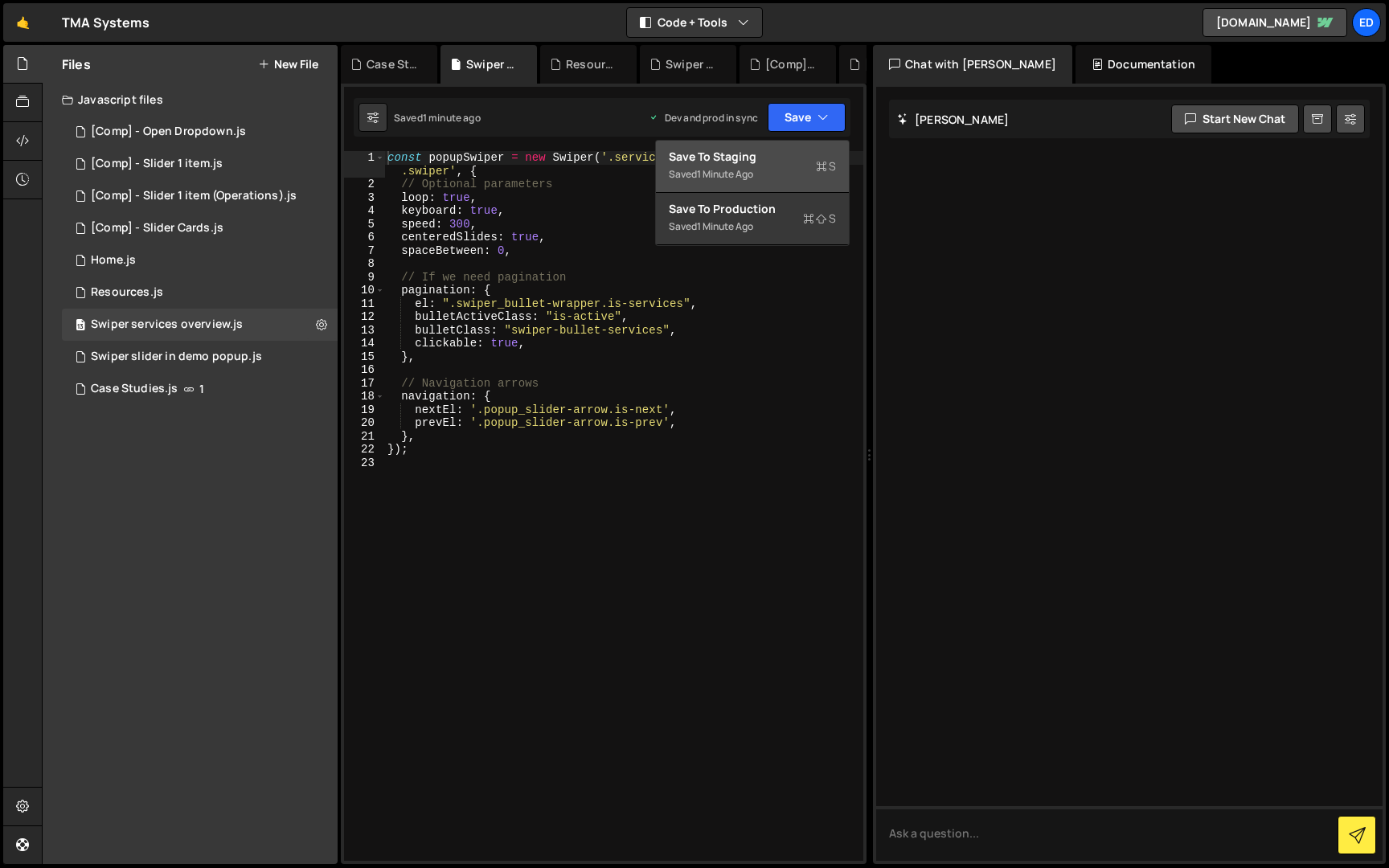
click at [759, 169] on div "Saved 1 minute ago" at bounding box center [752, 175] width 168 height 20
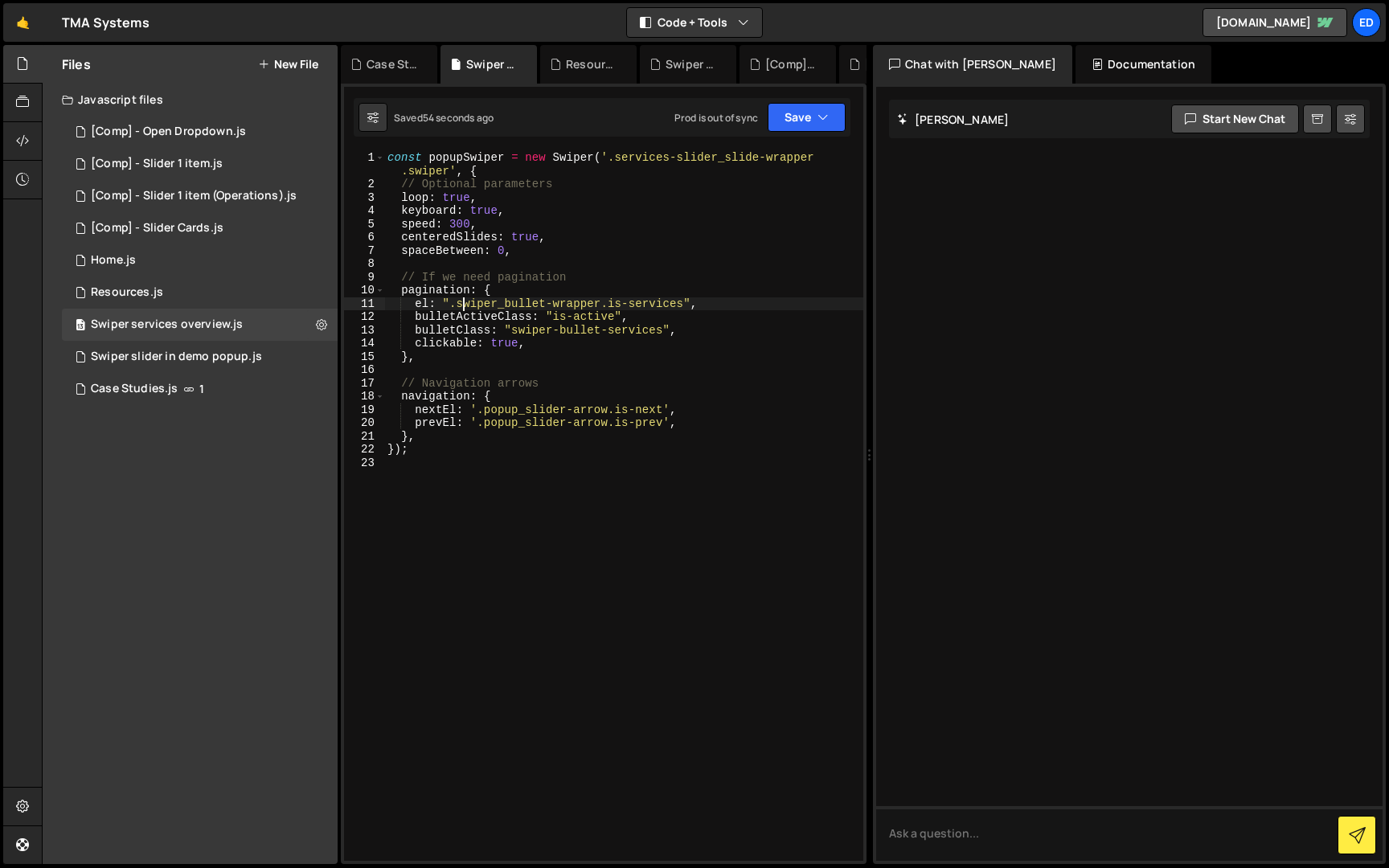
click at [466, 306] on div "const popupSwiper = new Swiper ( '.services-slider_slide-wrapper .swiper' , { /…" at bounding box center [623, 526] width 479 height 749
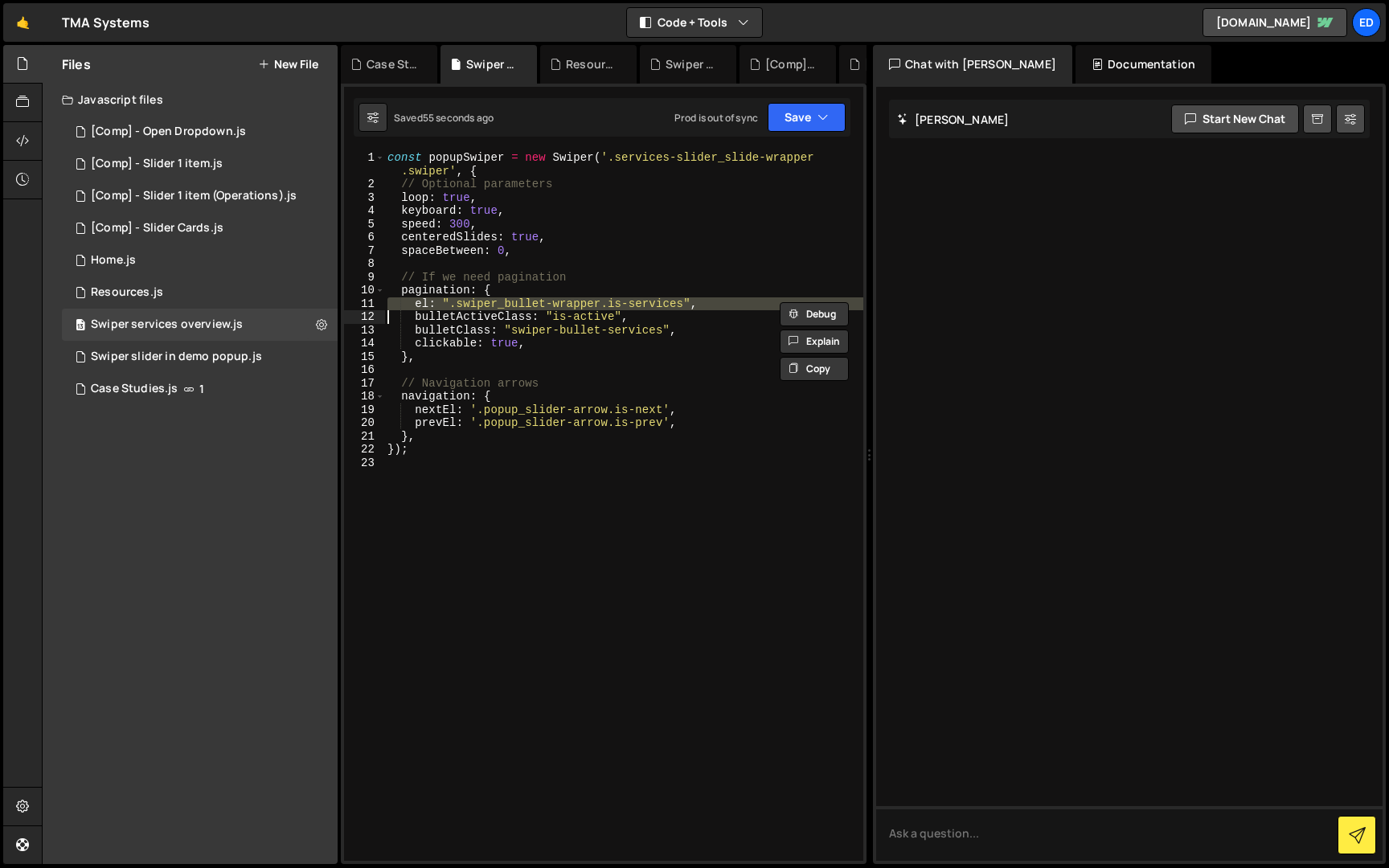
click at [485, 302] on div "const popupSwiper = new Swiper ( '.services-slider_slide-wrapper .swiper' , { /…" at bounding box center [623, 506] width 479 height 709
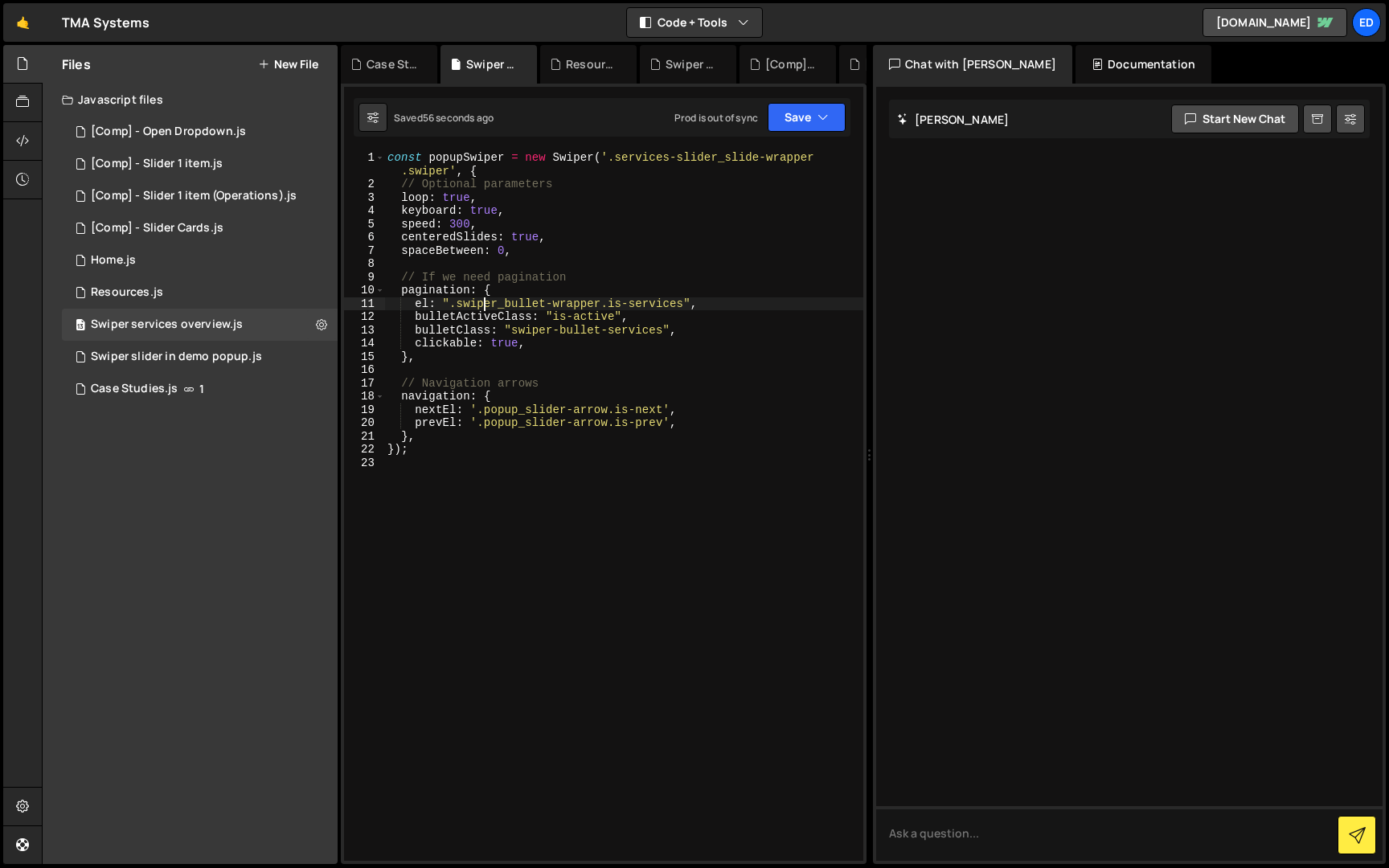
click at [514, 302] on div "const popupSwiper = new Swiper ( '.services-slider_slide-wrapper .swiper' , { /…" at bounding box center [623, 526] width 479 height 749
click at [576, 304] on div "const popupSwiper = new Swiper ( '.services-slider_slide-wrapper .swiper' , { /…" at bounding box center [623, 526] width 479 height 749
click at [640, 298] on div "const popupSwiper = new Swiper ( '.services-slider_slide-wrapper .swiper' , { /…" at bounding box center [623, 526] width 479 height 749
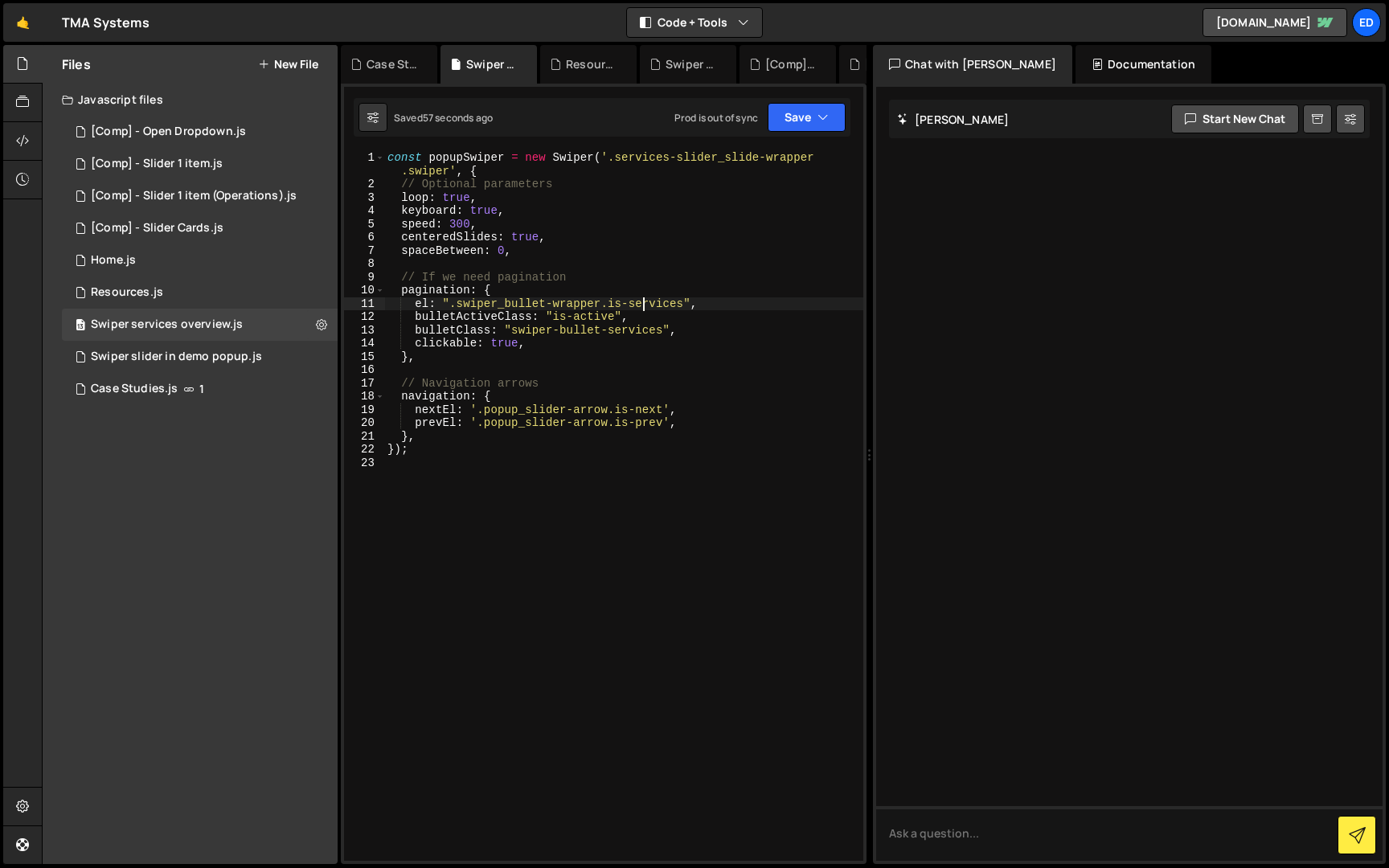
click at [640, 298] on div "const popupSwiper = new Swiper ( '.services-slider_slide-wrapper .swiper' , { /…" at bounding box center [623, 526] width 479 height 749
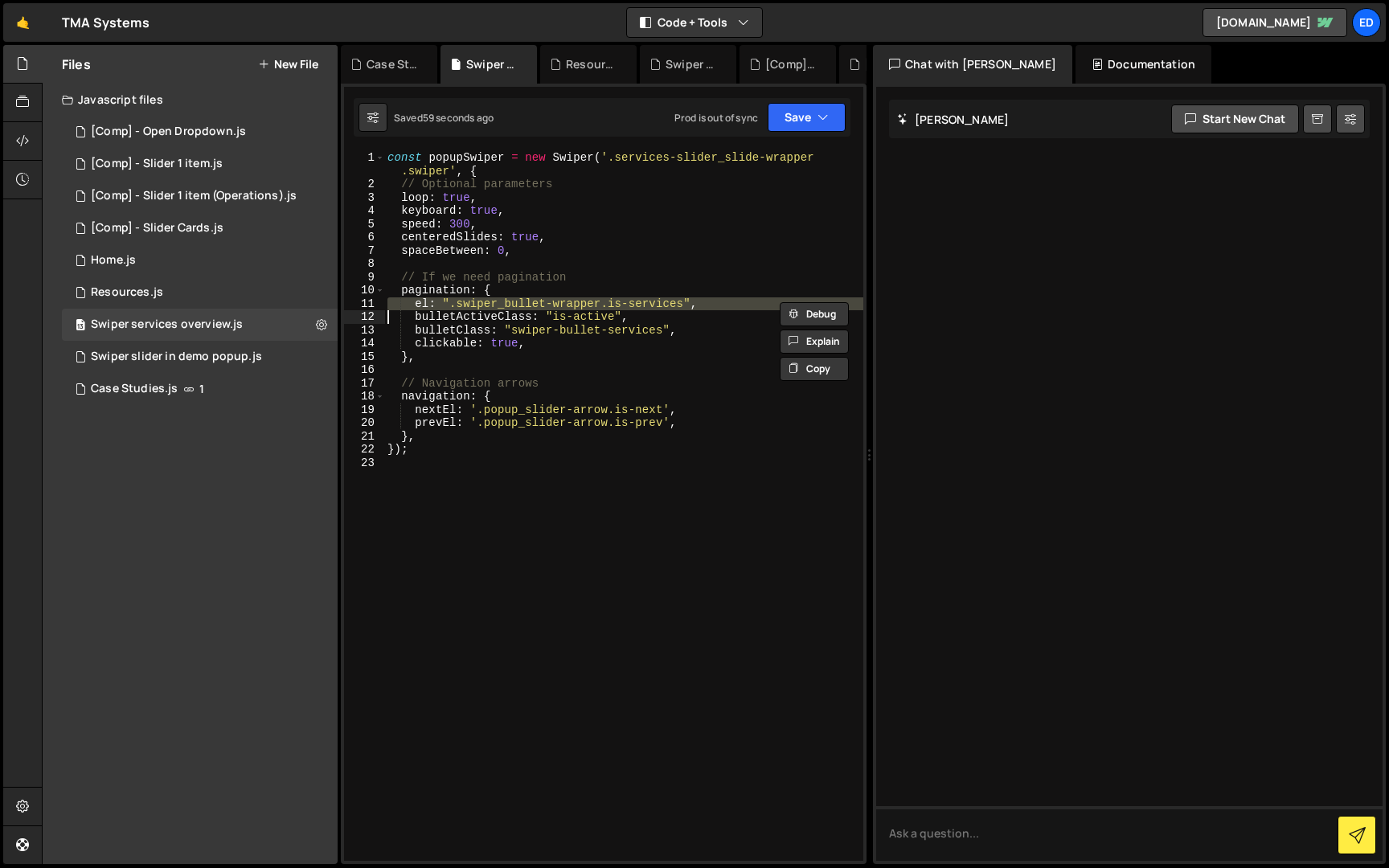
click at [582, 322] on div "const popupSwiper = new Swiper ( '.services-slider_slide-wrapper .swiper' , { /…" at bounding box center [623, 526] width 479 height 749
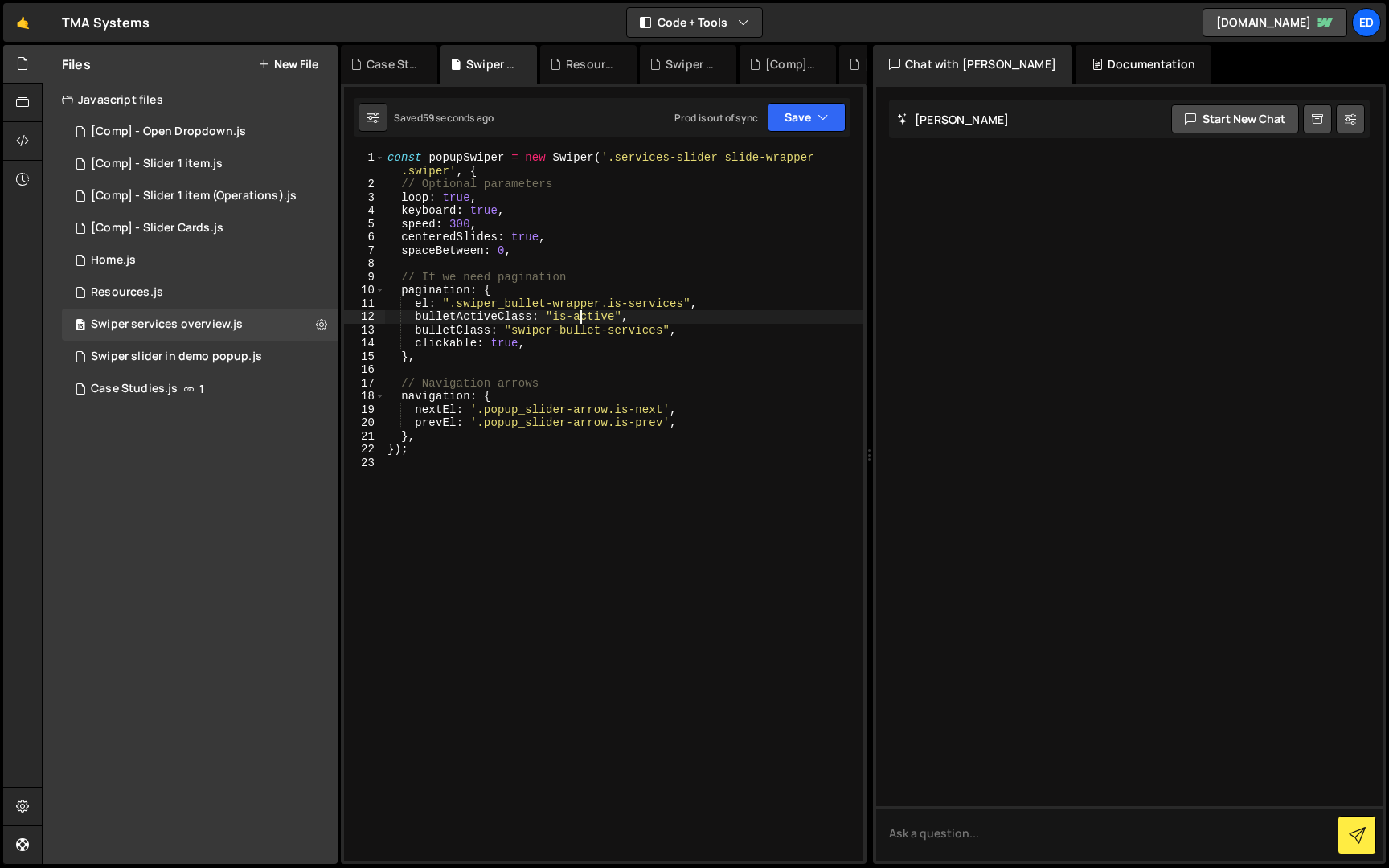
click at [582, 322] on div "const popupSwiper = new Swiper ( '.services-slider_slide-wrapper .swiper' , { /…" at bounding box center [623, 526] width 479 height 749
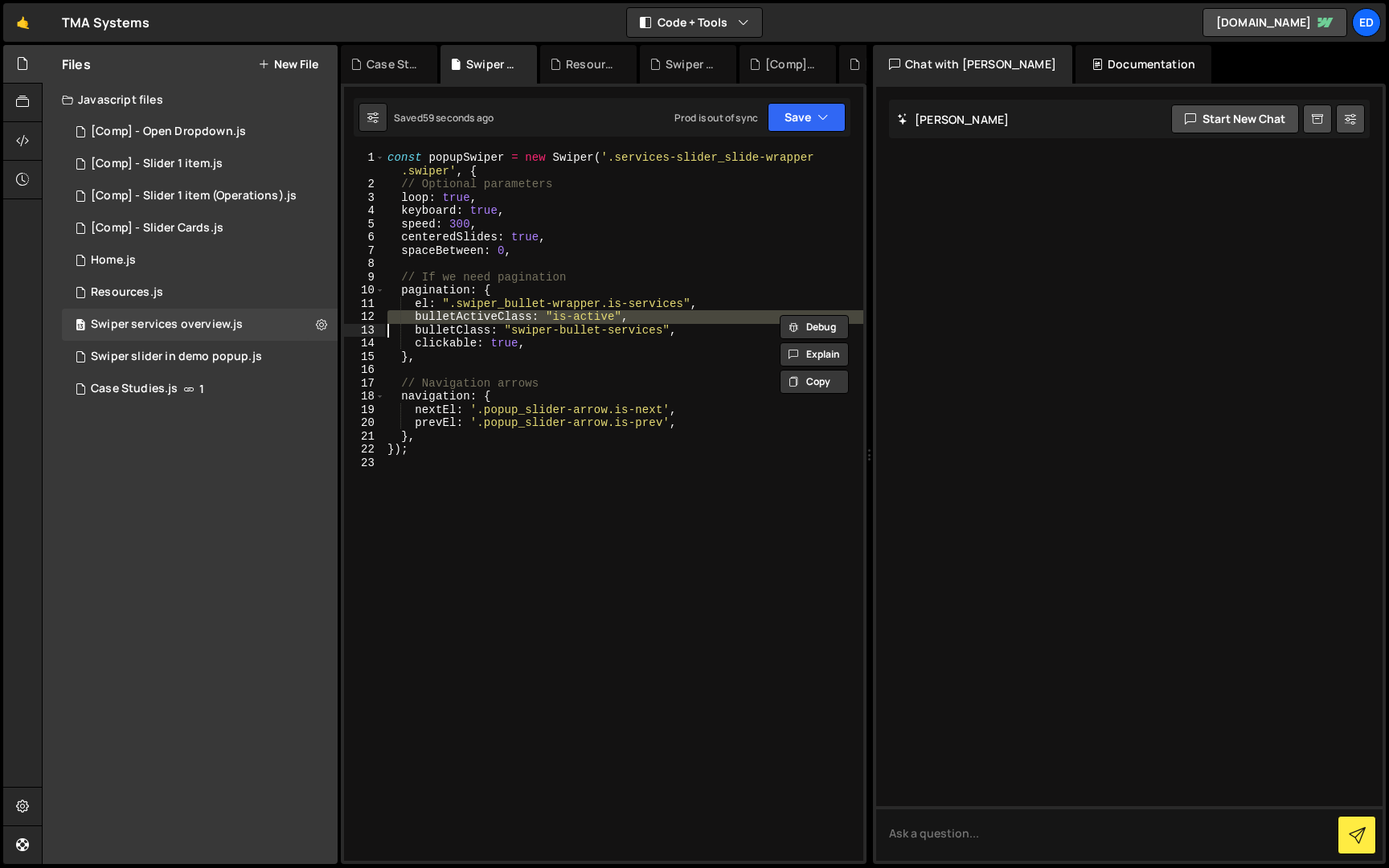
click at [546, 322] on div "const popupSwiper = new Swiper ( '.services-slider_slide-wrapper .swiper' , { /…" at bounding box center [623, 506] width 479 height 709
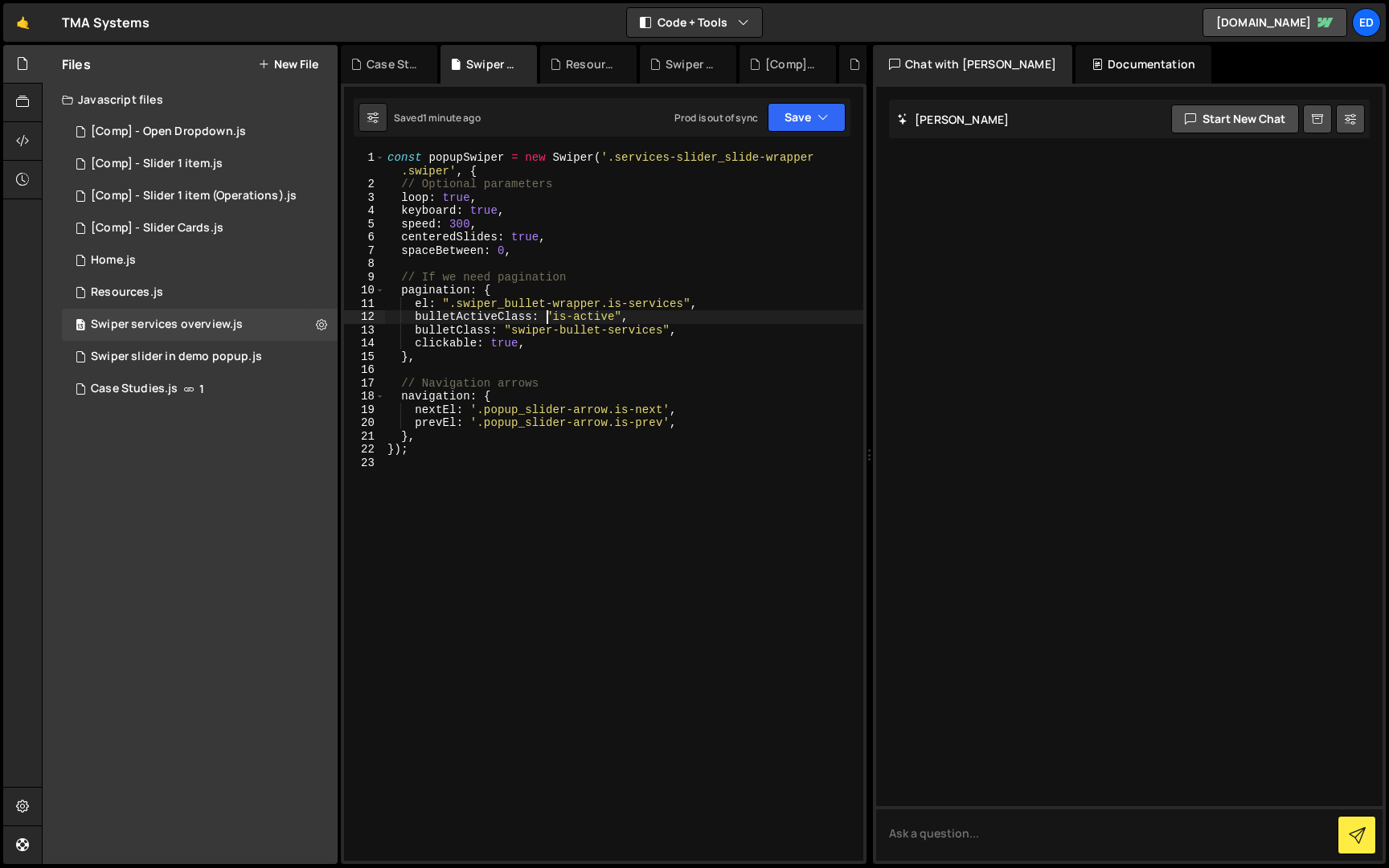
click at [554, 305] on div "const popupSwiper = new Swiper ( '.services-slider_slide-wrapper .swiper' , { /…" at bounding box center [623, 526] width 479 height 749
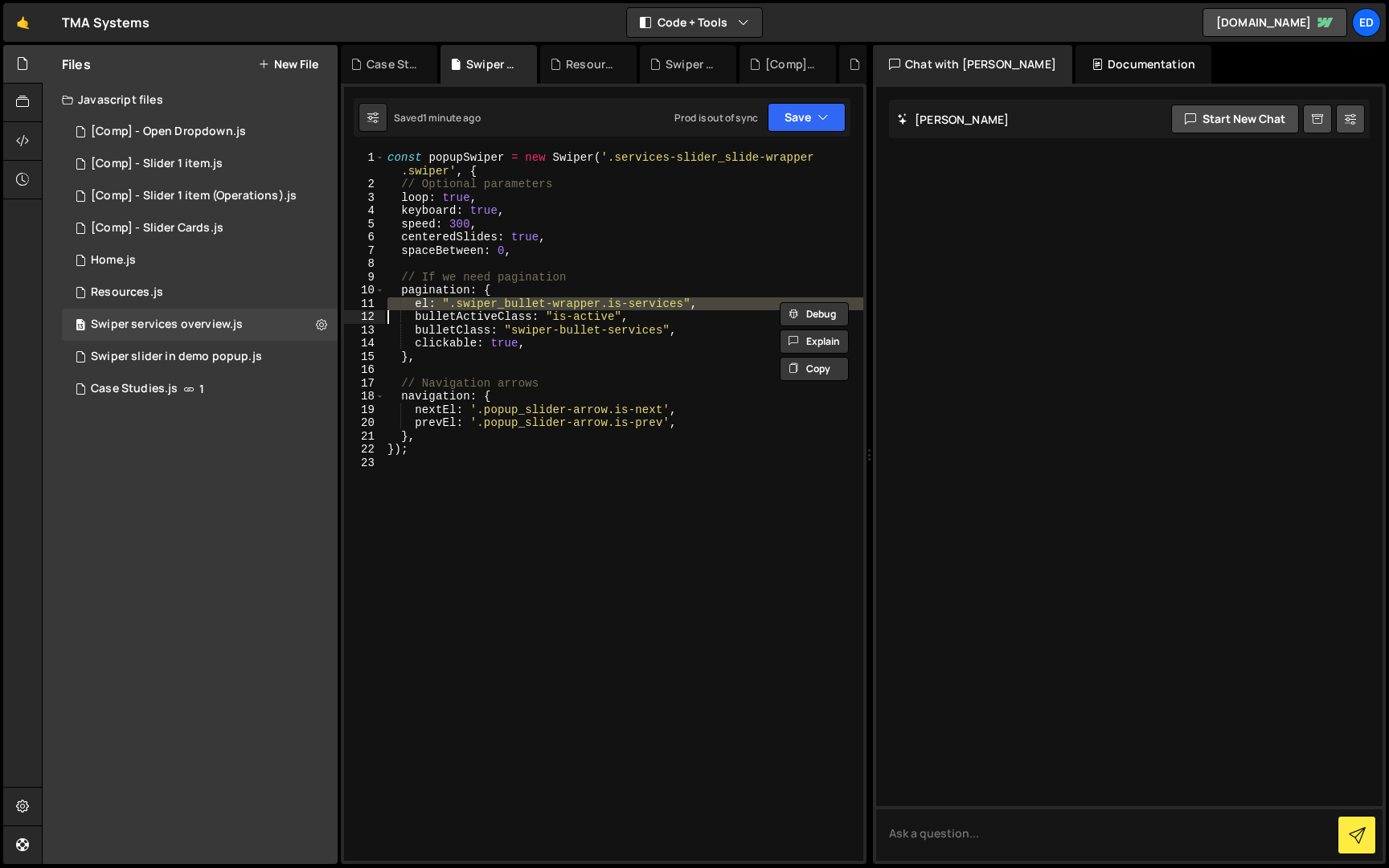
click at [554, 305] on div "const popupSwiper = new Swiper ( '.services-slider_slide-wrapper .swiper' , { /…" at bounding box center [623, 526] width 479 height 749
click at [536, 316] on div "const popupSwiper = new Swiper ( '.services-slider_slide-wrapper .swiper' , { /…" at bounding box center [623, 526] width 479 height 749
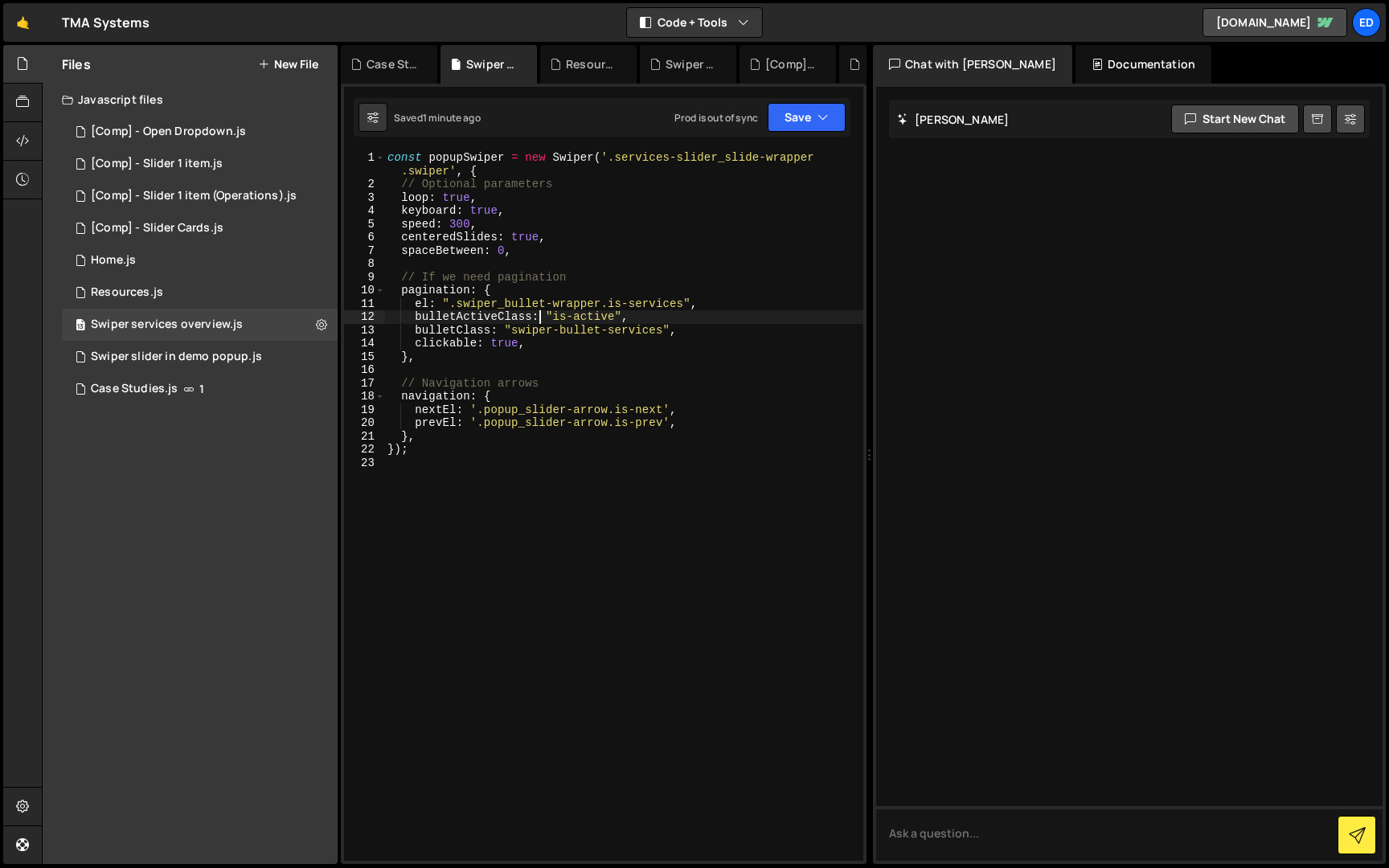
click at [536, 316] on div "const popupSwiper = new Swiper ( '.services-slider_slide-wrapper .swiper' , { /…" at bounding box center [623, 526] width 479 height 749
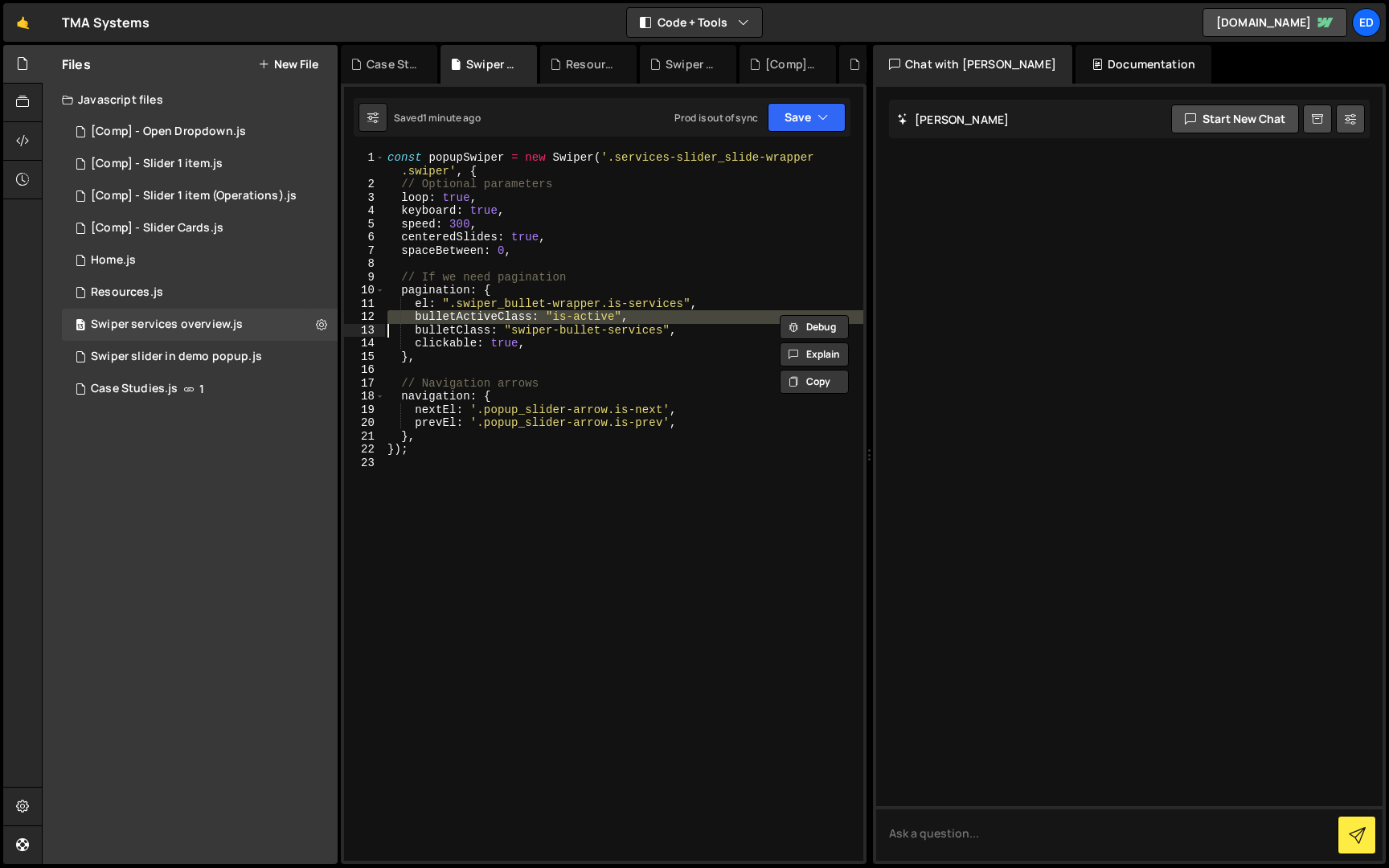
click at [536, 316] on div "const popupSwiper = new Swiper ( '.services-slider_slide-wrapper .swiper' , { /…" at bounding box center [623, 526] width 479 height 749
click at [536, 331] on div "const popupSwiper = new Swiper ( '.services-slider_slide-wrapper .swiper' , { /…" at bounding box center [623, 526] width 479 height 749
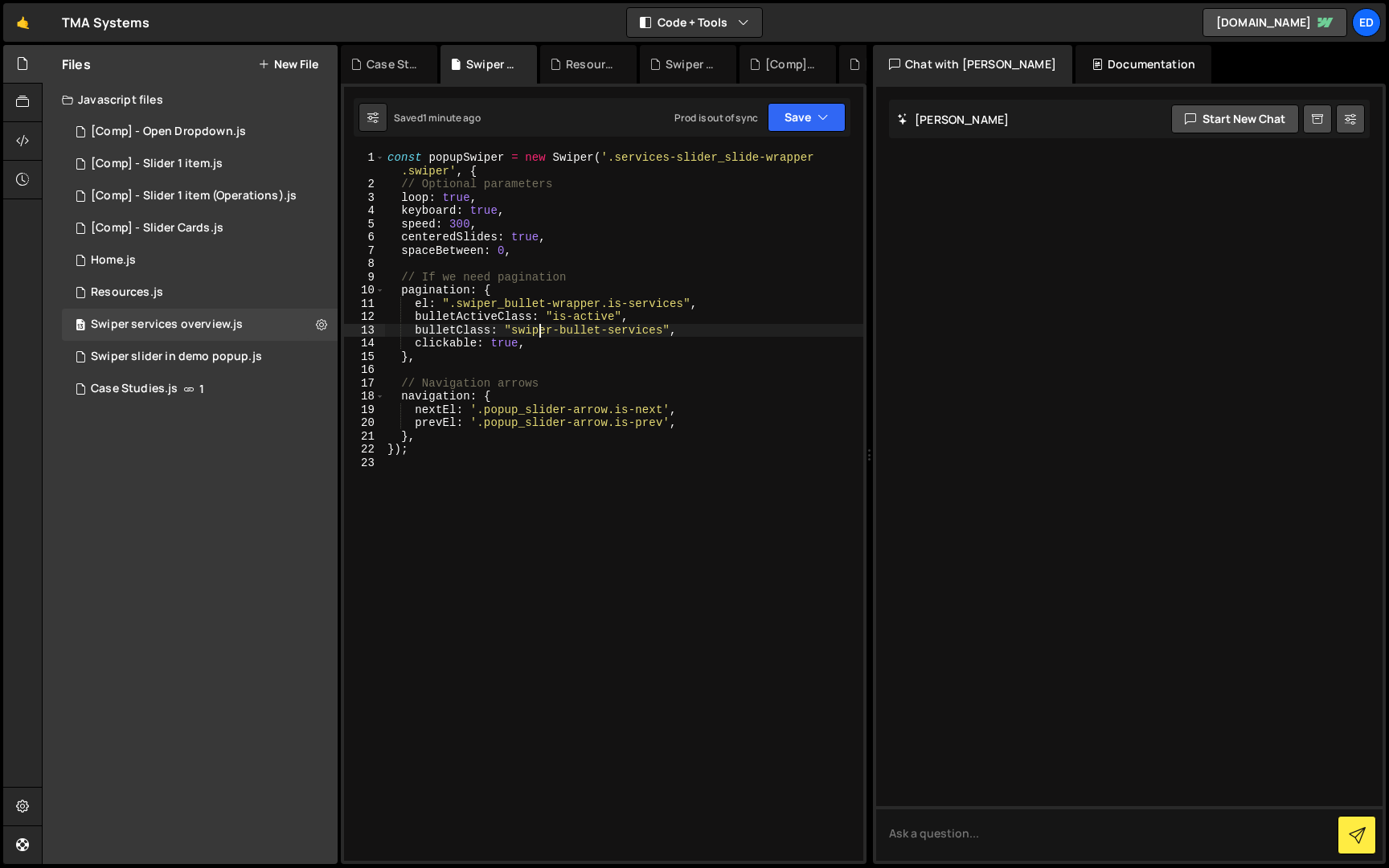
click at [536, 331] on div "const popupSwiper = new Swiper ( '.services-slider_slide-wrapper .swiper' , { /…" at bounding box center [623, 526] width 479 height 749
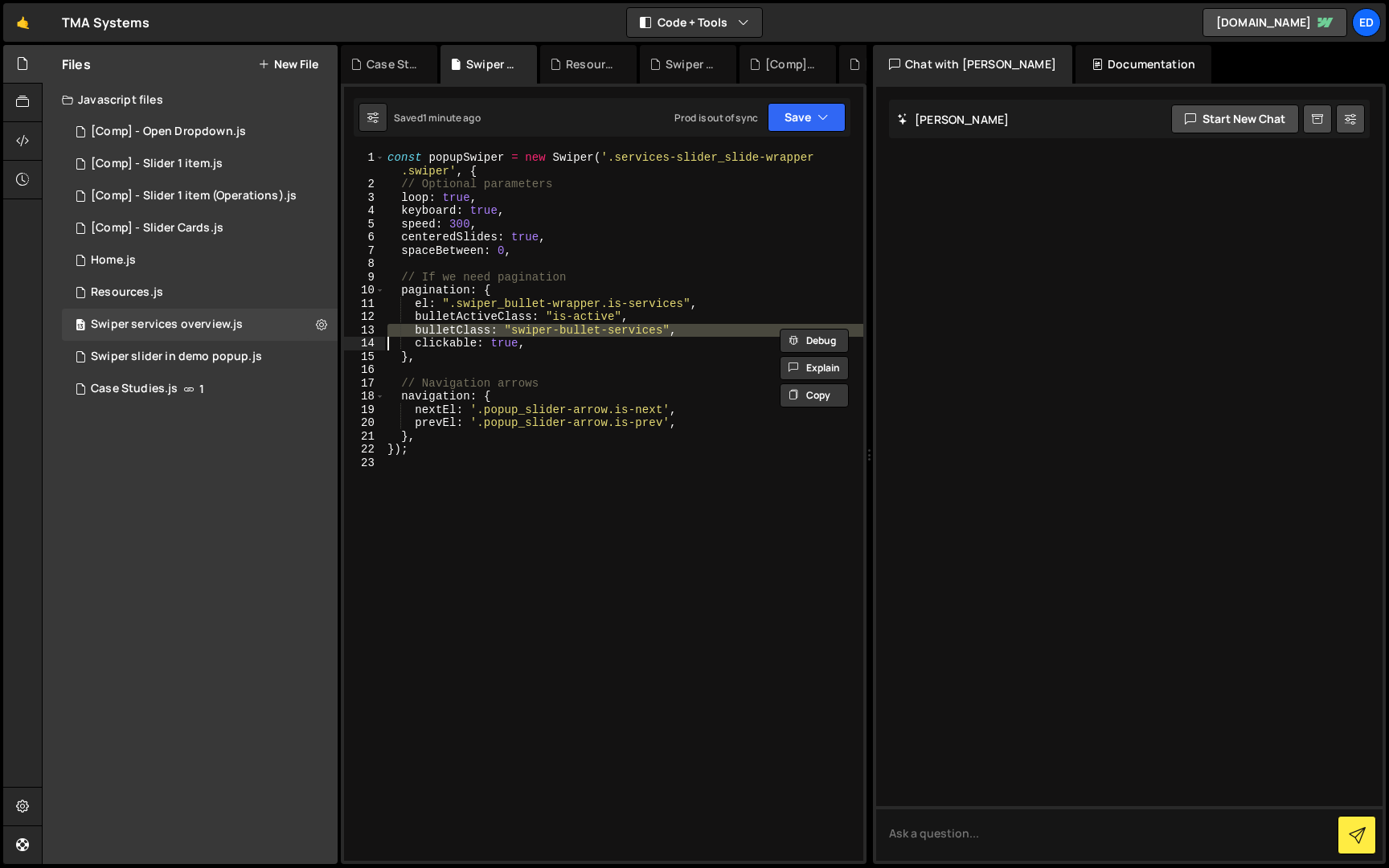
click at [536, 331] on div "const popupSwiper = new Swiper ( '.services-slider_slide-wrapper .swiper' , { /…" at bounding box center [623, 526] width 479 height 749
click at [538, 332] on div "const popupSwiper = new Swiper ( '.services-slider_slide-wrapper .swiper' , { /…" at bounding box center [623, 526] width 479 height 749
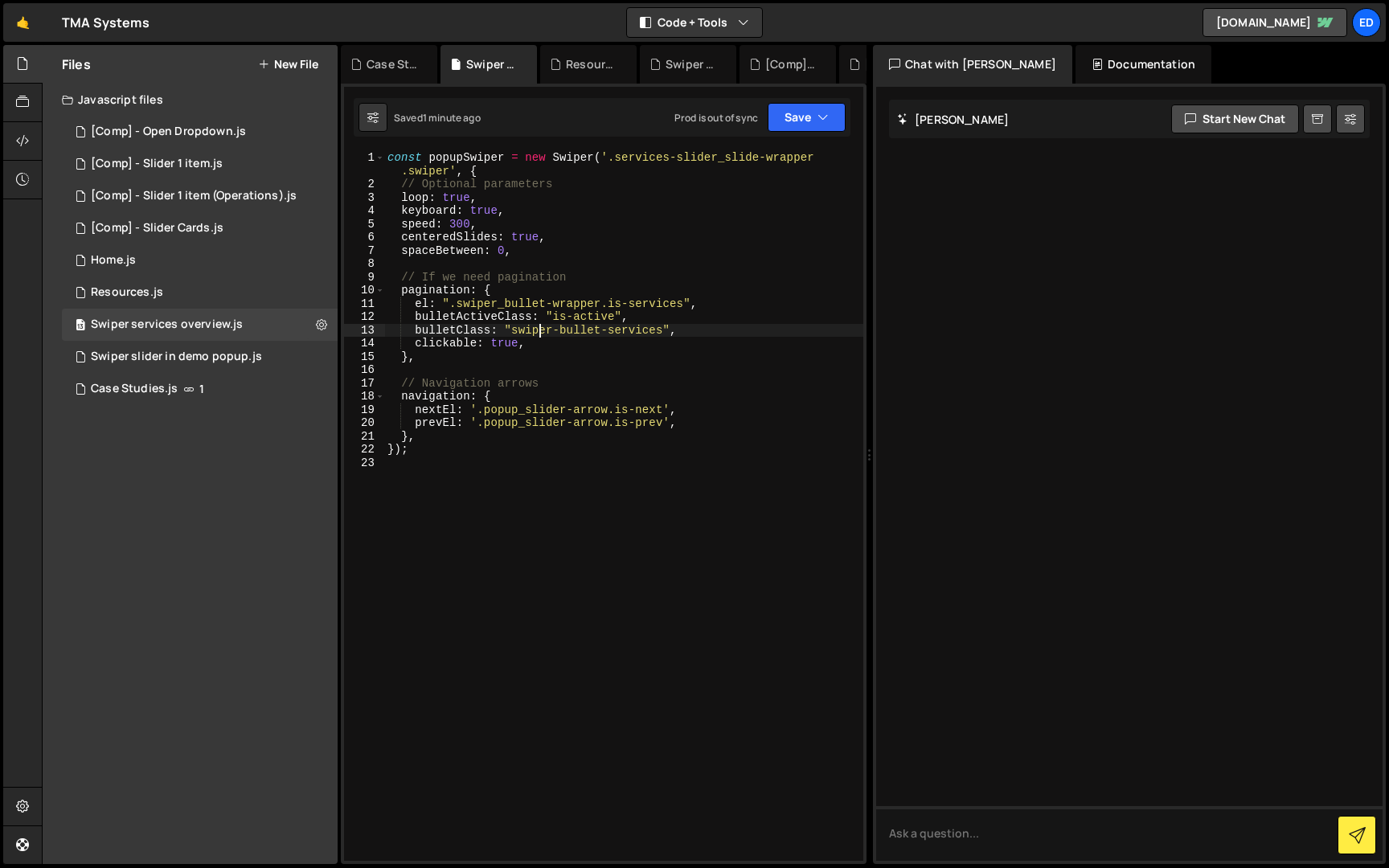
click at [538, 332] on div "const popupSwiper = new Swiper ( '.services-slider_slide-wrapper .swiper' , { /…" at bounding box center [623, 526] width 479 height 749
click at [505, 316] on div "const popupSwiper = new Swiper ( '.services-slider_slide-wrapper .swiper' , { /…" at bounding box center [623, 526] width 479 height 749
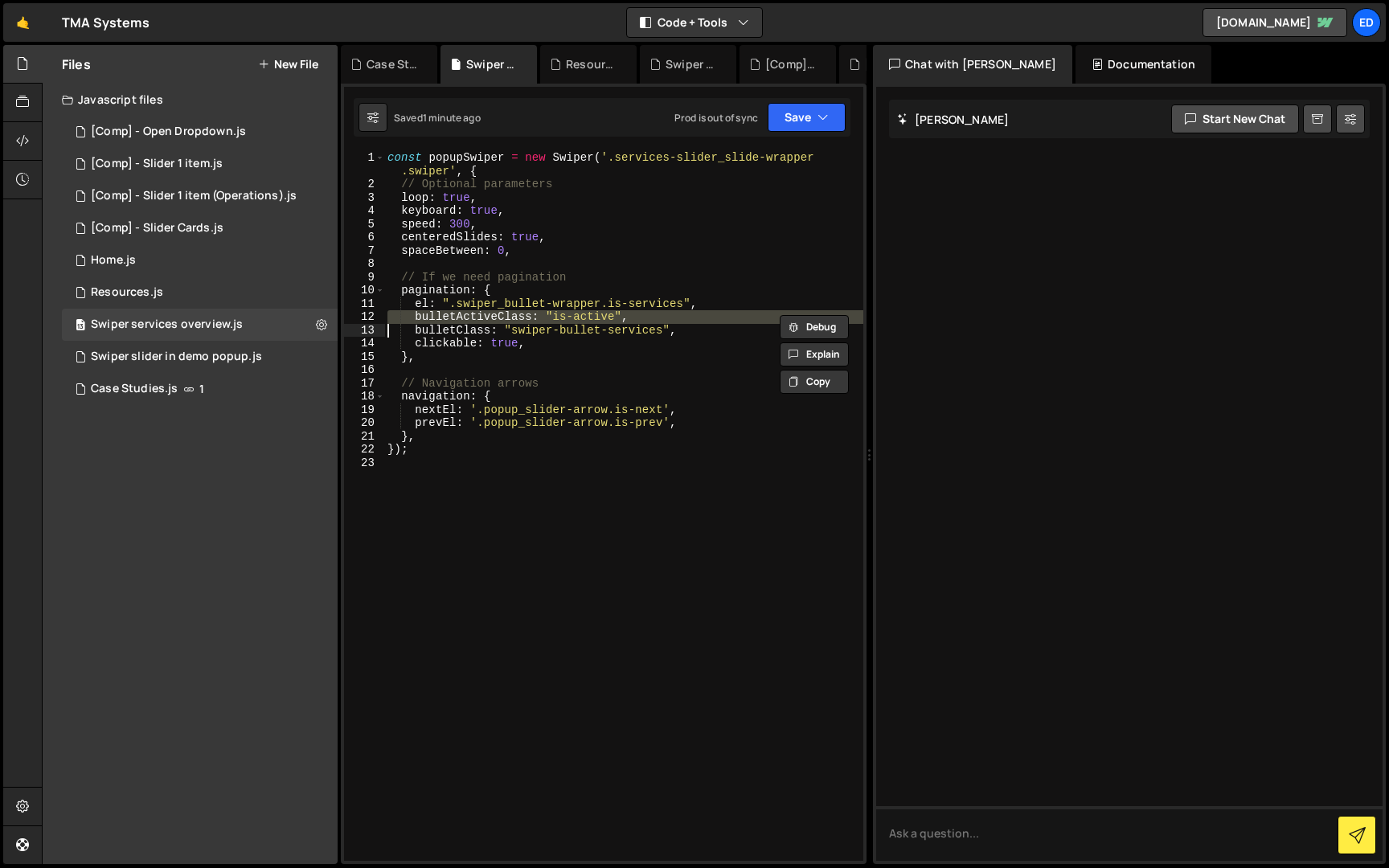
click at [497, 323] on div "const popupSwiper = new Swiper ( '.services-slider_slide-wrapper .swiper' , { /…" at bounding box center [623, 506] width 479 height 709
click at [497, 323] on div "const popupSwiper = new Swiper ( '.services-slider_slide-wrapper .swiper' , { /…" at bounding box center [623, 526] width 479 height 749
click at [474, 331] on div "const popupSwiper = new Swiper ( '.services-slider_slide-wrapper .swiper' , { /…" at bounding box center [623, 526] width 479 height 749
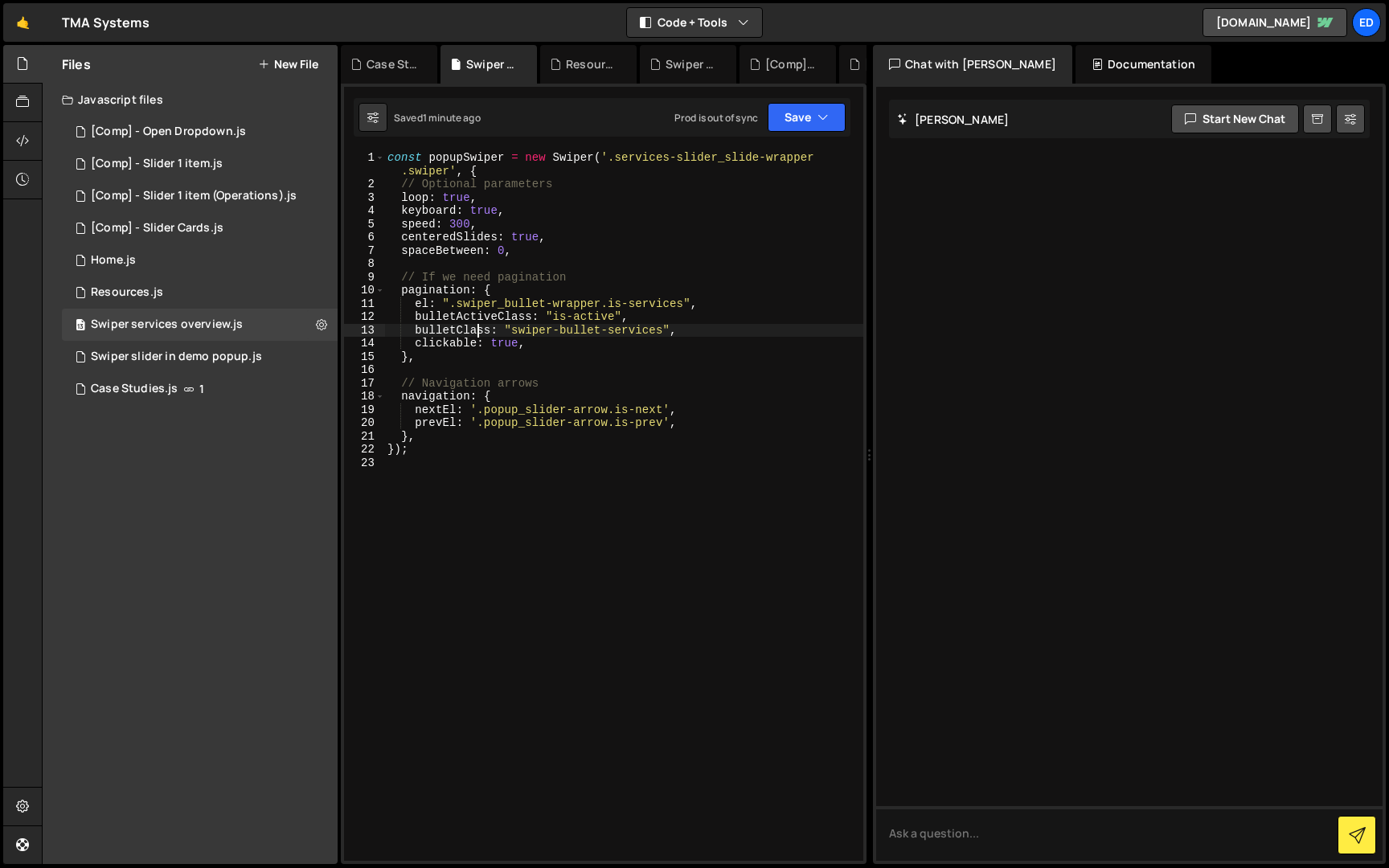
click at [474, 331] on div "const popupSwiper = new Swiper ( '.services-slider_slide-wrapper .swiper' , { /…" at bounding box center [623, 526] width 479 height 749
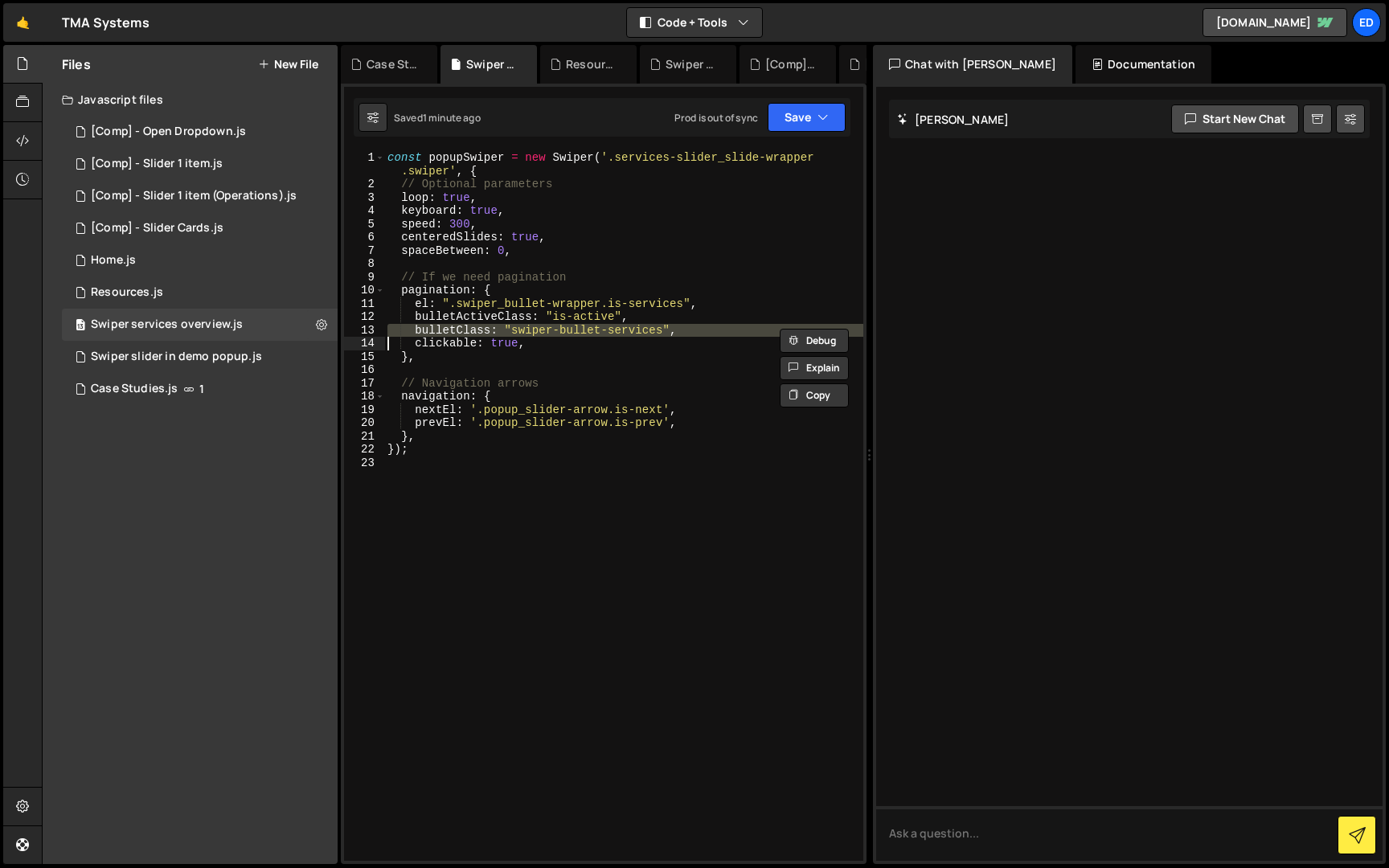
click at [474, 331] on div "const popupSwiper = new Swiper ( '.services-slider_slide-wrapper .swiper' , { /…" at bounding box center [623, 526] width 479 height 749
type textarea "bulletClass: "swiper-bullet-services", clickable: true,"
click at [475, 373] on div "const popupSwiper = new Swiper ( '.services-slider_slide-wrapper .swiper' , { /…" at bounding box center [623, 526] width 479 height 749
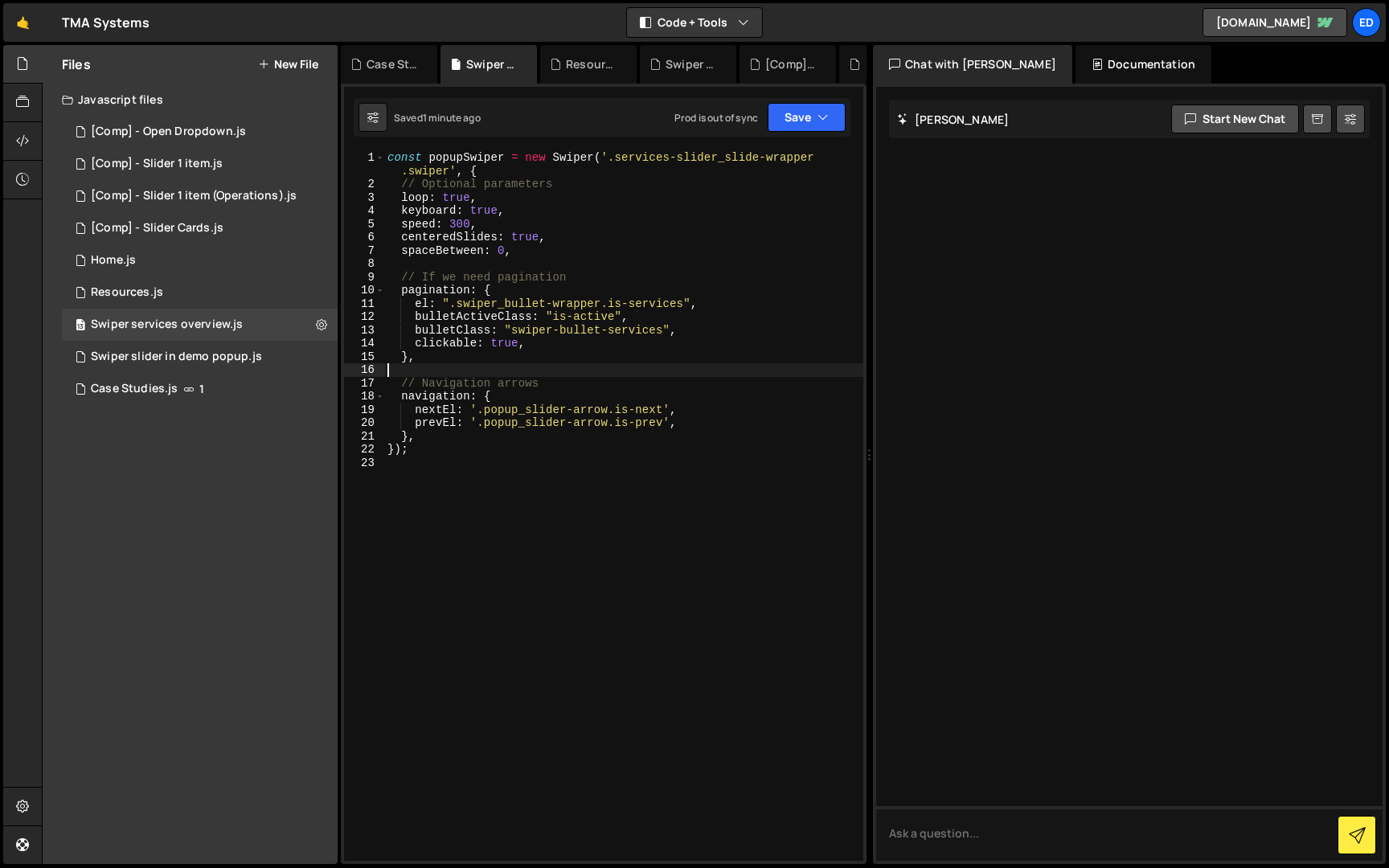
click at [475, 373] on div "const popupSwiper = new Swiper ( '.services-slider_slide-wrapper .swiper' , { /…" at bounding box center [623, 526] width 479 height 749
click at [456, 414] on div "const popupSwiper = new Swiper ( '.services-slider_slide-wrapper .swiper' , { /…" at bounding box center [623, 526] width 479 height 749
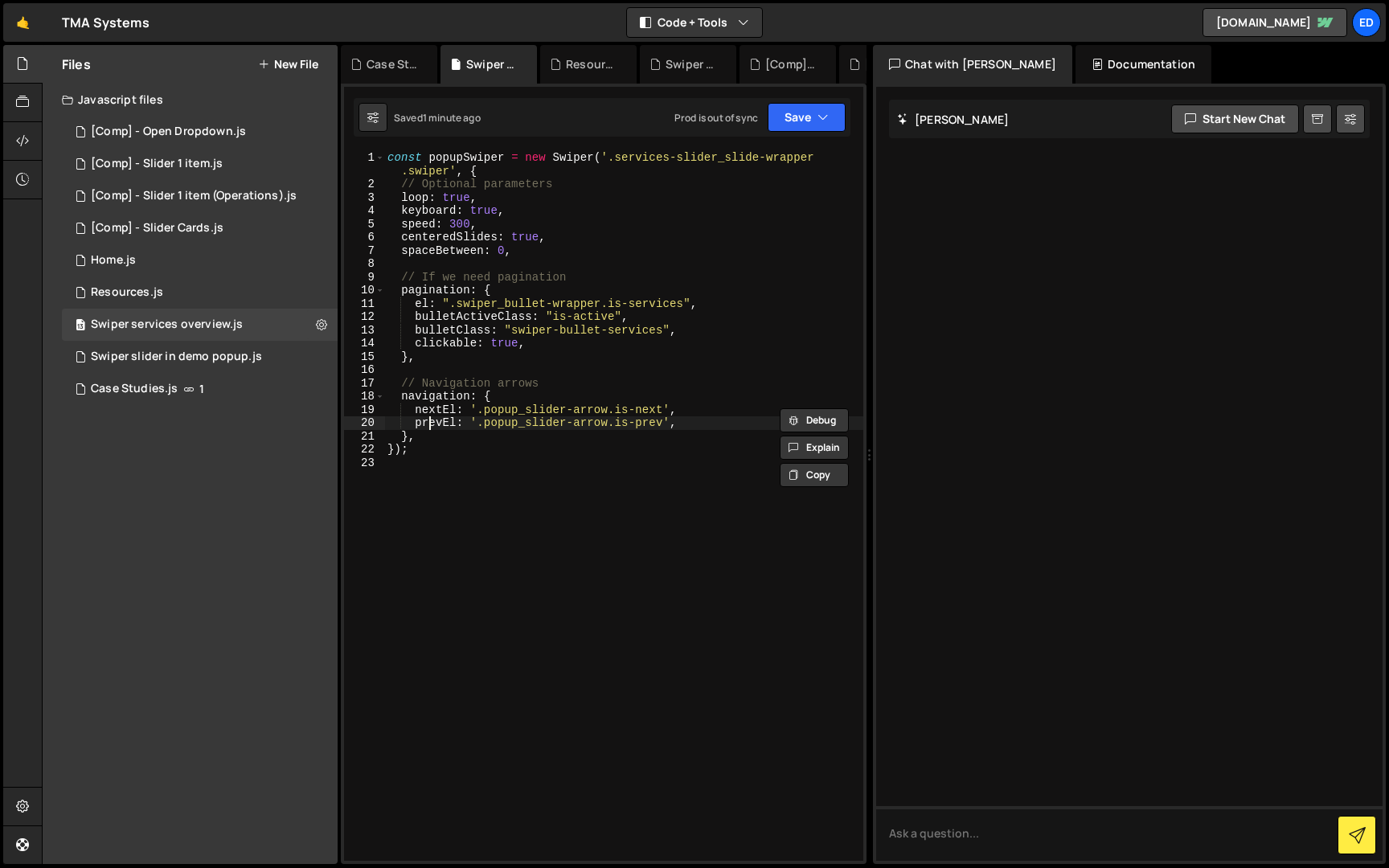
click at [430, 421] on div "const popupSwiper = new Swiper ( '.services-slider_slide-wrapper .swiper' , { /…" at bounding box center [623, 526] width 479 height 749
click at [436, 310] on div "const popupSwiper = new Swiper ( '.services-slider_slide-wrapper .swiper' , { /…" at bounding box center [623, 526] width 479 height 749
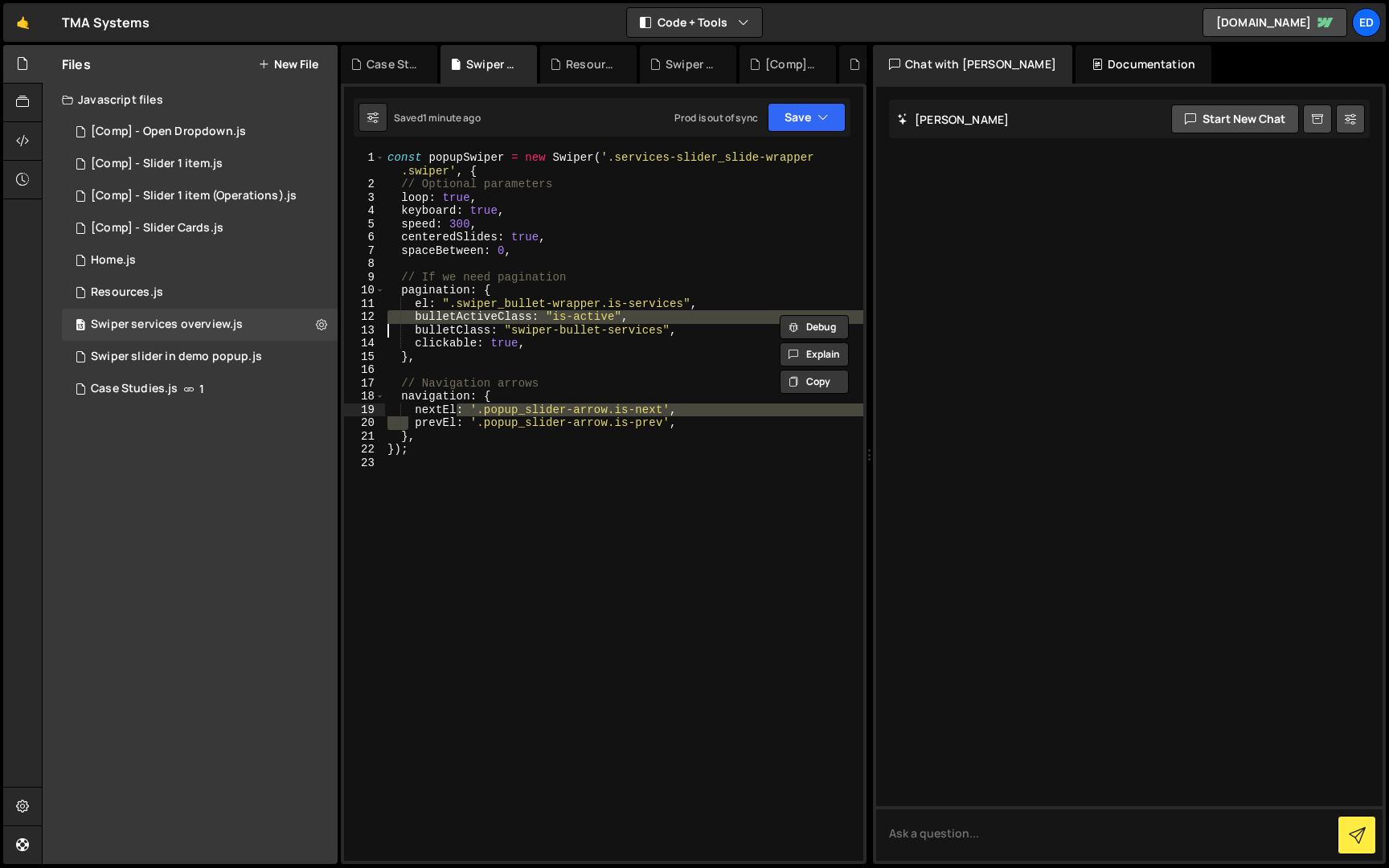
drag, startPoint x: 410, startPoint y: 416, endPoint x: 483, endPoint y: 414, distance: 73.0
click at [483, 414] on div "const popupSwiper = new Swiper ( '.services-slider_slide-wrapper .swiper' , { /…" at bounding box center [623, 526] width 479 height 749
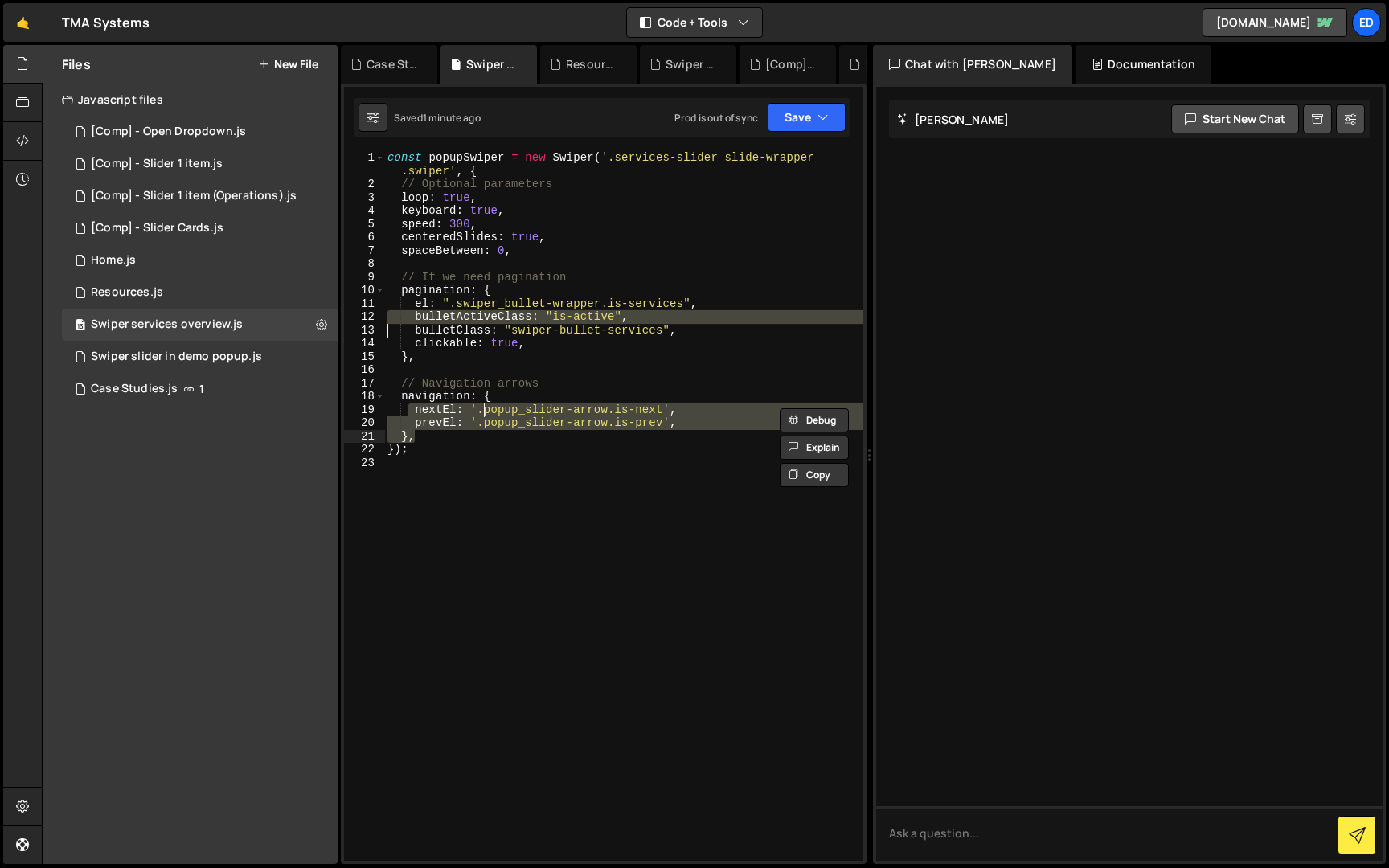
drag, startPoint x: 409, startPoint y: 409, endPoint x: 683, endPoint y: 436, distance: 275.3
click at [683, 436] on div "const popupSwiper = new Swiper ( '.services-slider_slide-wrapper .swiper' , { /…" at bounding box center [623, 526] width 479 height 749
type textarea "prevEl: '.popup_slider-arrow.is-prev', },"
